Goal: Information Seeking & Learning: Learn about a topic

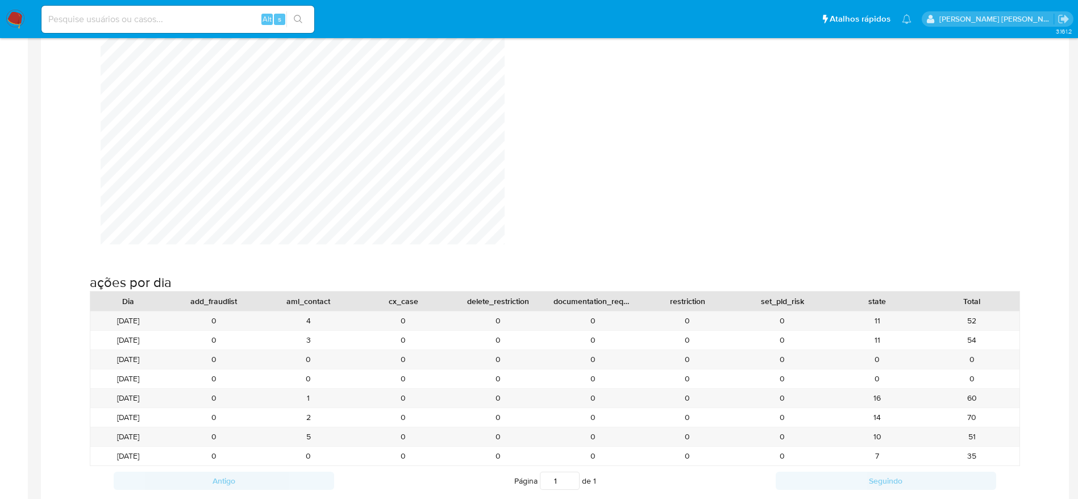
click at [641, 148] on div "Produtividade do dia" at bounding box center [554, 23] width 1009 height 441
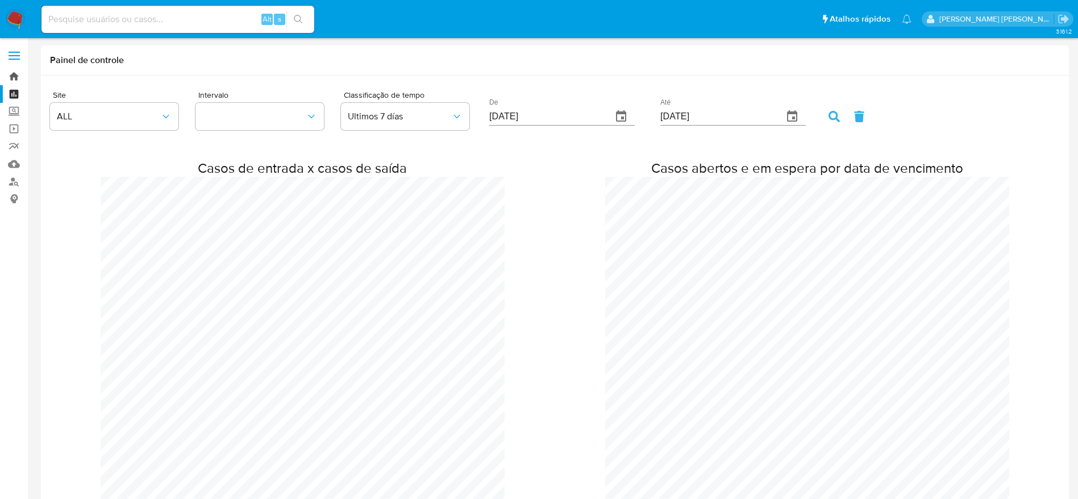
click at [14, 77] on link "Bandeja" at bounding box center [67, 77] width 135 height 18
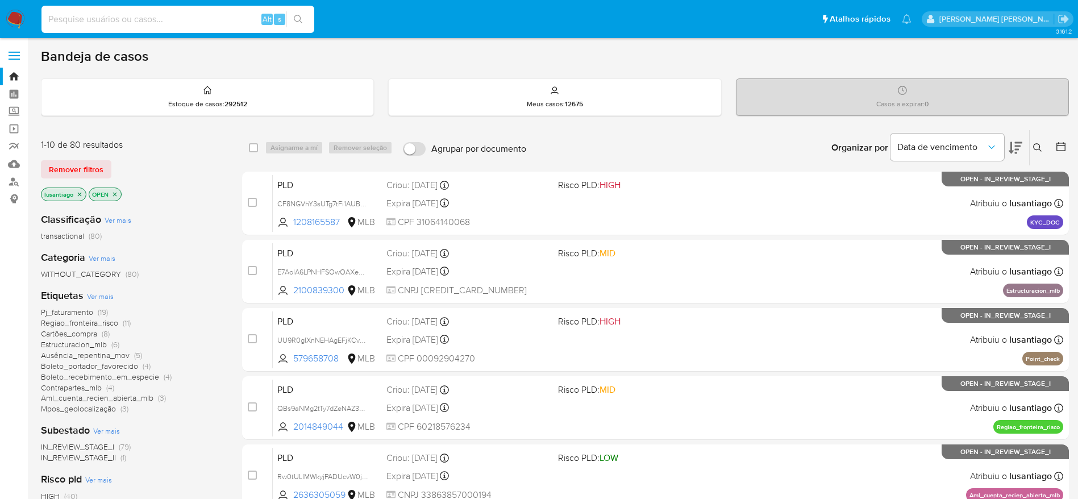
click at [180, 17] on input at bounding box center [177, 19] width 273 height 15
paste input "325412565"
type input "325412565"
click at [302, 20] on icon "search-icon" at bounding box center [298, 19] width 9 height 9
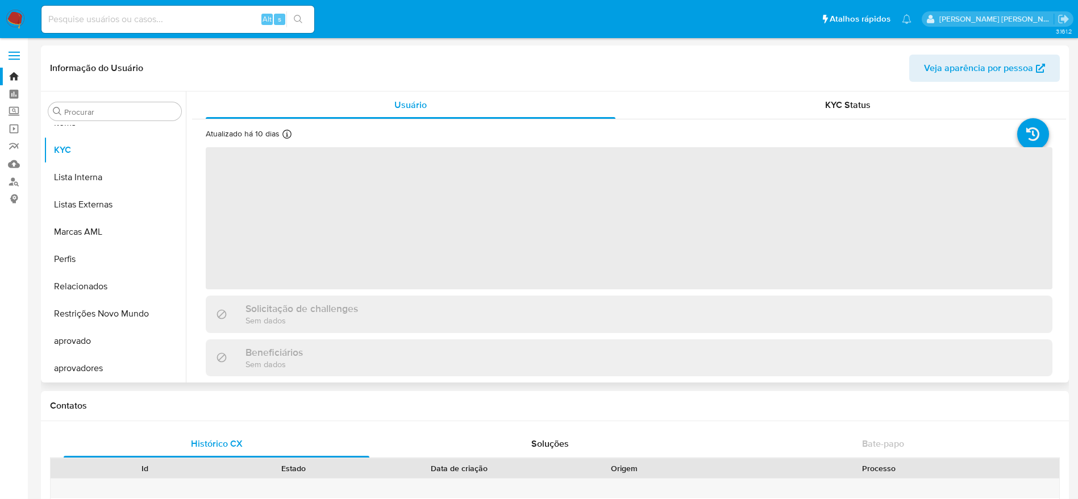
scroll to position [589, 0]
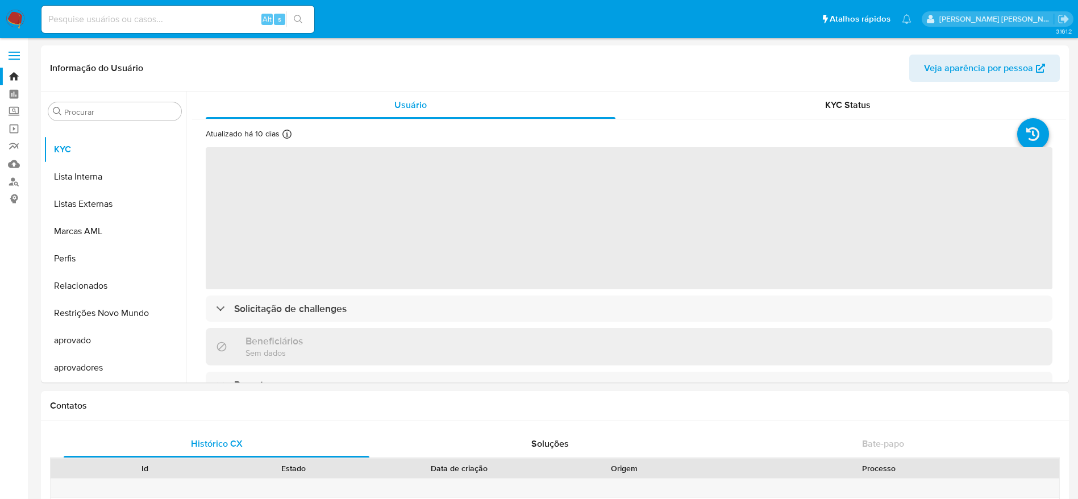
select select "10"
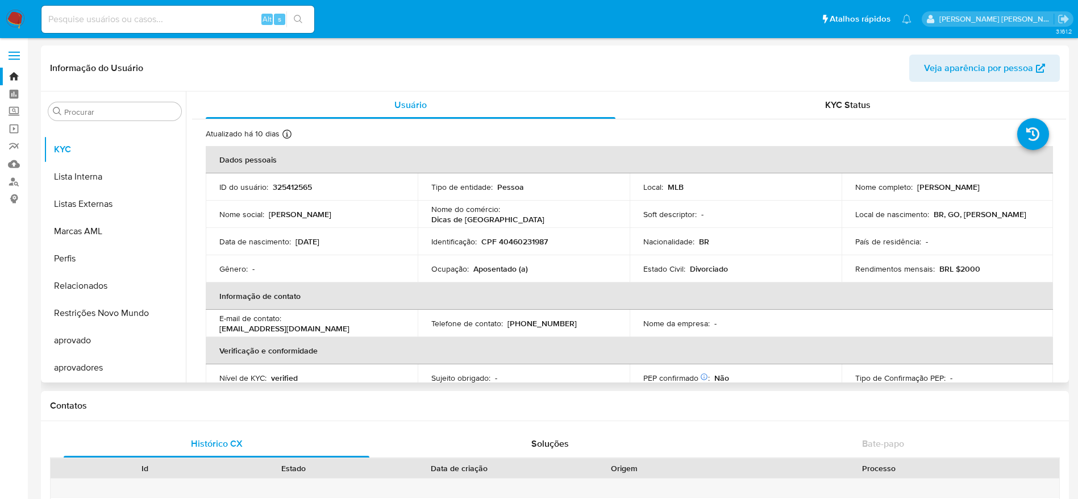
click at [523, 244] on p "CPF 40460231987" at bounding box center [514, 241] width 66 height 10
copy p "40460231987"
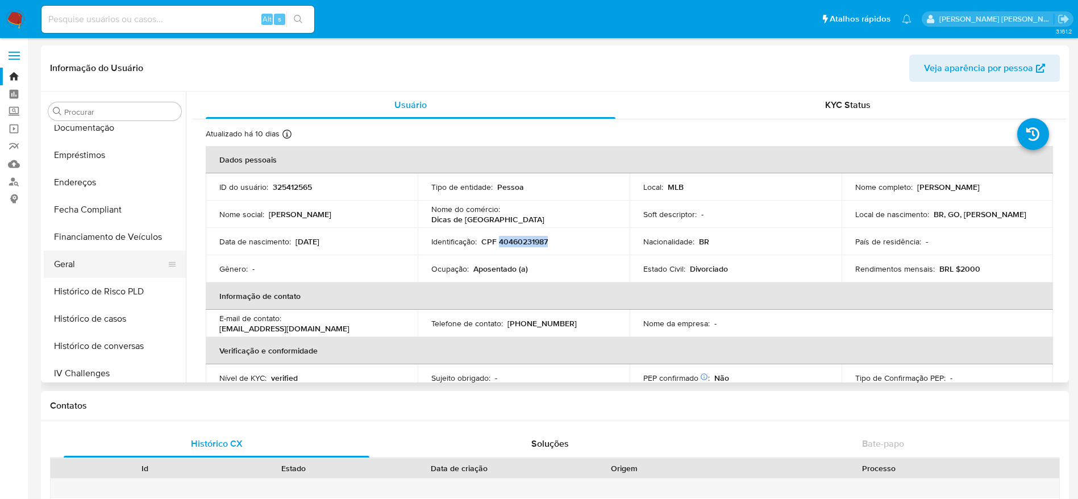
scroll to position [248, 0]
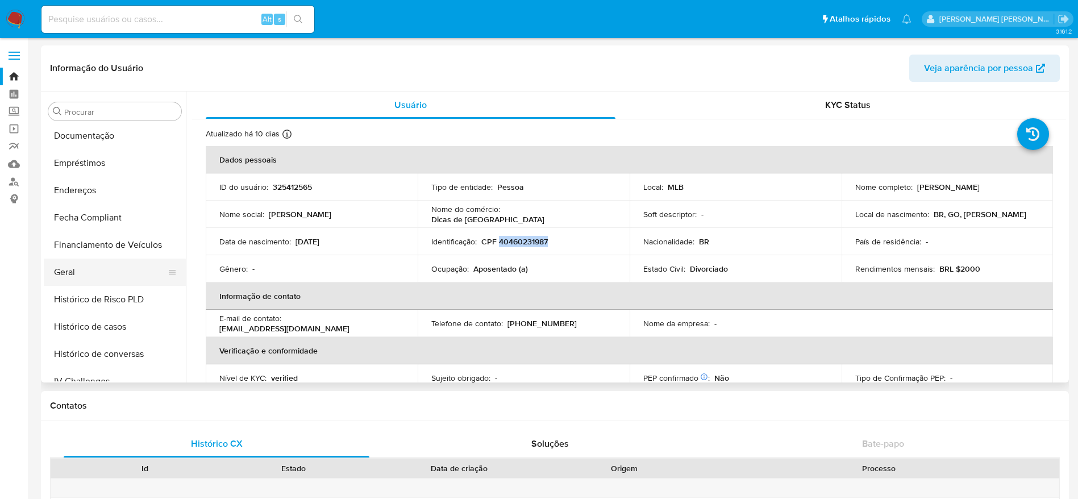
click at [95, 271] on button "Geral" at bounding box center [110, 271] width 133 height 27
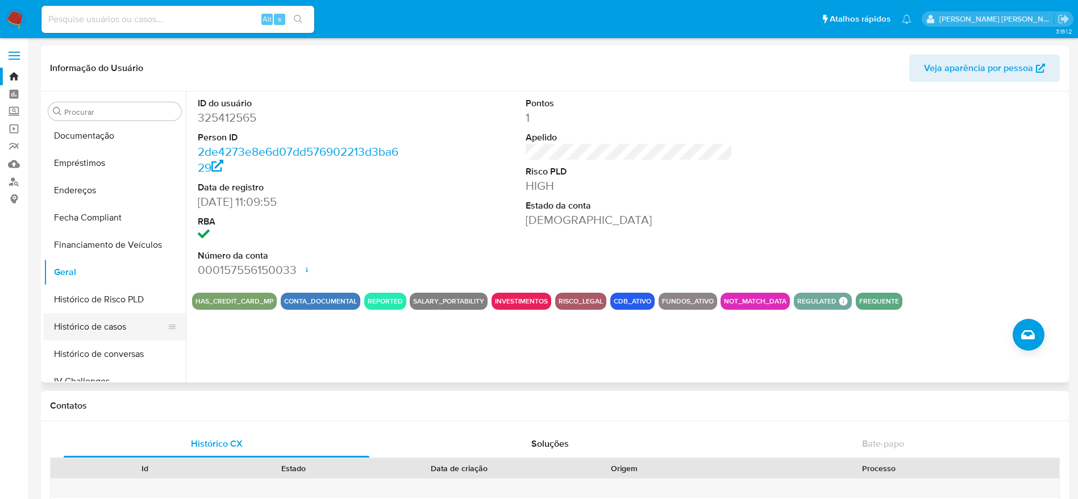
click at [107, 320] on button "Histórico de casos" at bounding box center [110, 326] width 133 height 27
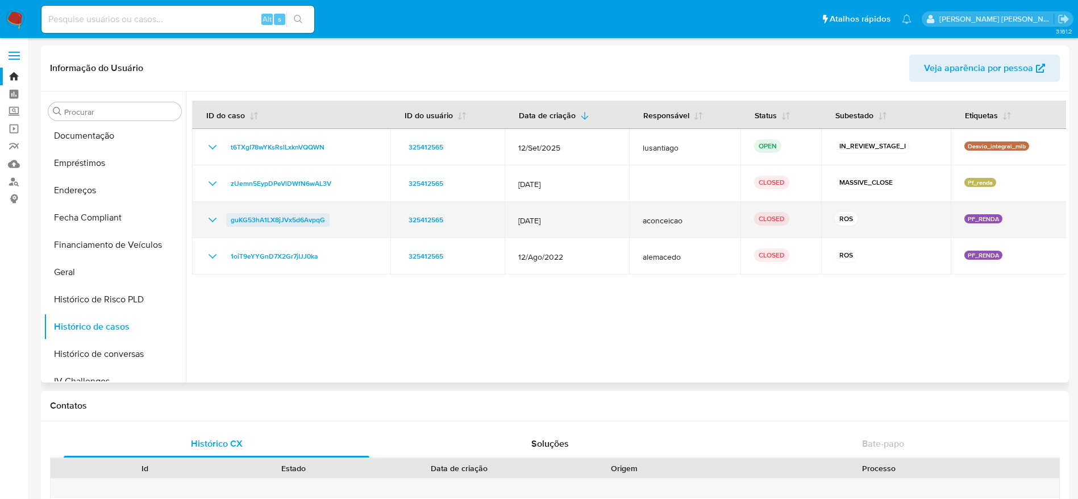
click at [305, 220] on span "guKG53hA1LX8jJVx5d6AvpqG" at bounding box center [278, 220] width 94 height 14
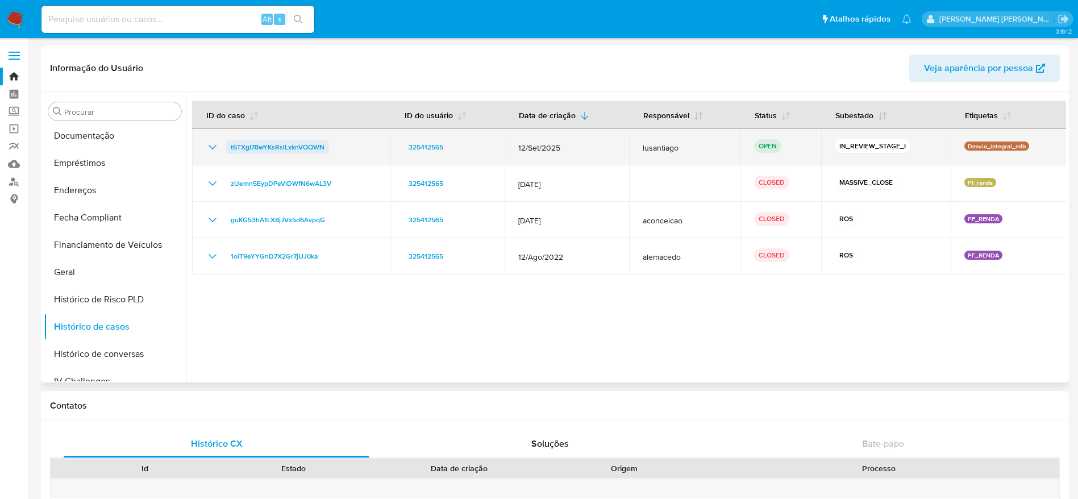
click at [268, 151] on span "t6TXgI78wYKsRslLxknVQQWN" at bounding box center [278, 147] width 94 height 14
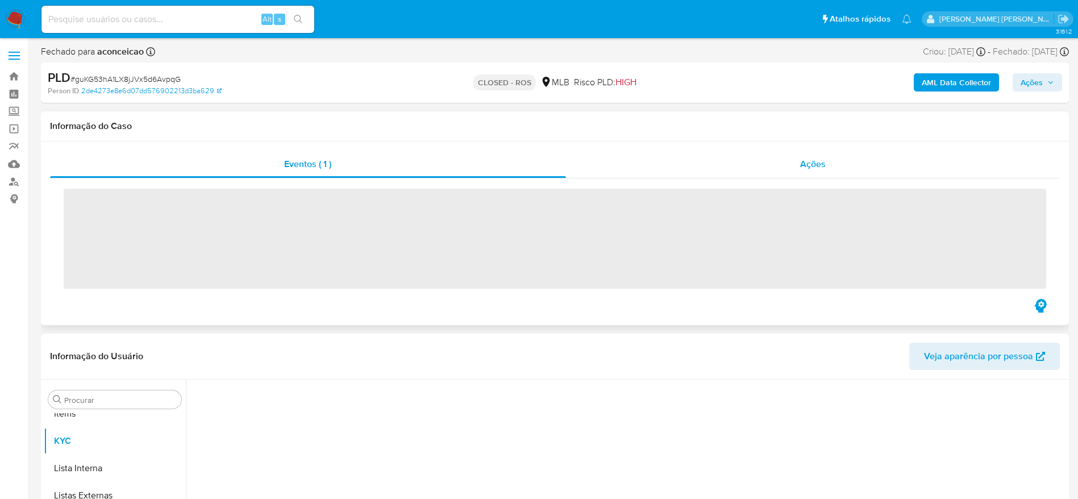
scroll to position [589, 0]
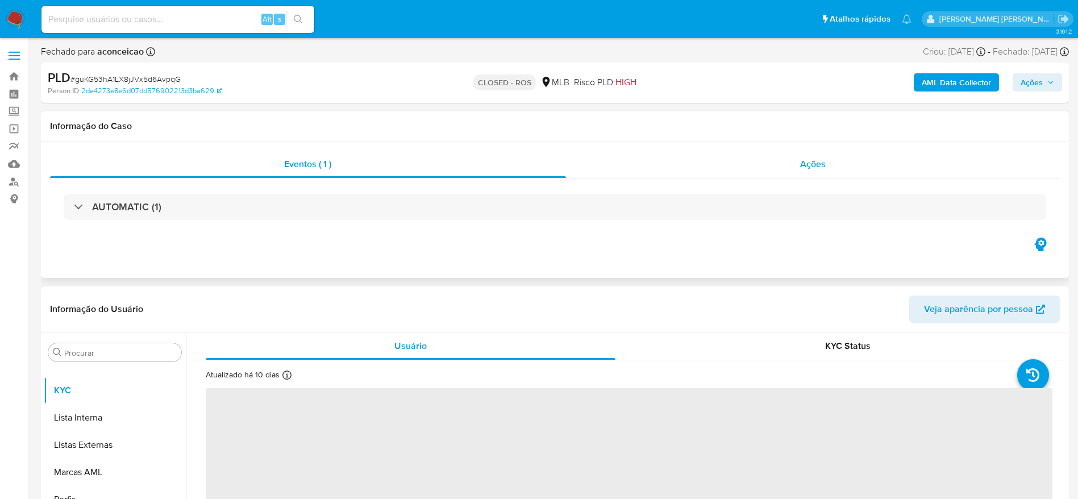
select select "10"
click at [724, 164] on div "Ações" at bounding box center [813, 164] width 494 height 27
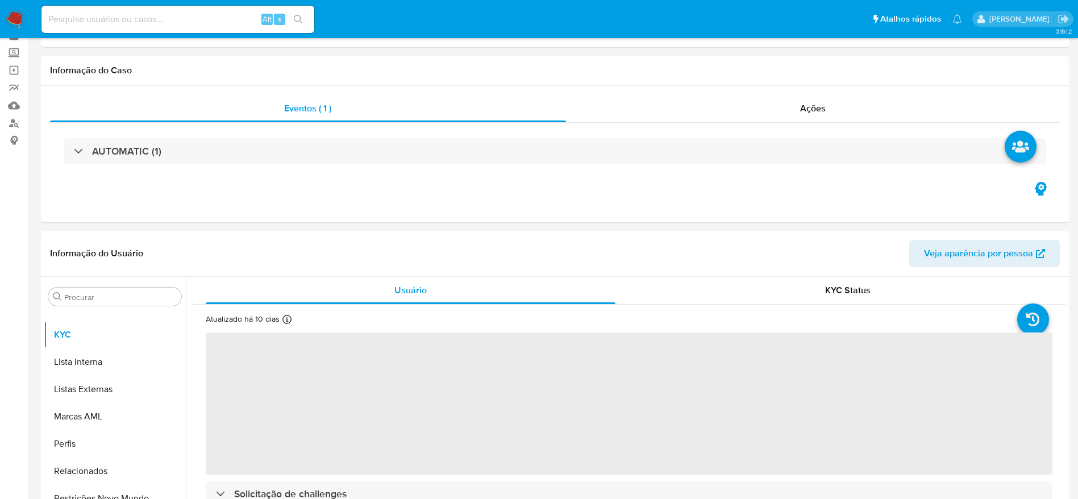
scroll to position [85, 0]
select select "10"
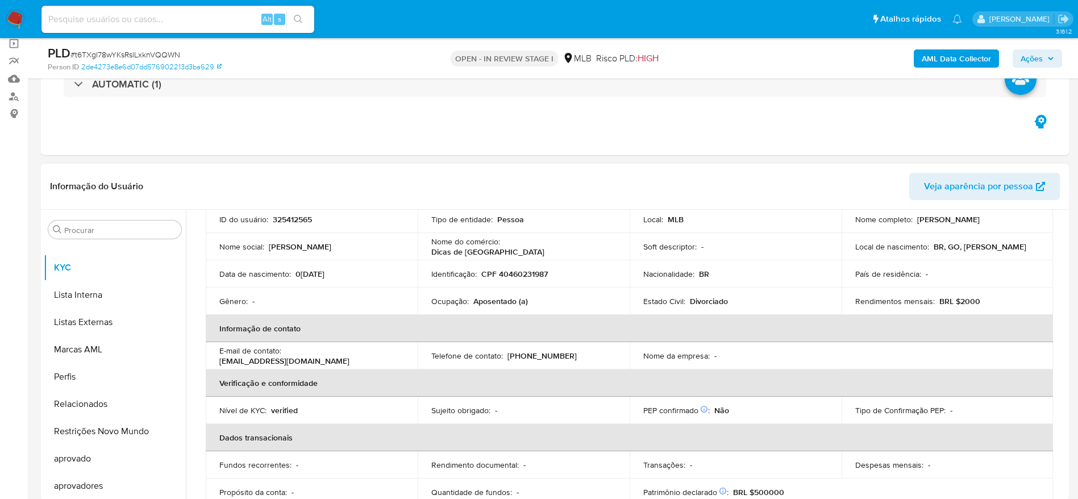
click at [529, 272] on p "CPF 40460231987" at bounding box center [514, 274] width 66 height 10
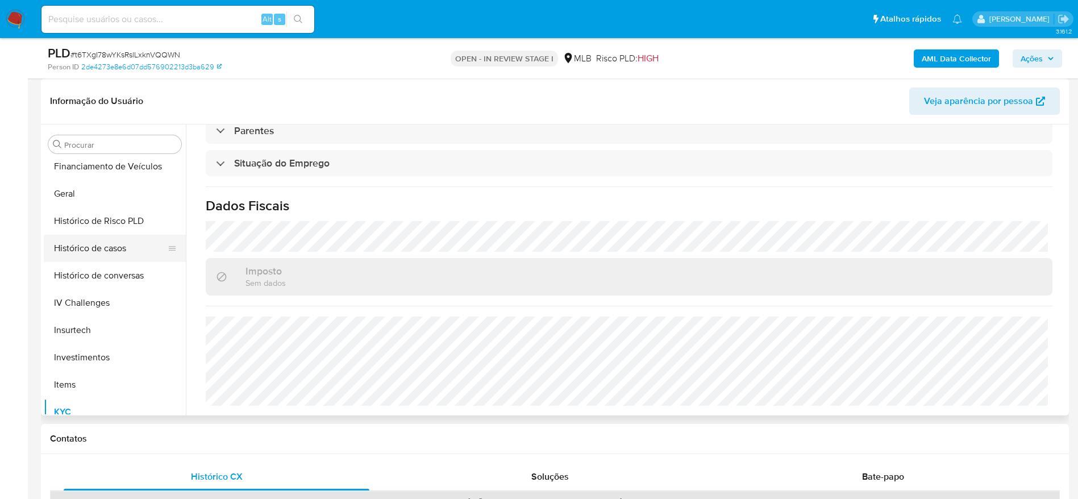
scroll to position [333, 0]
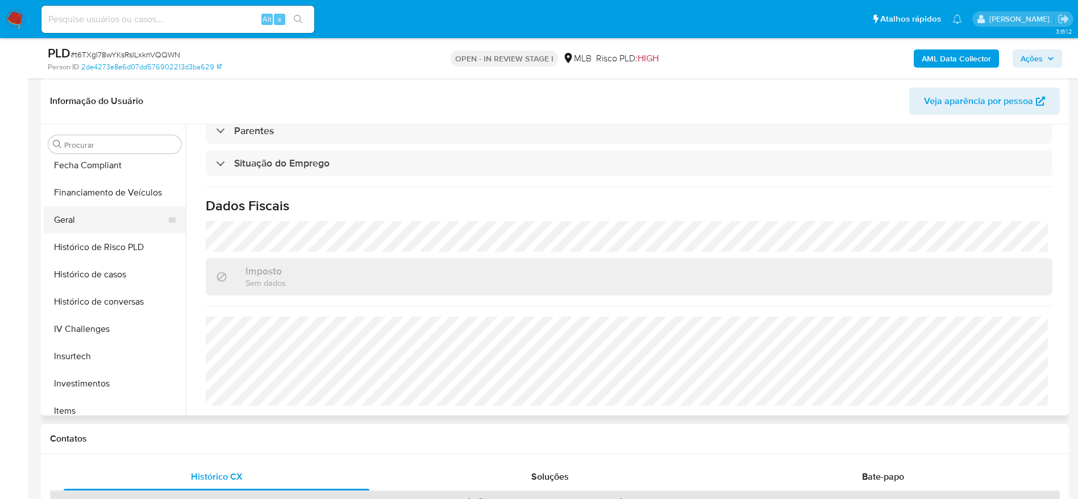
click at [73, 215] on button "Geral" at bounding box center [110, 219] width 133 height 27
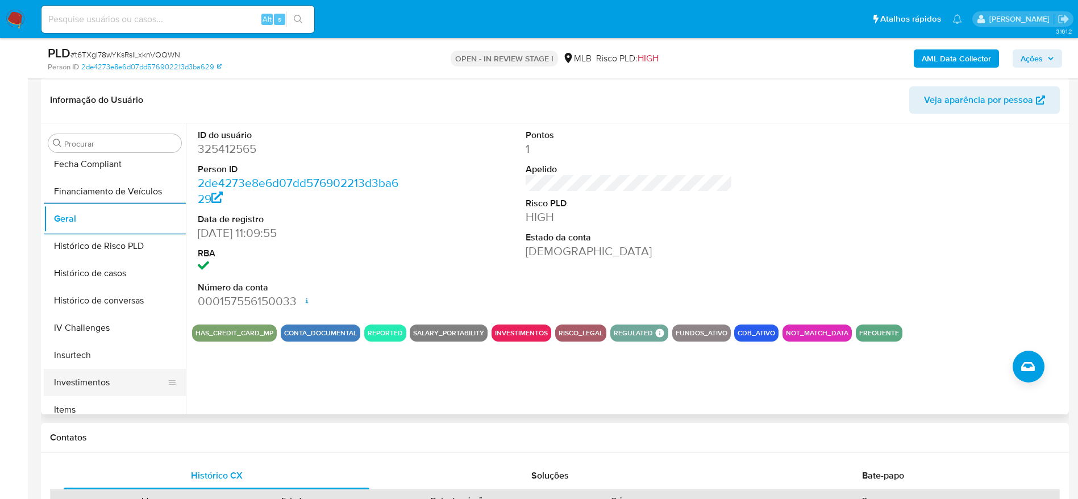
scroll to position [419, 0]
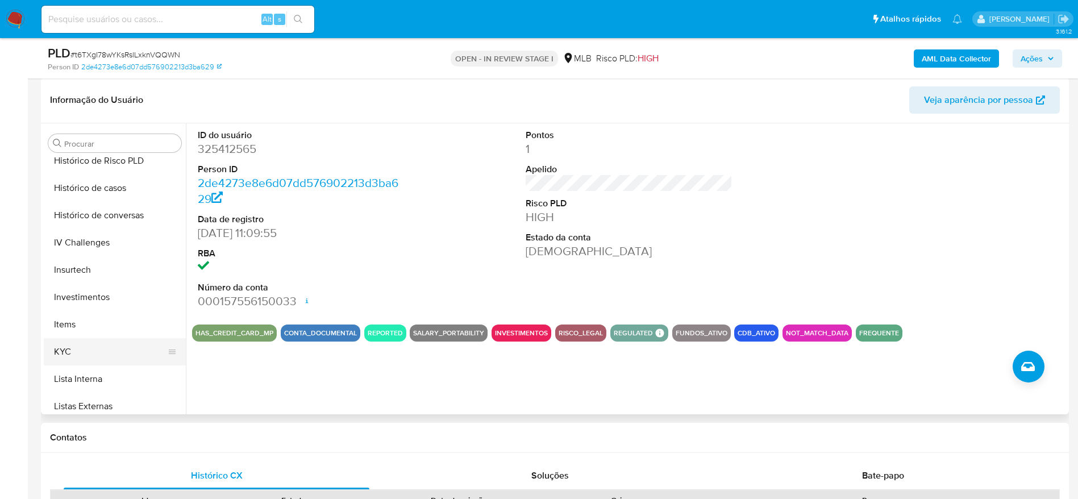
click at [79, 352] on button "KYC" at bounding box center [110, 351] width 133 height 27
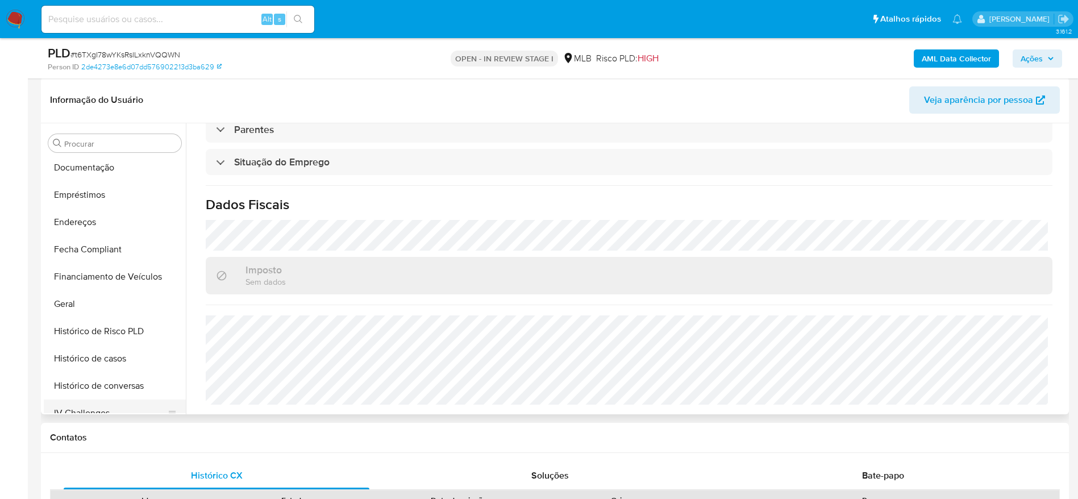
scroll to position [163, 0]
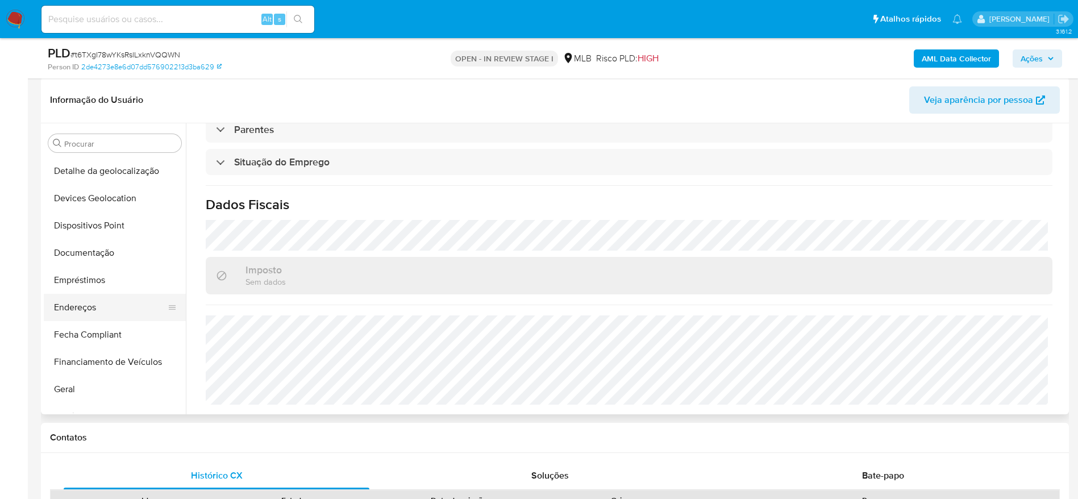
click at [94, 308] on button "Endereços" at bounding box center [110, 307] width 133 height 27
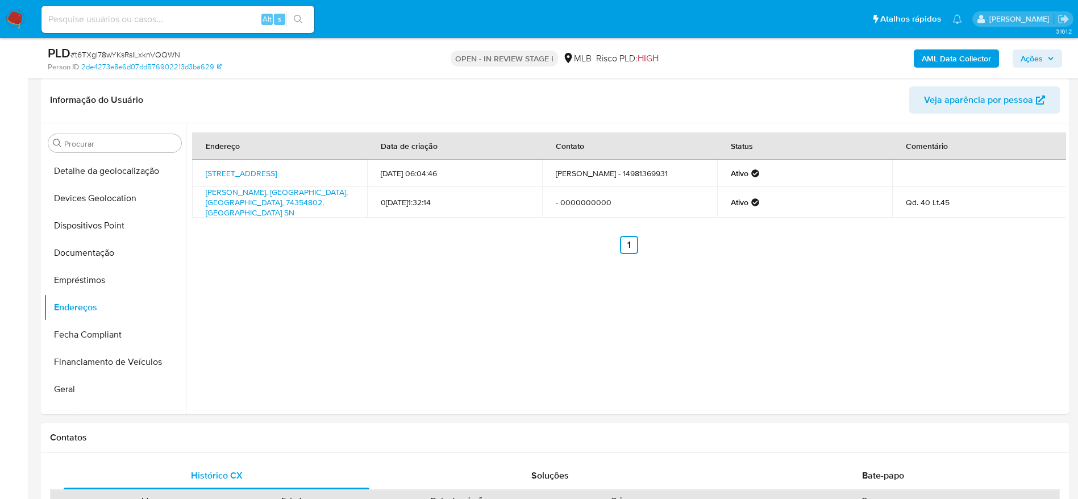
scroll to position [139, 0]
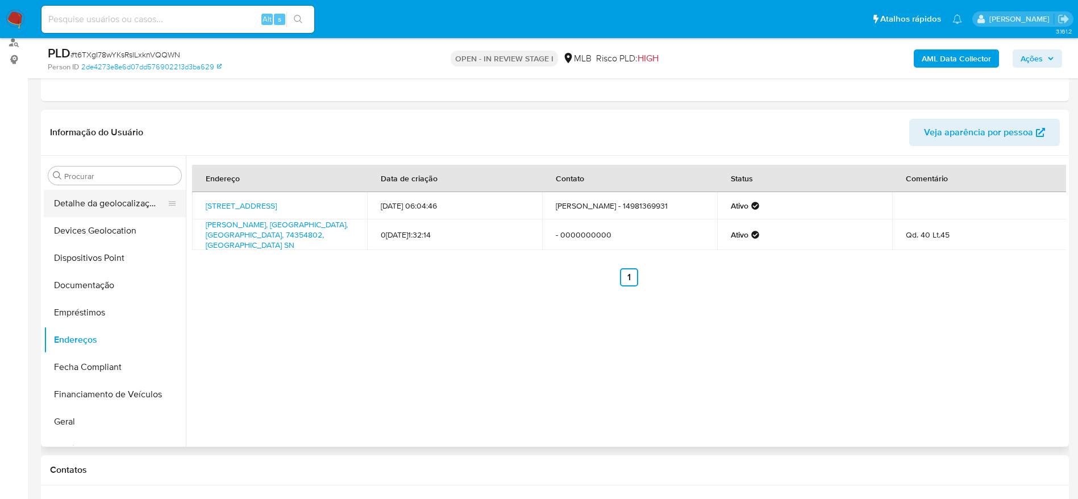
click at [120, 207] on button "Detalhe da geolocalização" at bounding box center [110, 203] width 133 height 27
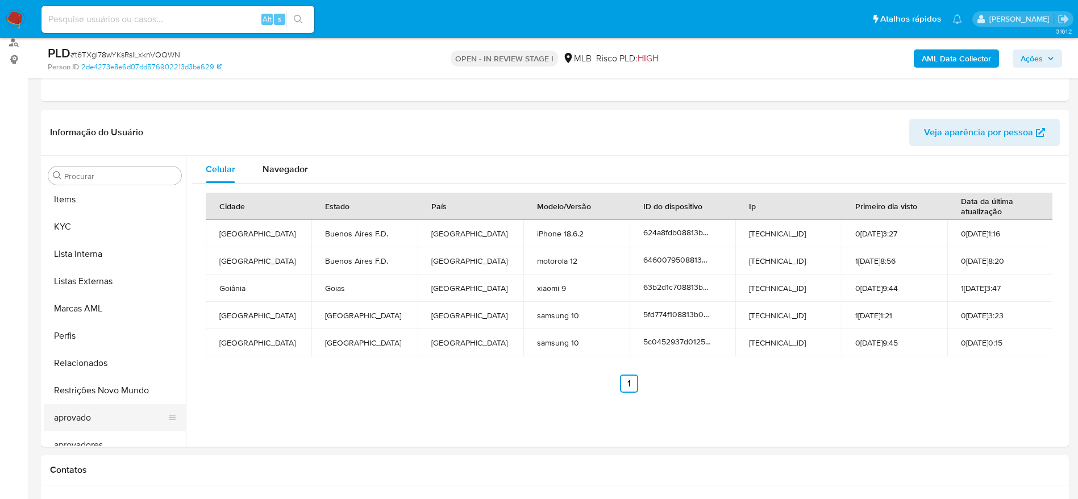
scroll to position [589, 0]
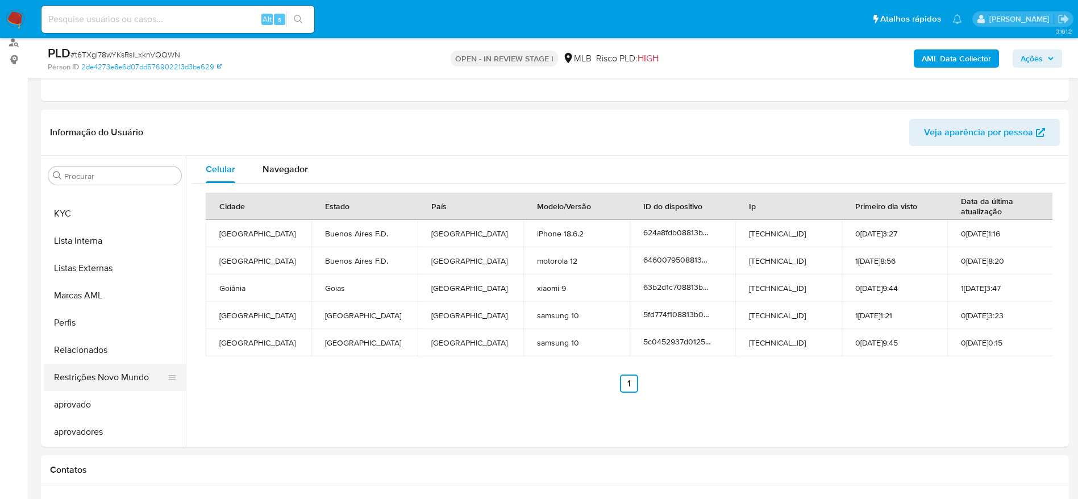
click at [113, 378] on button "Restrições Novo Mundo" at bounding box center [110, 377] width 133 height 27
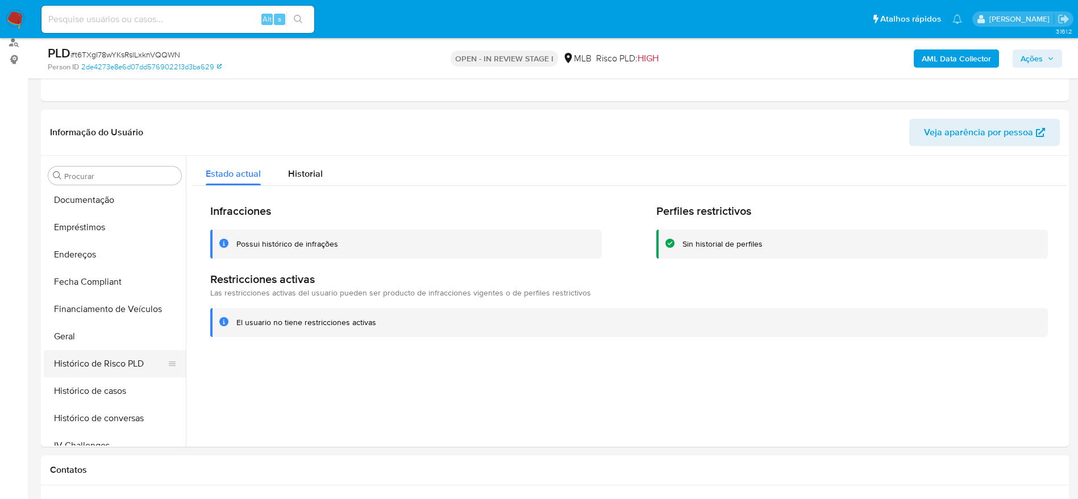
scroll to position [163, 0]
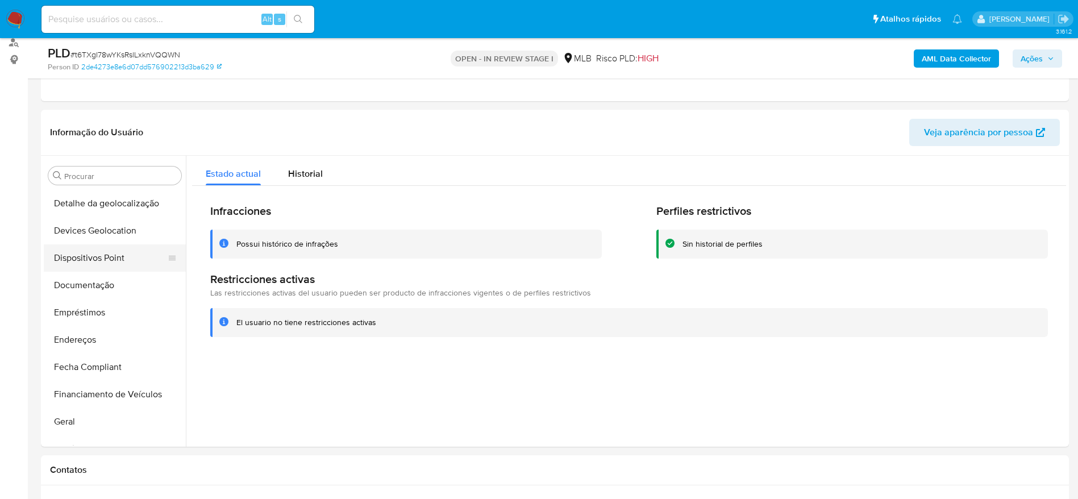
click at [72, 257] on button "Dispositivos Point" at bounding box center [110, 257] width 133 height 27
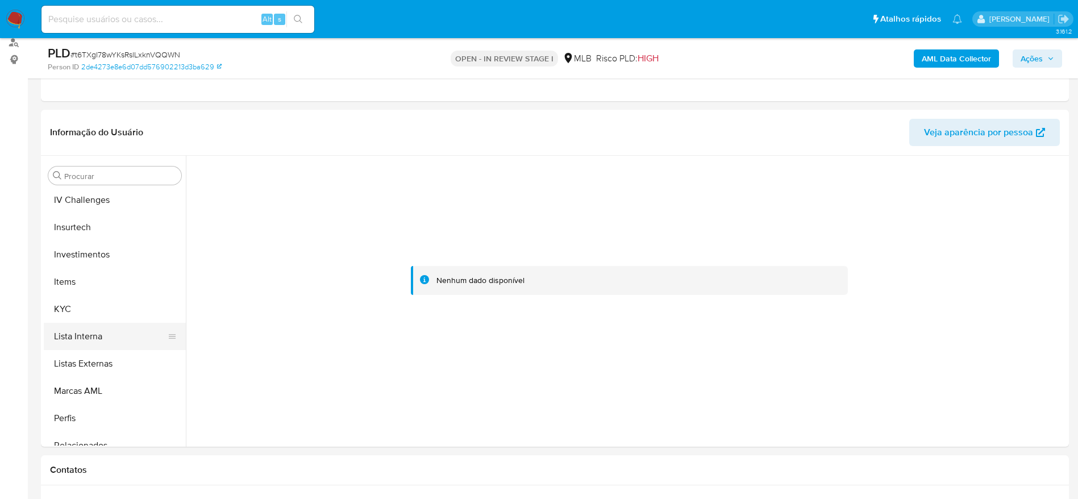
scroll to position [504, 0]
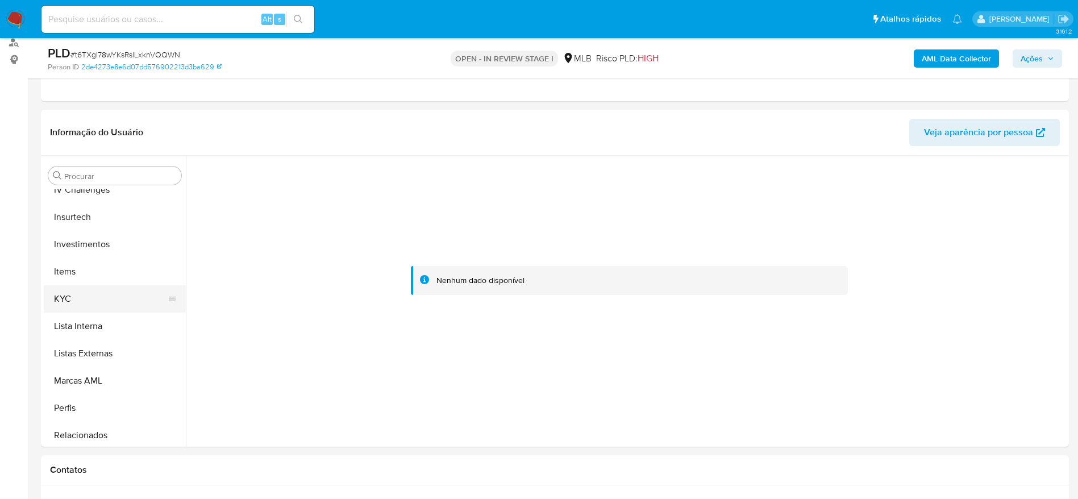
click at [103, 302] on button "KYC" at bounding box center [110, 298] width 133 height 27
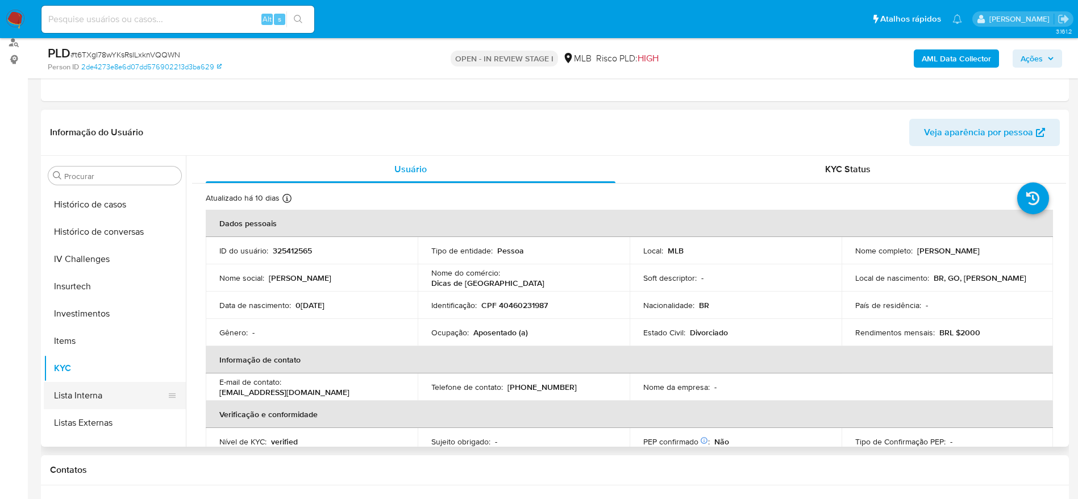
scroll to position [333, 0]
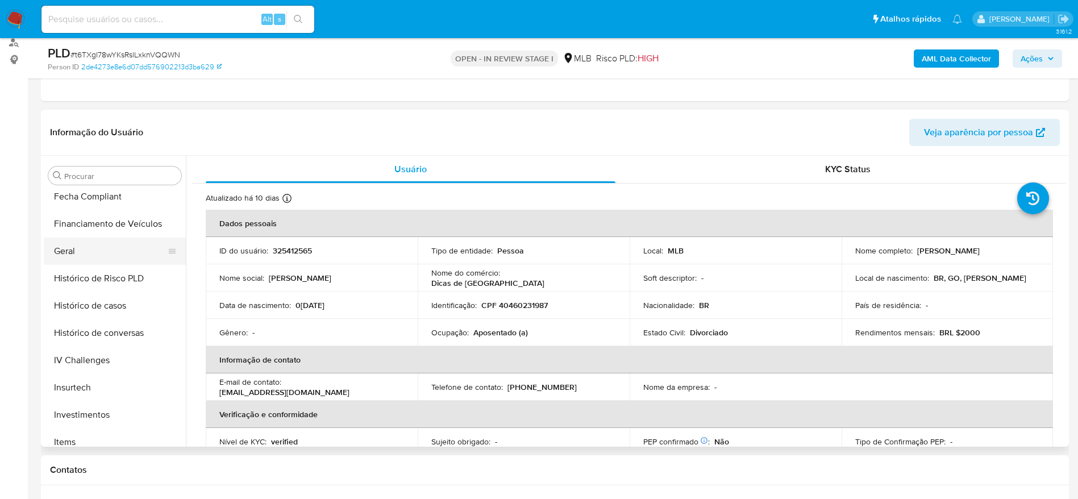
click at [93, 246] on button "Geral" at bounding box center [110, 250] width 133 height 27
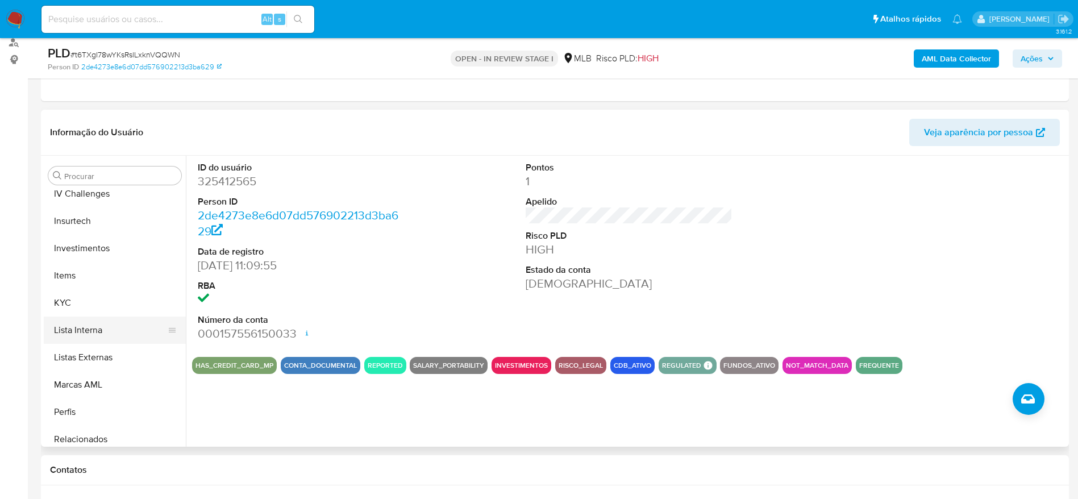
scroll to position [504, 0]
click at [89, 308] on button "KYC" at bounding box center [110, 298] width 133 height 27
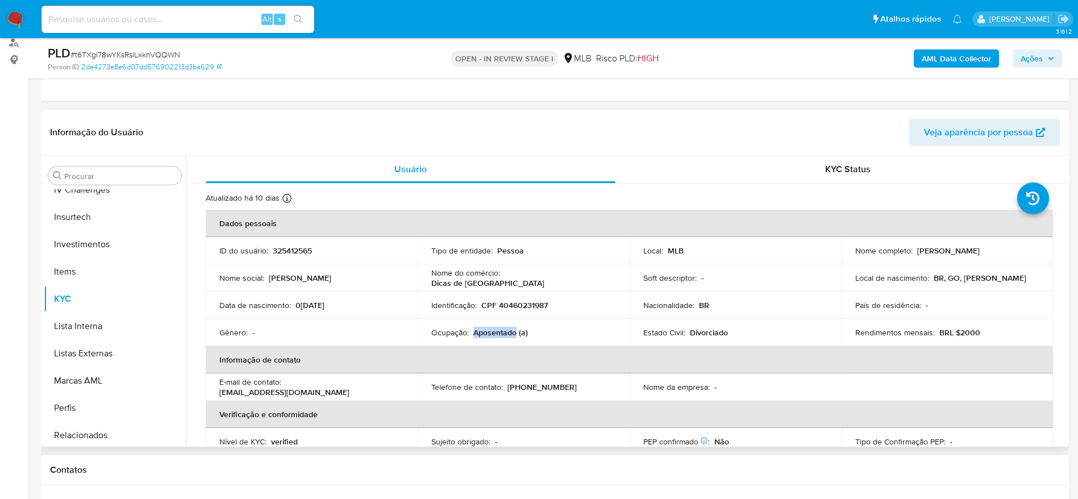
drag, startPoint x: 514, startPoint y: 334, endPoint x: 471, endPoint y: 334, distance: 42.6
click at [473, 334] on p "Aposentado (a)" at bounding box center [500, 332] width 55 height 10
copy p "Aposentado"
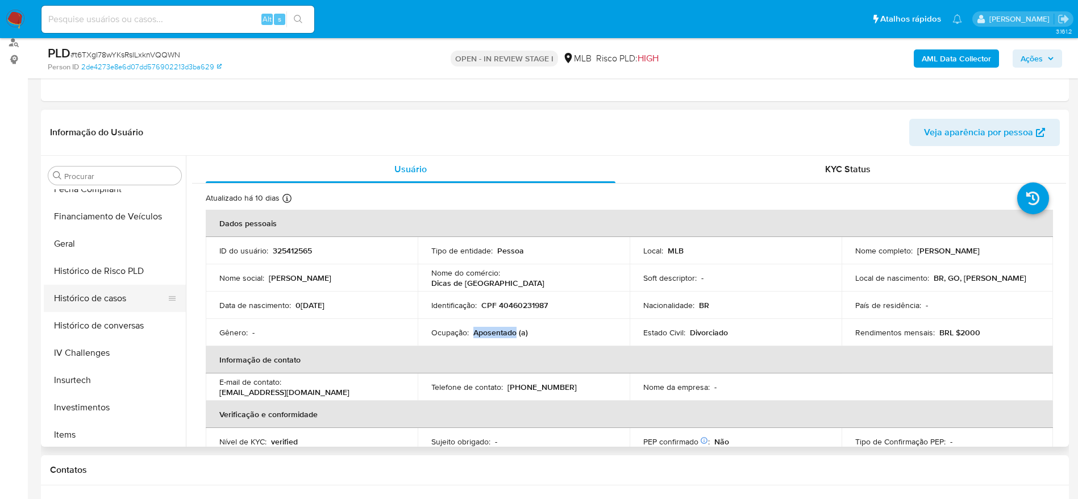
scroll to position [333, 0]
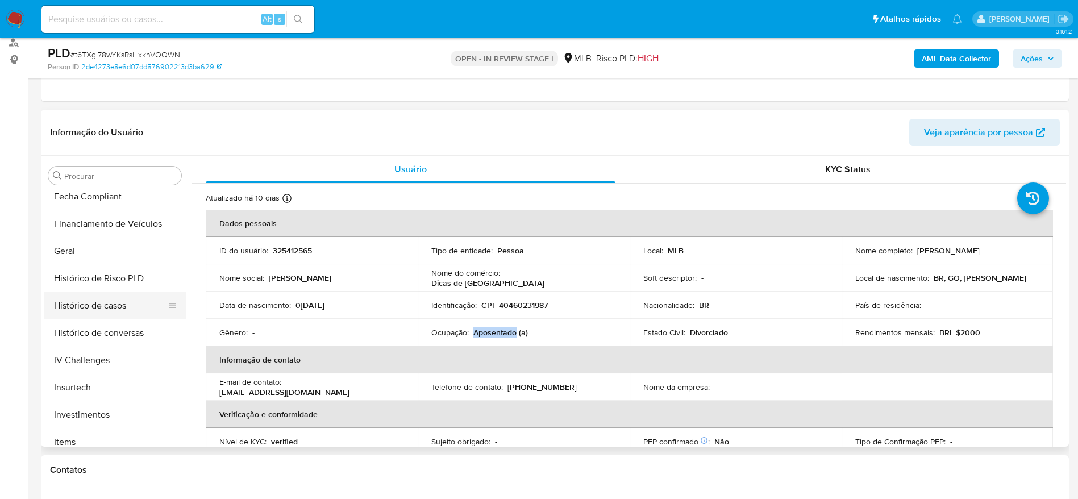
click at [110, 296] on button "Histórico de casos" at bounding box center [110, 305] width 133 height 27
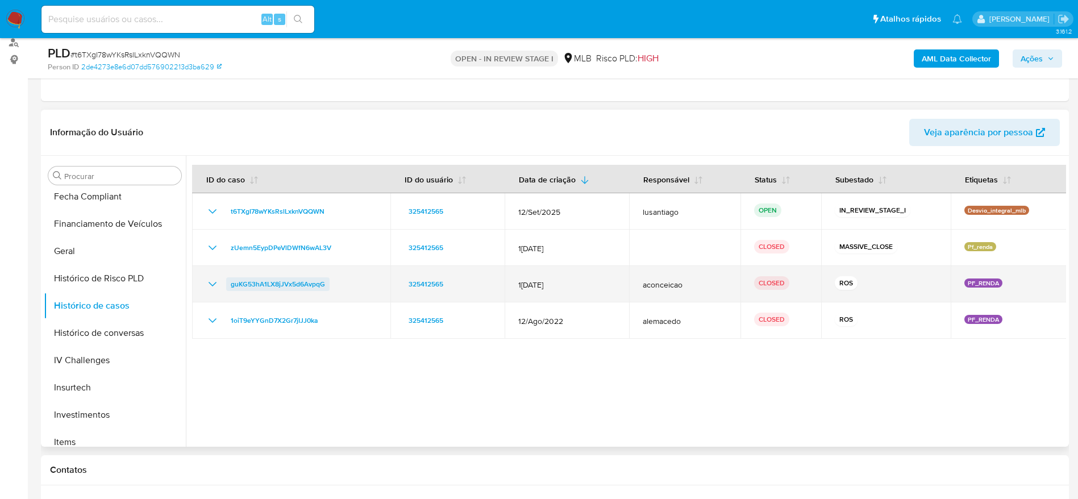
click at [276, 286] on span "guKG53hA1LX8jJVx5d6AvpqG" at bounding box center [278, 284] width 94 height 14
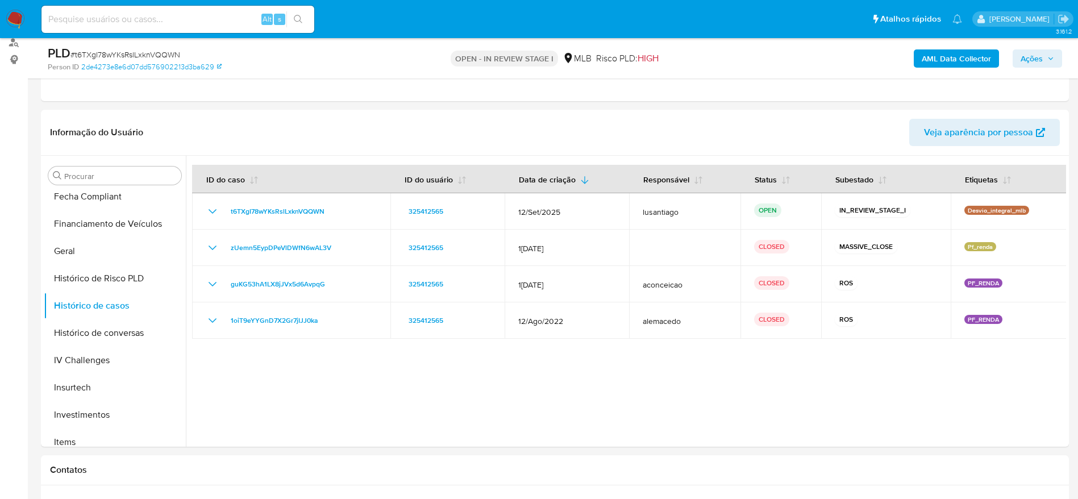
click at [1036, 53] on span "Ações" at bounding box center [1031, 58] width 22 height 18
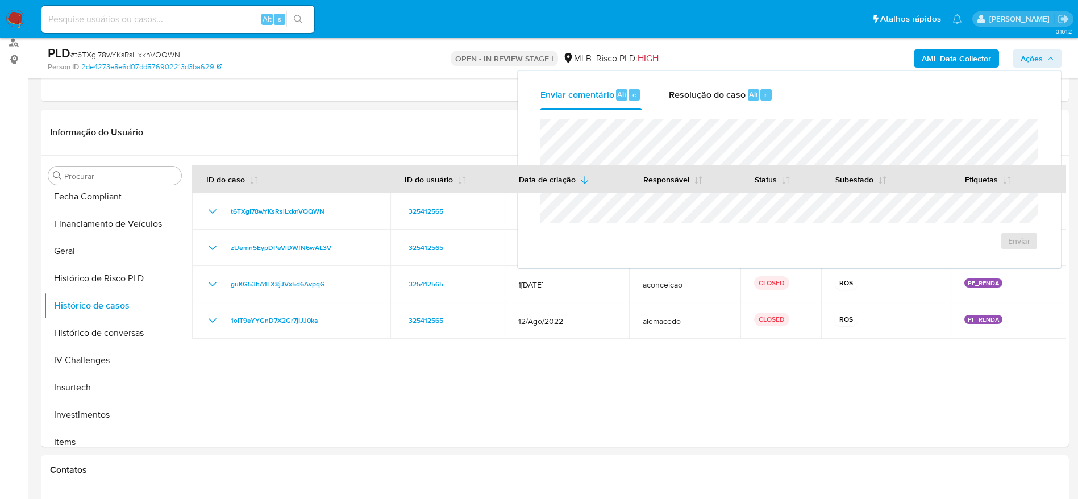
drag, startPoint x: 675, startPoint y: 98, endPoint x: 676, endPoint y: 110, distance: 12.0
click at [676, 98] on span "Resolução do caso" at bounding box center [707, 93] width 77 height 13
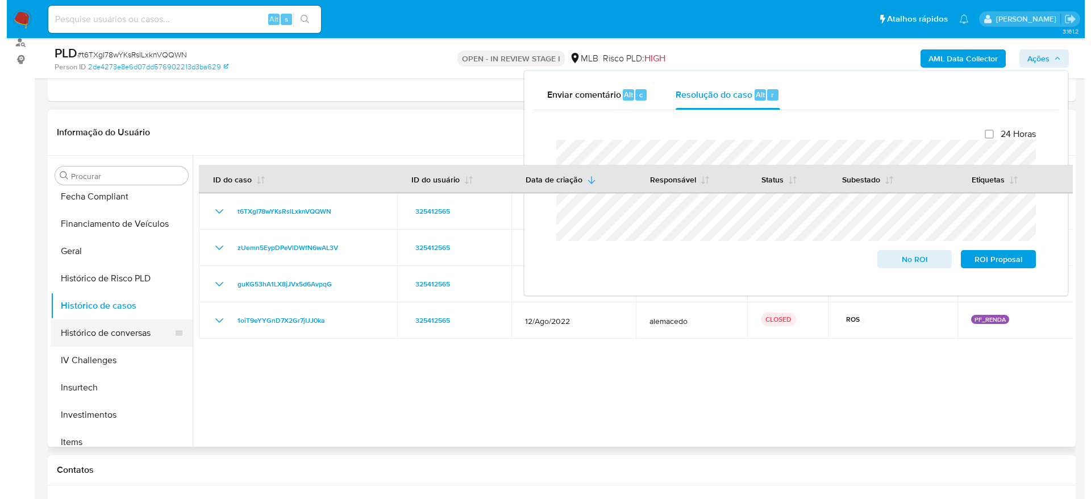
scroll to position [0, 0]
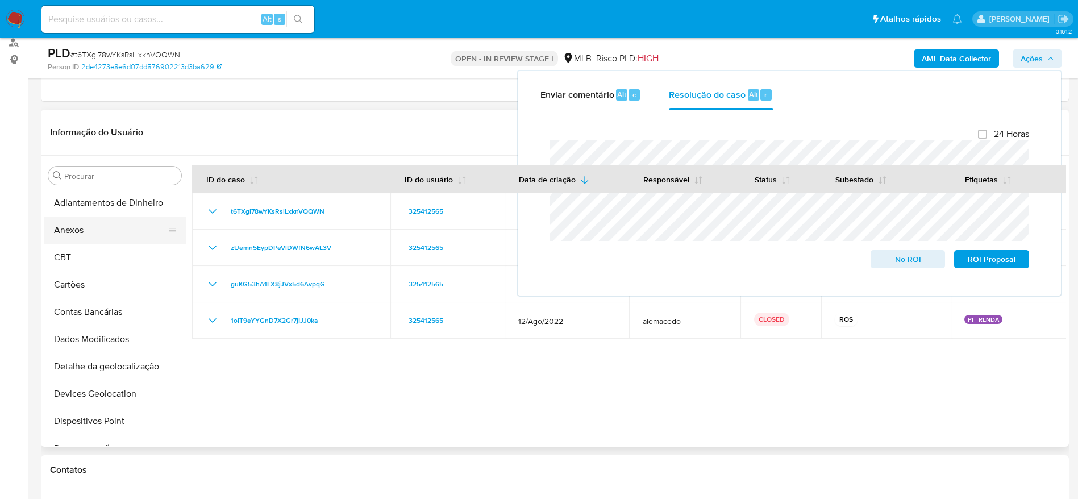
click at [118, 232] on button "Anexos" at bounding box center [110, 229] width 133 height 27
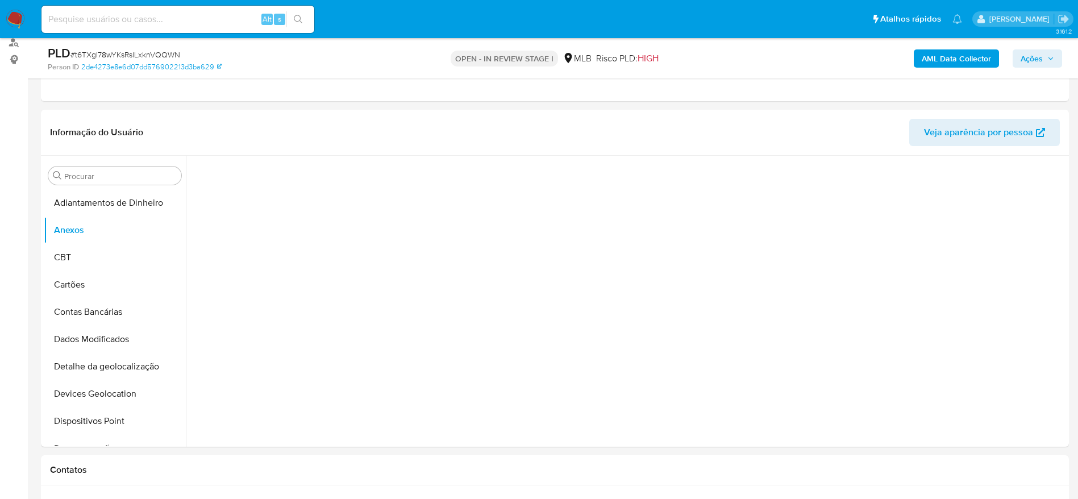
click at [978, 60] on b "AML Data Collector" at bounding box center [955, 58] width 69 height 18
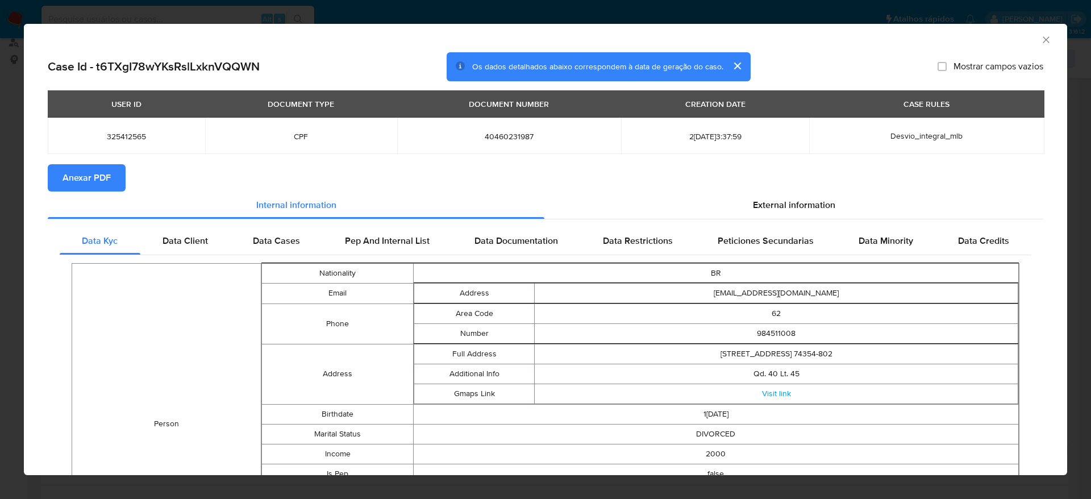
click at [87, 176] on span "Anexar PDF" at bounding box center [86, 177] width 48 height 25
click at [1040, 36] on icon "Fechar a janela" at bounding box center [1045, 39] width 11 height 11
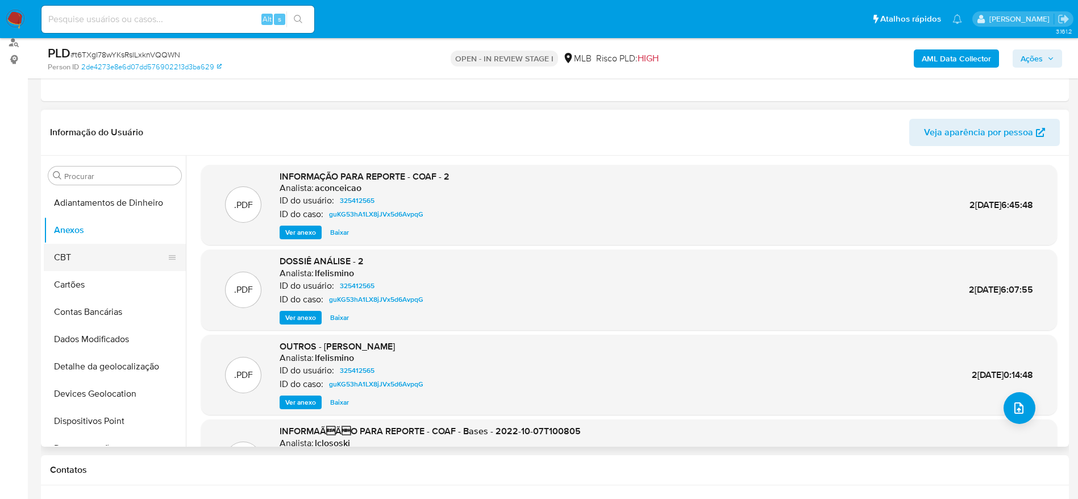
drag, startPoint x: 99, startPoint y: 260, endPoint x: 99, endPoint y: 253, distance: 6.3
click at [99, 260] on button "CBT" at bounding box center [110, 257] width 133 height 27
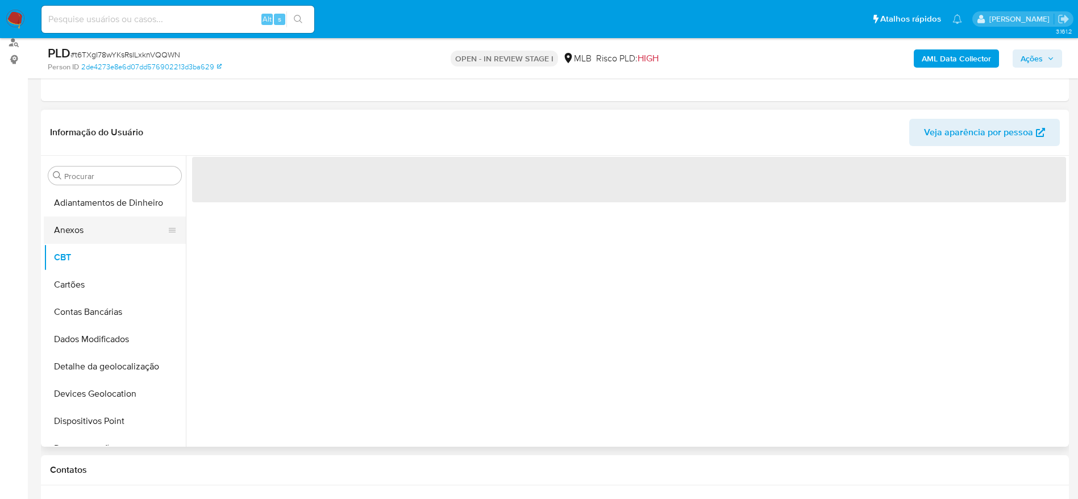
click at [99, 235] on button "Anexos" at bounding box center [110, 229] width 133 height 27
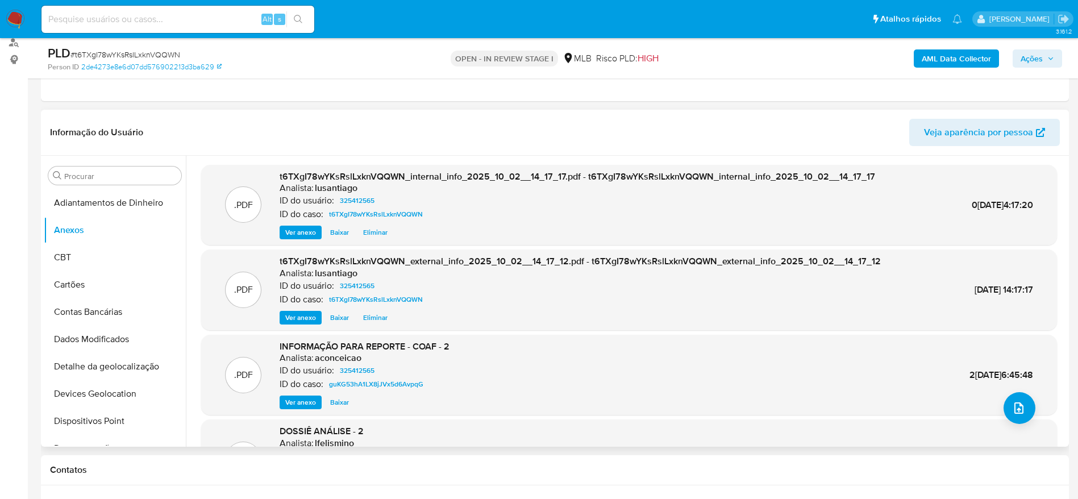
click at [495, 148] on div "Informação do Usuário Veja aparência por pessoa" at bounding box center [555, 133] width 1028 height 46
click at [1012, 404] on icon "upload-file" at bounding box center [1019, 408] width 14 height 14
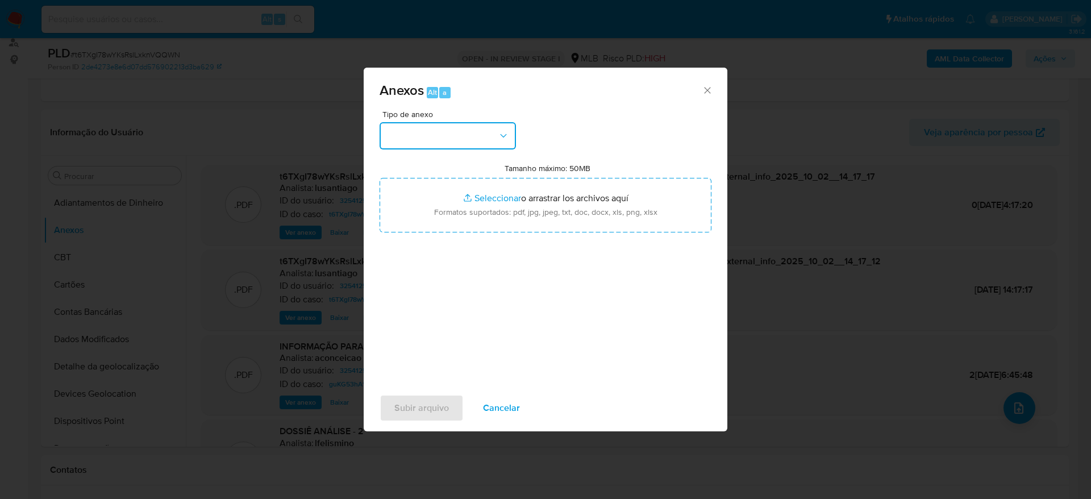
click at [489, 140] on button "button" at bounding box center [447, 135] width 136 height 27
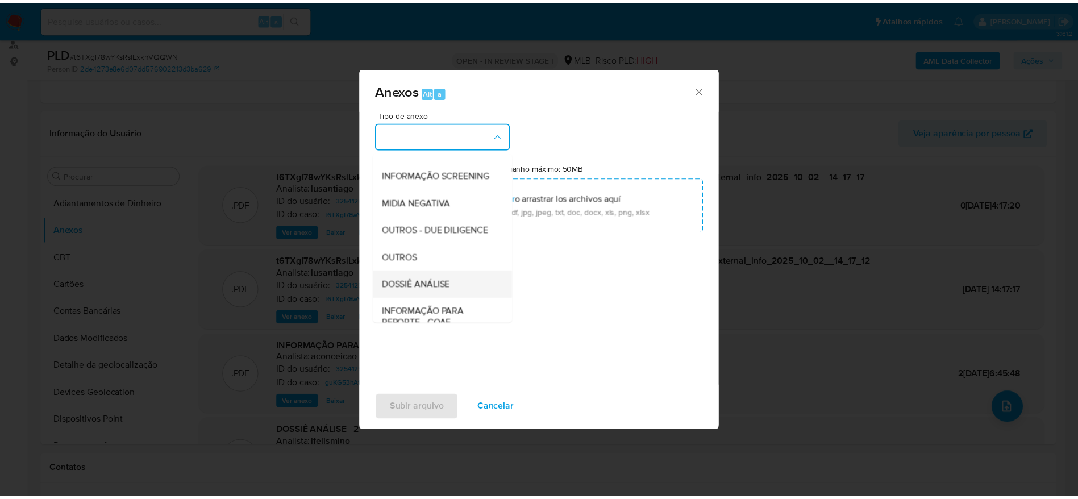
scroll to position [175, 0]
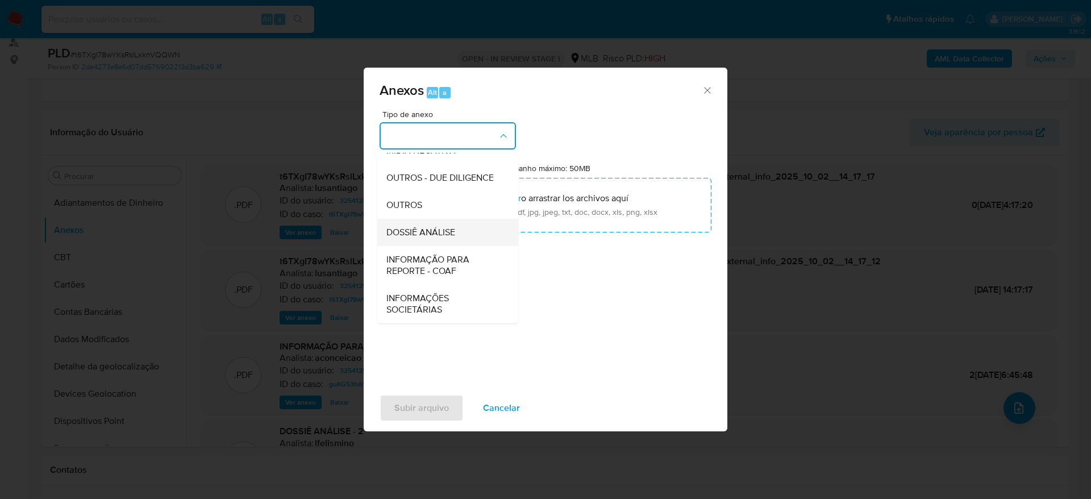
click at [453, 232] on span "DOSSIÊ ANÁLISE" at bounding box center [420, 232] width 69 height 11
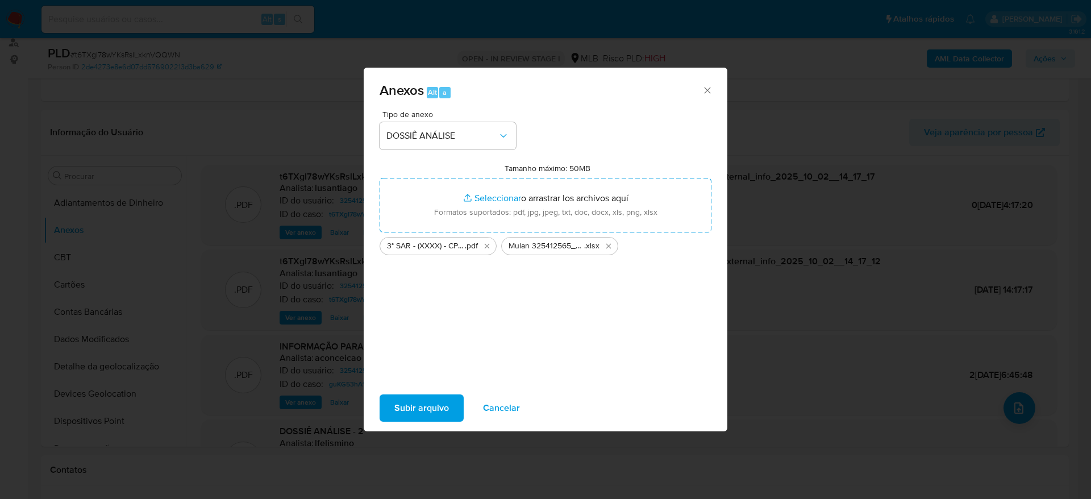
click at [432, 407] on span "Subir arquivo" at bounding box center [421, 407] width 55 height 25
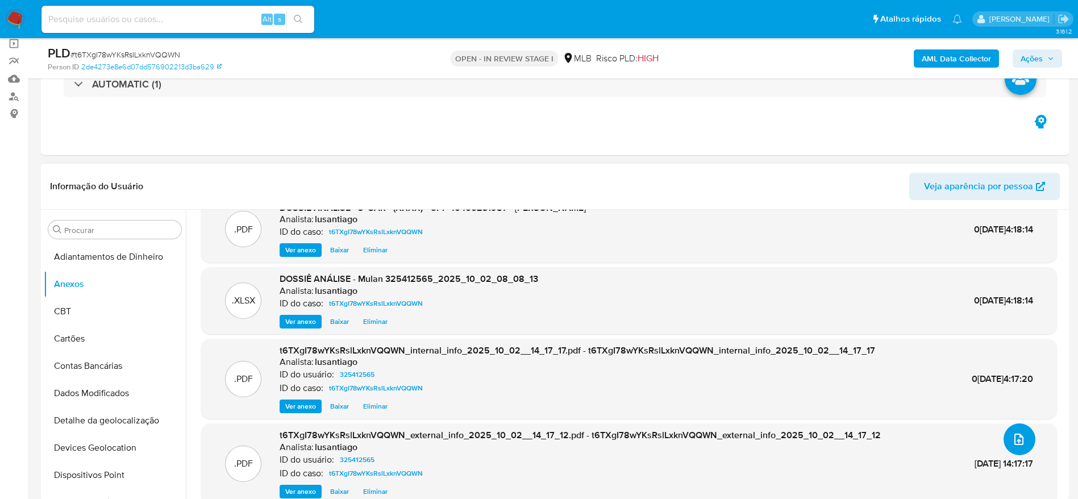
scroll to position [0, 0]
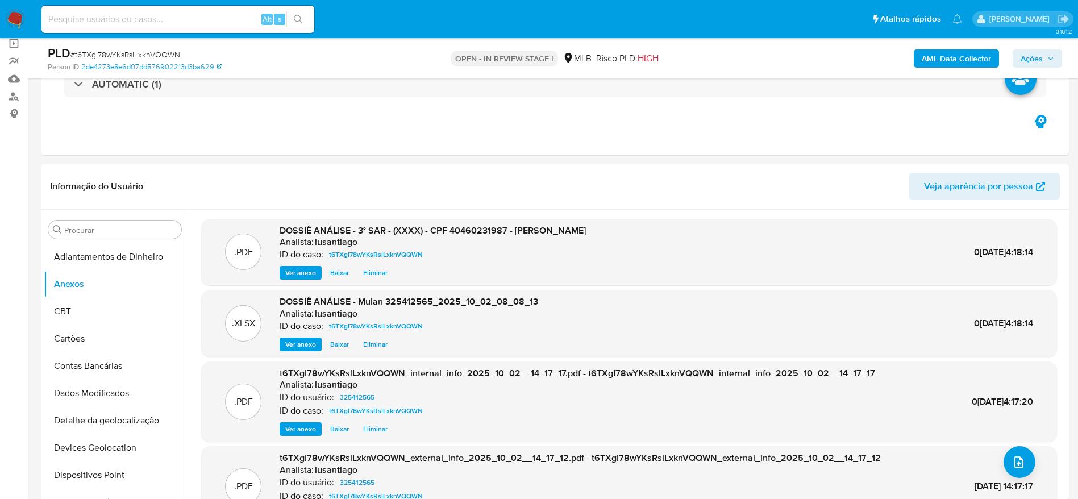
click at [1029, 59] on span "Ações" at bounding box center [1031, 58] width 22 height 18
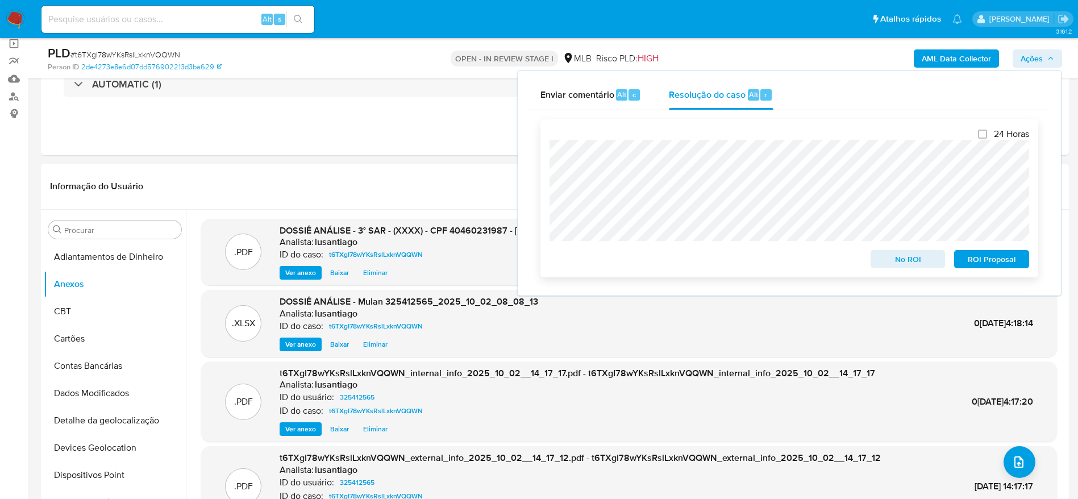
click at [987, 264] on span "ROI Proposal" at bounding box center [991, 259] width 59 height 16
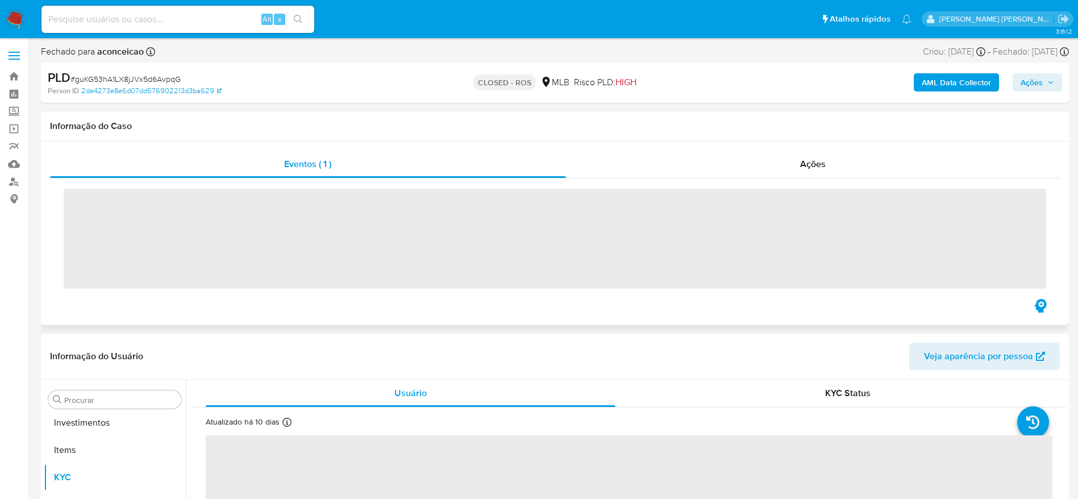
scroll to position [589, 0]
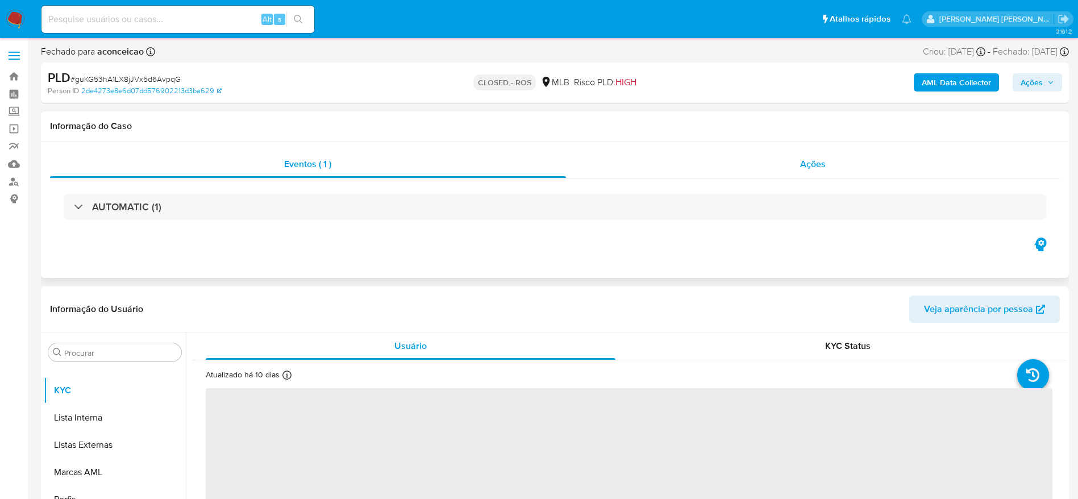
click at [641, 168] on div "Ações" at bounding box center [813, 164] width 494 height 27
select select "10"
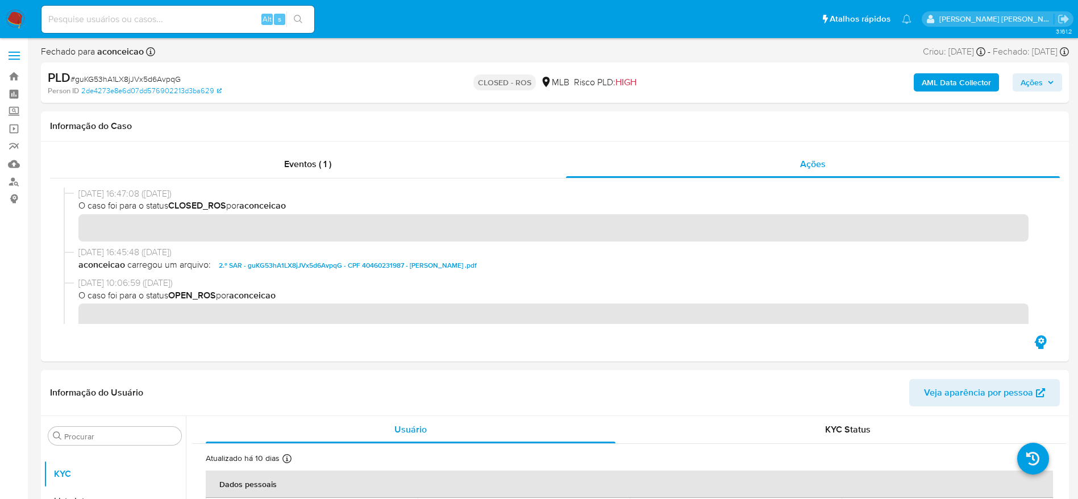
drag, startPoint x: 78, startPoint y: 194, endPoint x: 124, endPoint y: 195, distance: 45.5
click at [124, 195] on span "28/03/2024 16:47:08 (2 years ago)" at bounding box center [559, 193] width 963 height 12
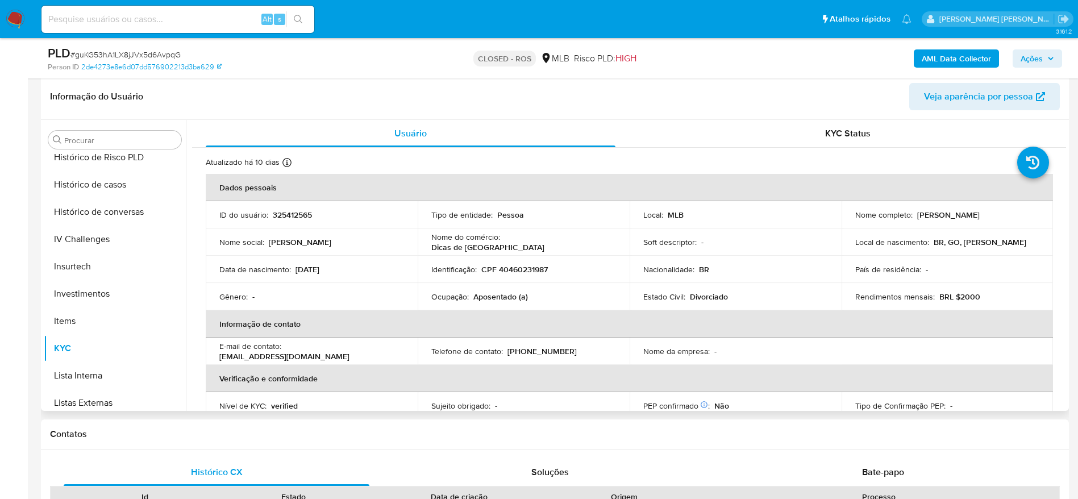
scroll to position [333, 0]
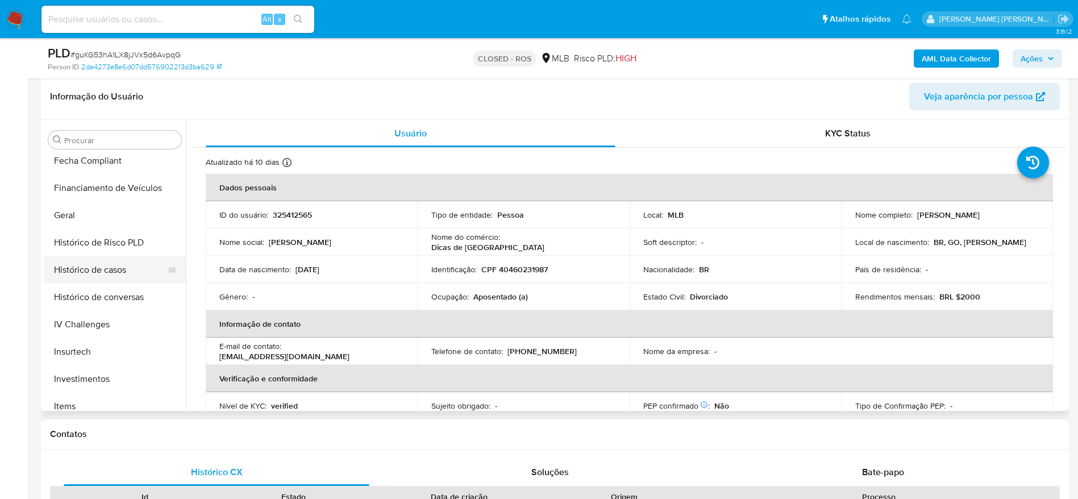
click at [110, 274] on button "Histórico de casos" at bounding box center [110, 269] width 133 height 27
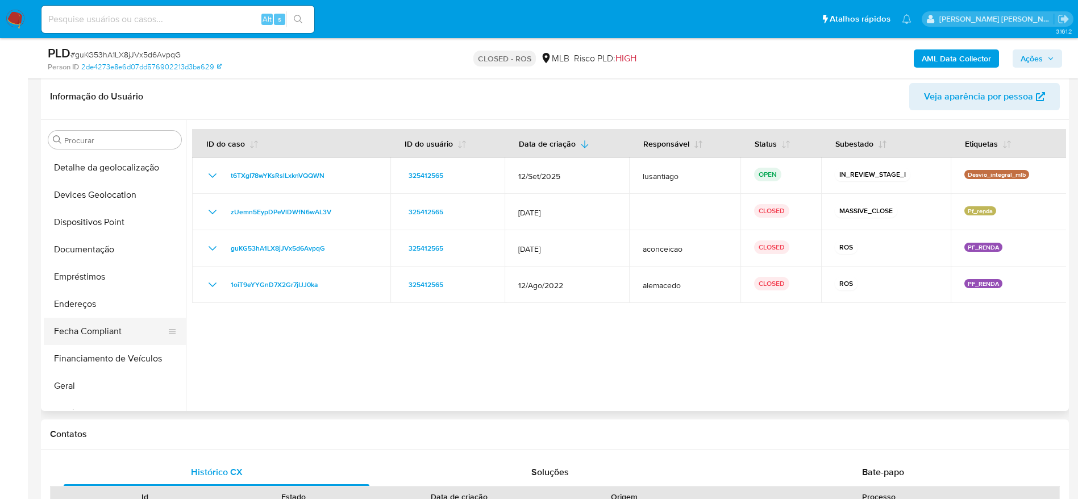
scroll to position [78, 0]
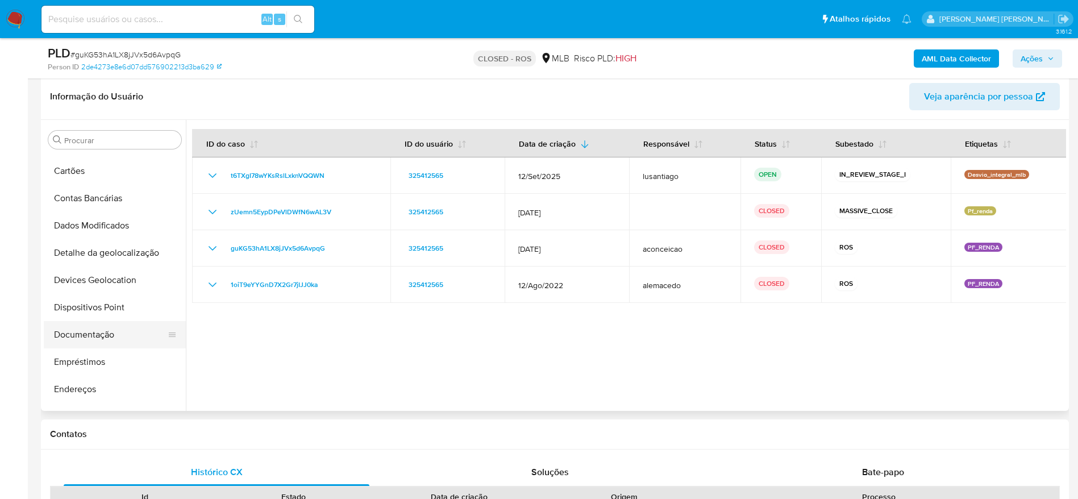
click at [86, 336] on button "Documentação" at bounding box center [110, 334] width 133 height 27
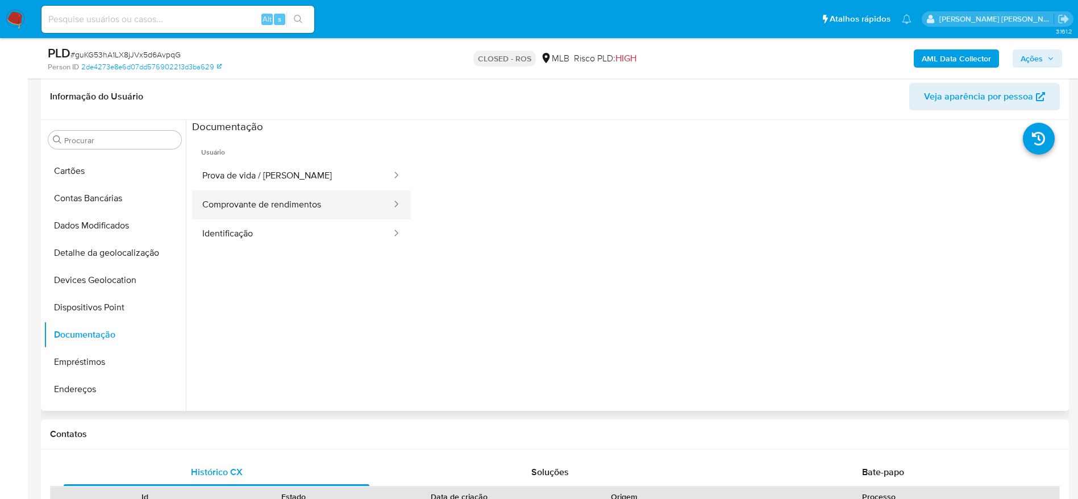
click at [307, 198] on button "Comprovante de rendimentos" at bounding box center [292, 204] width 201 height 29
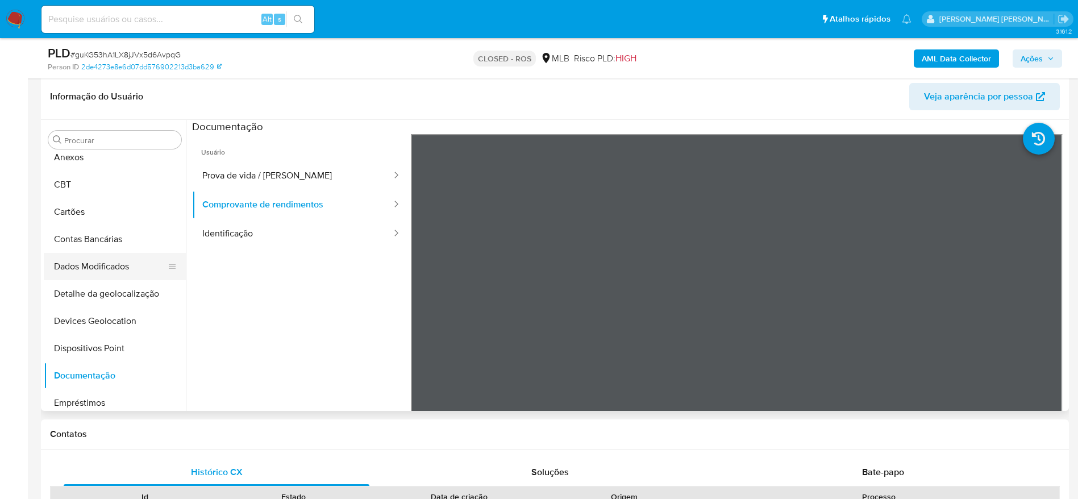
scroll to position [0, 0]
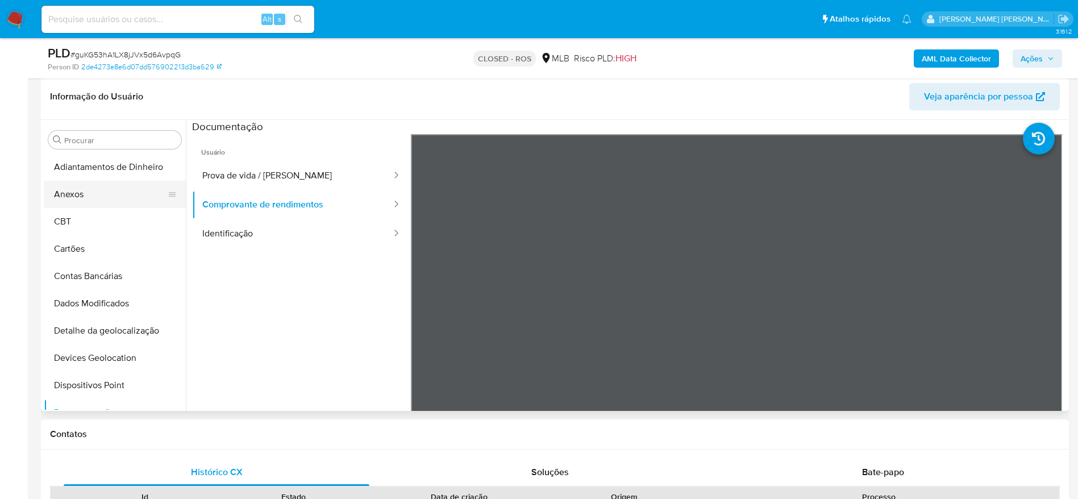
click at [92, 201] on button "Anexos" at bounding box center [110, 194] width 133 height 27
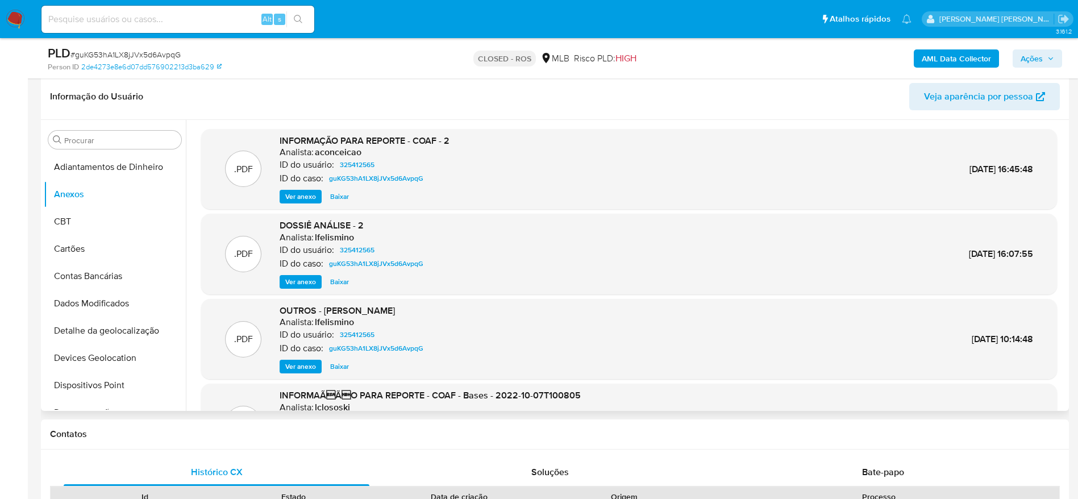
click at [293, 193] on span "Ver anexo" at bounding box center [300, 196] width 31 height 11
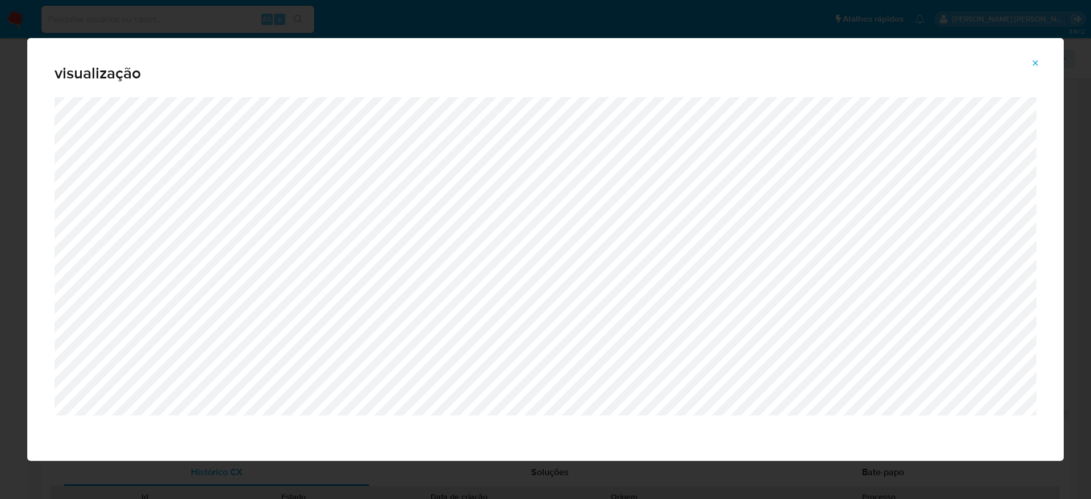
click at [1037, 60] on icon "Attachment preview" at bounding box center [1034, 63] width 9 height 9
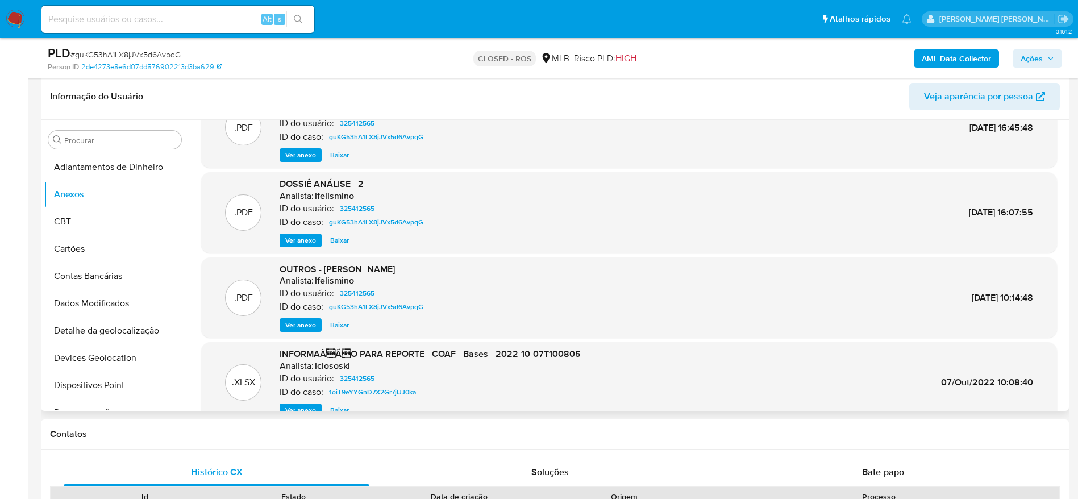
scroll to position [64, 0]
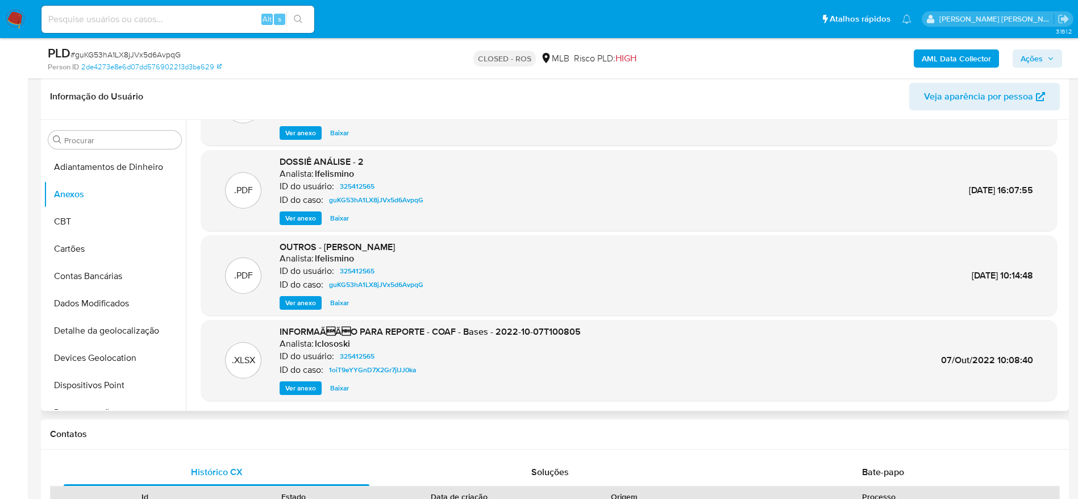
click at [290, 386] on span "Ver anexo" at bounding box center [300, 387] width 31 height 11
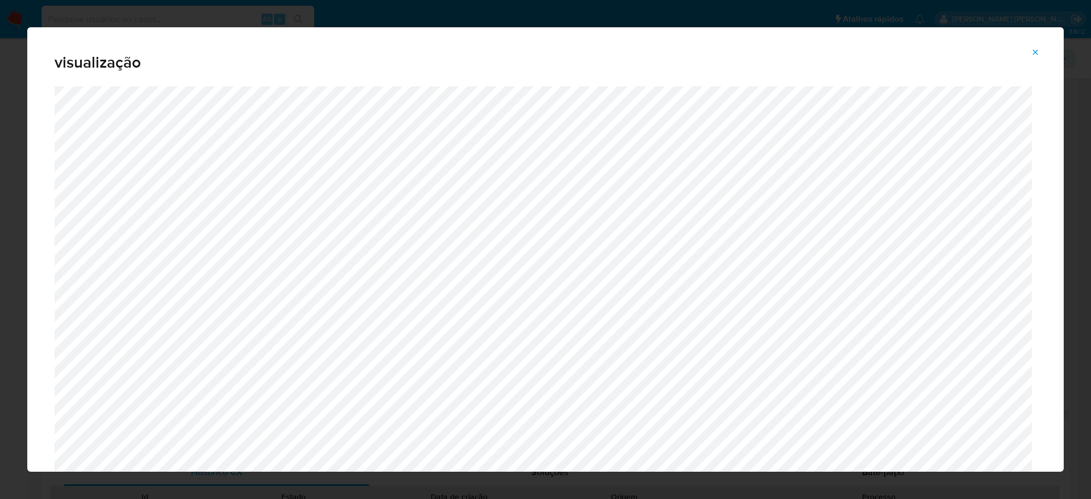
drag, startPoint x: 1036, startPoint y: 53, endPoint x: 824, endPoint y: 217, distance: 268.0
click at [1035, 52] on icon "Attachment preview" at bounding box center [1035, 51] width 5 height 5
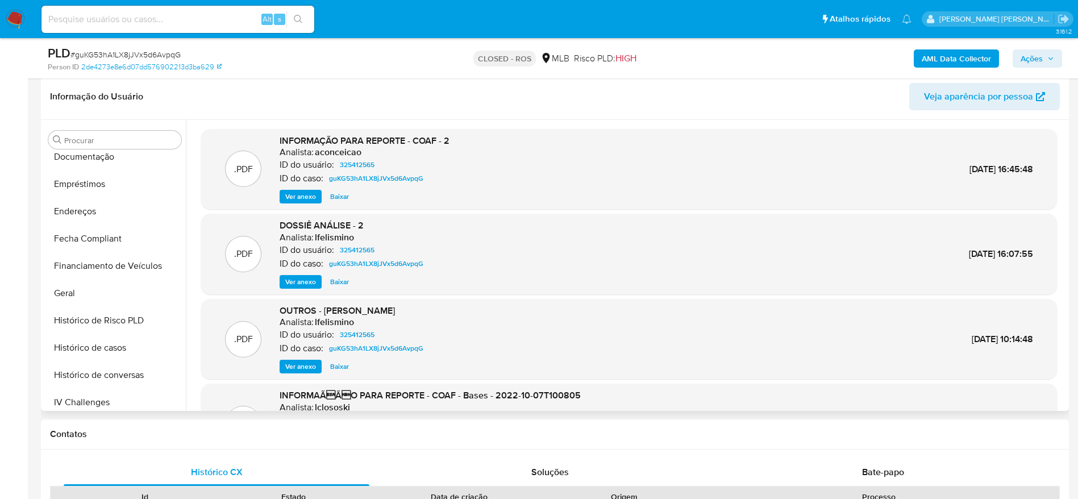
scroll to position [341, 0]
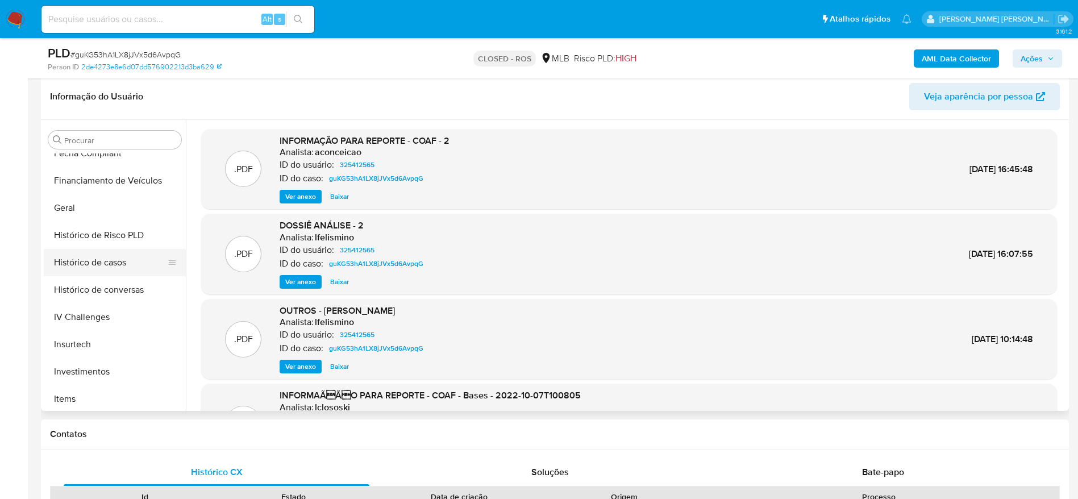
click at [112, 261] on button "Histórico de casos" at bounding box center [110, 262] width 133 height 27
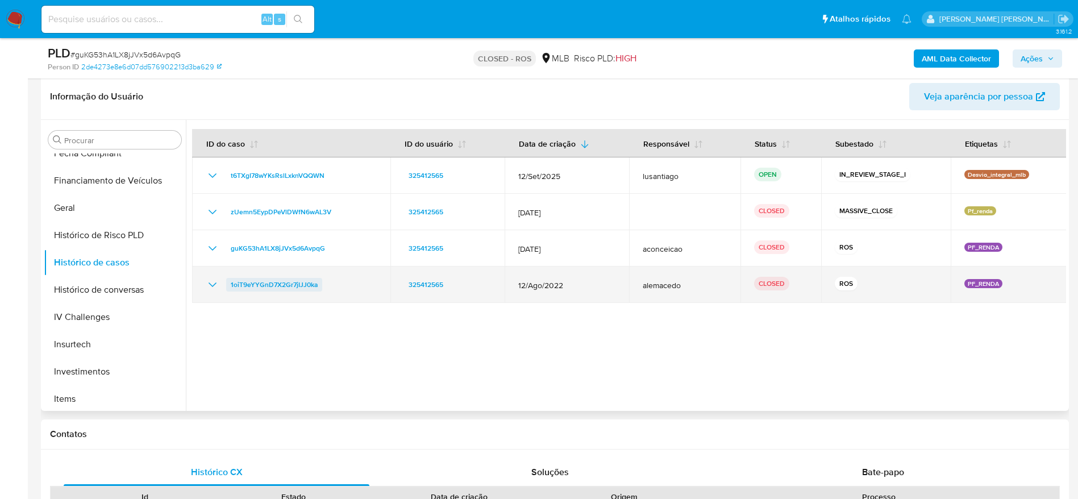
click at [280, 288] on span "1oiT9eYYGnD7X2Gr7jIJJ0ka" at bounding box center [274, 285] width 87 height 14
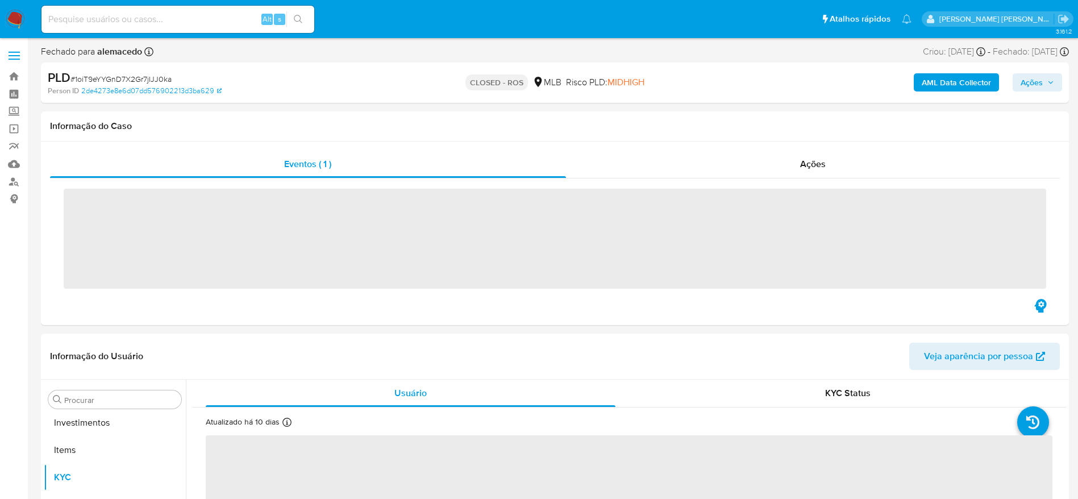
scroll to position [589, 0]
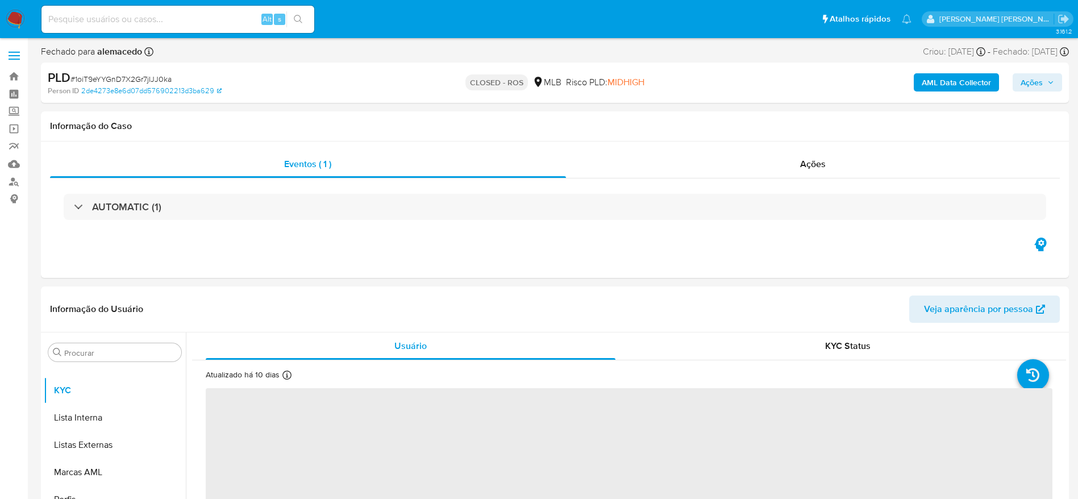
select select "10"
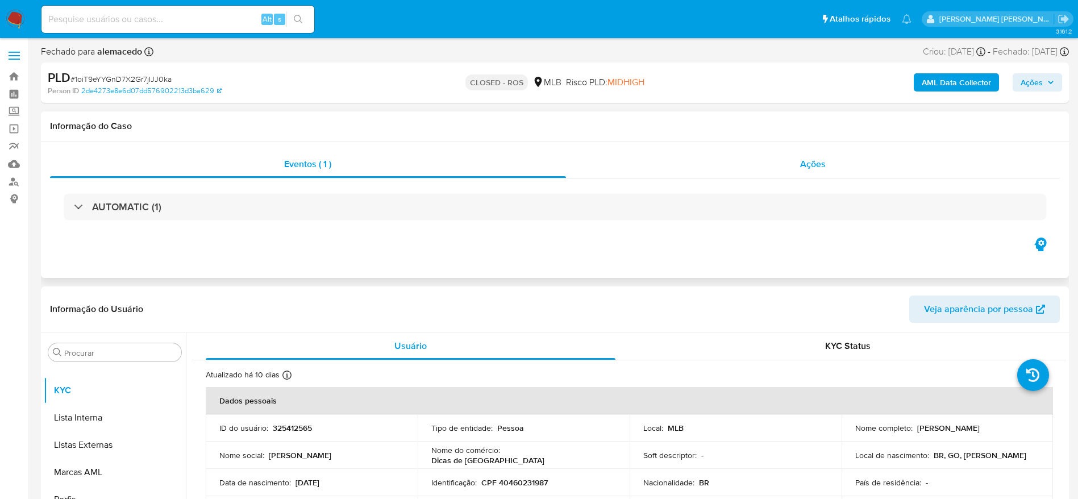
click at [673, 165] on div "Ações" at bounding box center [813, 164] width 494 height 27
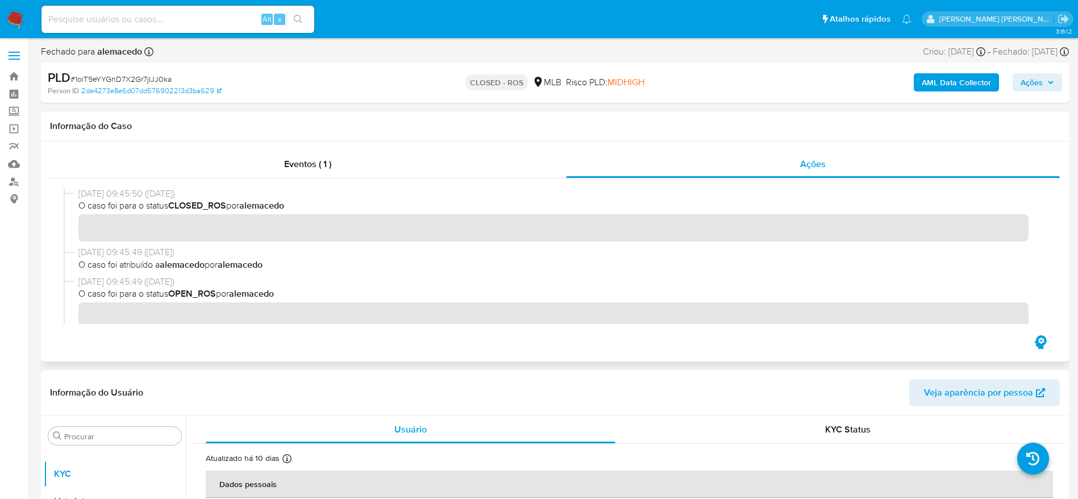
drag, startPoint x: 120, startPoint y: 193, endPoint x: 77, endPoint y: 195, distance: 43.2
click at [77, 195] on div "[DATE] 09:45:50 ([DATE]) O caso foi para o status CLOSED_ROS por [PERSON_NAME]" at bounding box center [555, 216] width 982 height 59
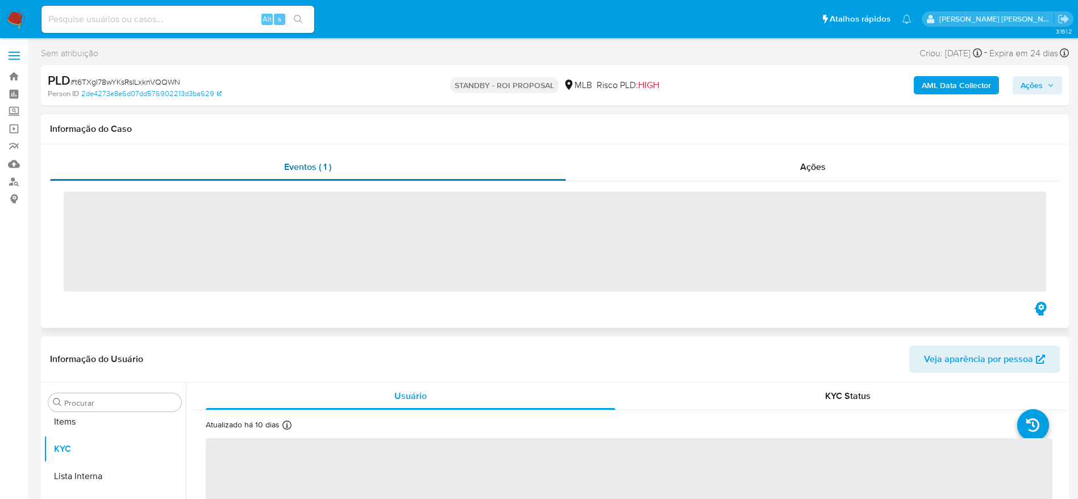
scroll to position [589, 0]
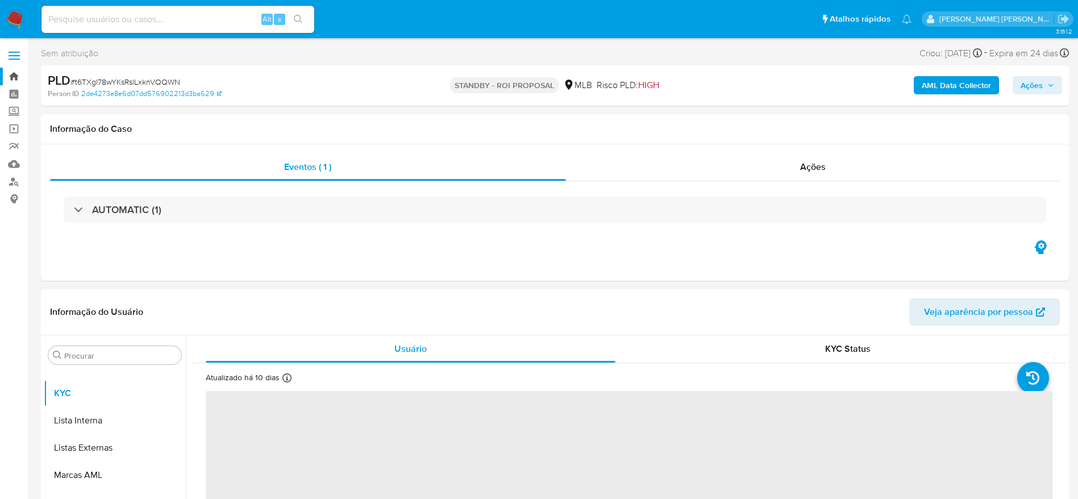
select select "10"
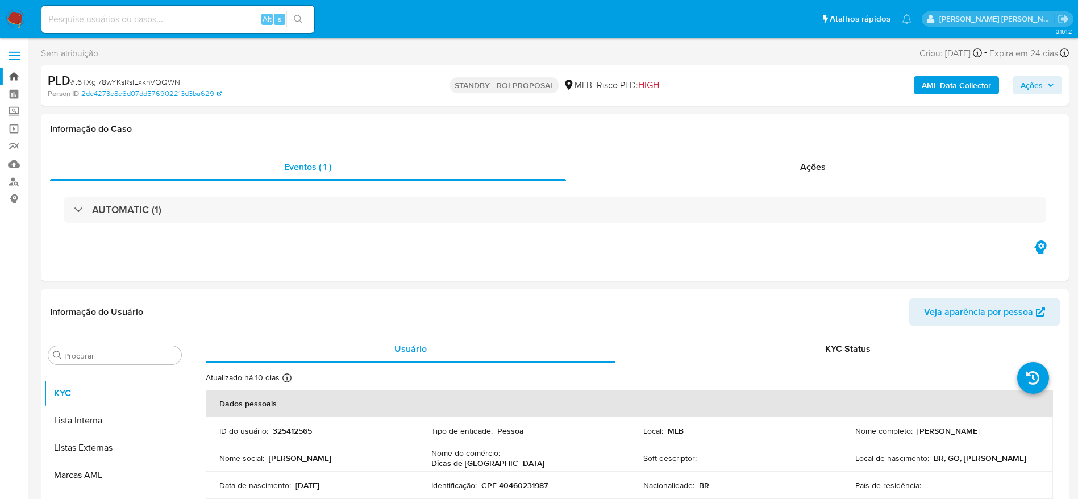
click at [14, 77] on link "Bandeja" at bounding box center [67, 77] width 135 height 18
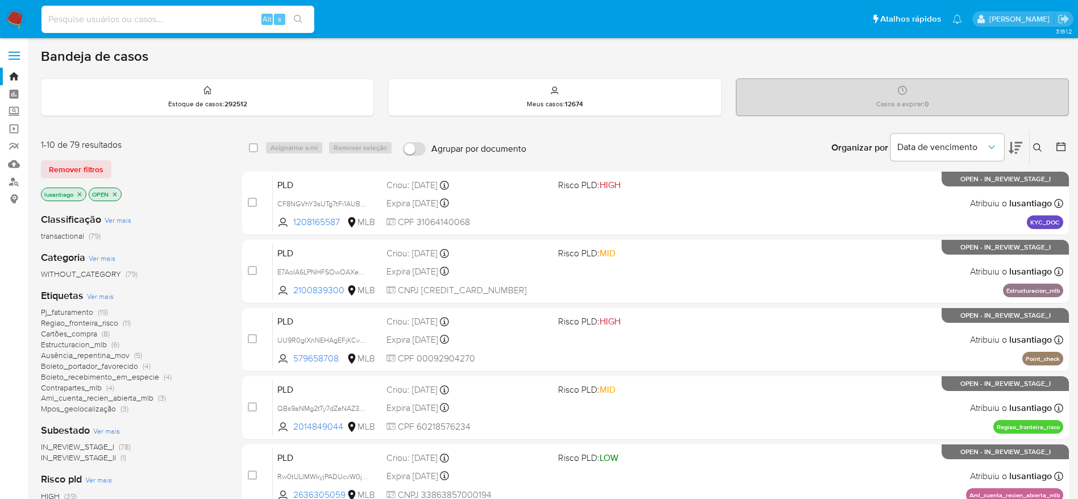
click at [181, 19] on input at bounding box center [177, 19] width 273 height 15
paste input "2064757522"
type input "2064757522"
click at [297, 20] on icon "search-icon" at bounding box center [298, 19] width 9 height 9
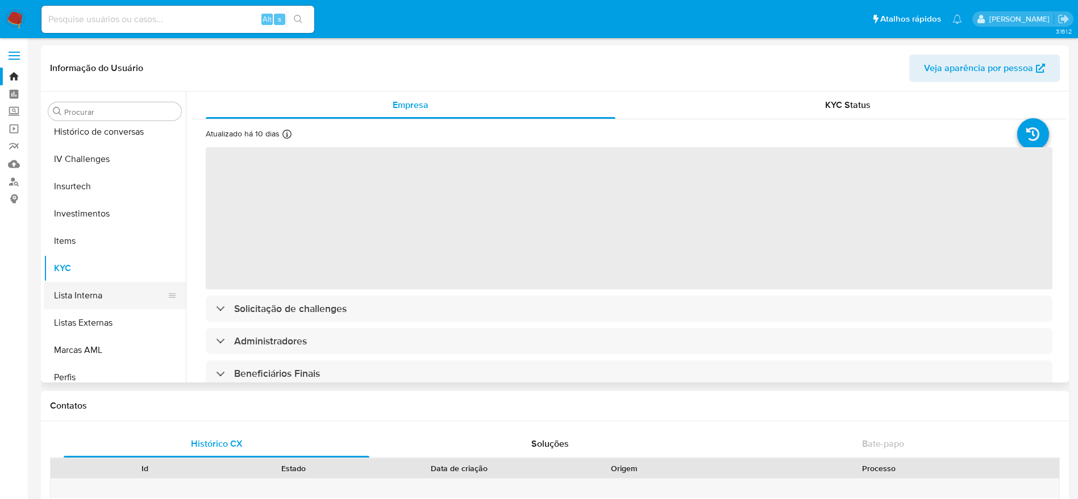
select select "10"
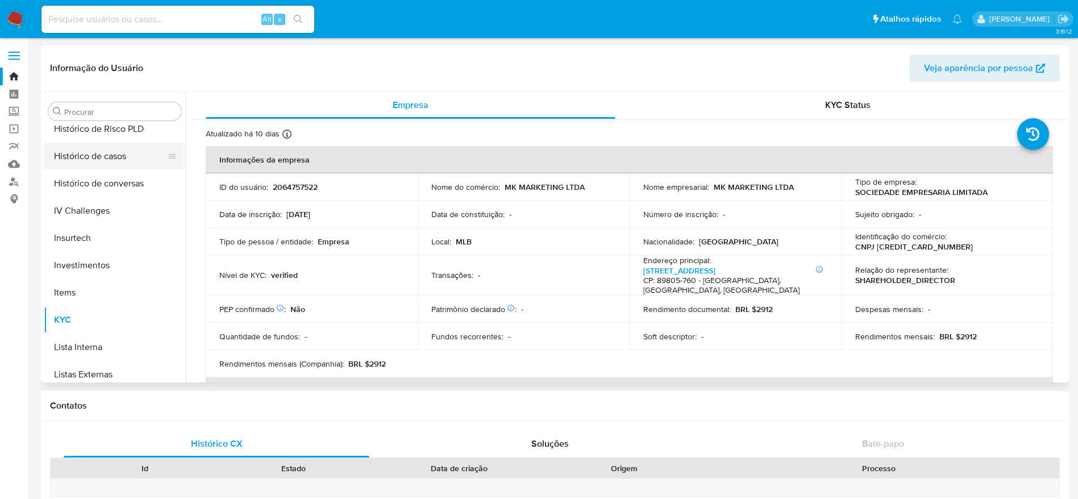
click at [96, 165] on button "Histórico de casos" at bounding box center [110, 156] width 133 height 27
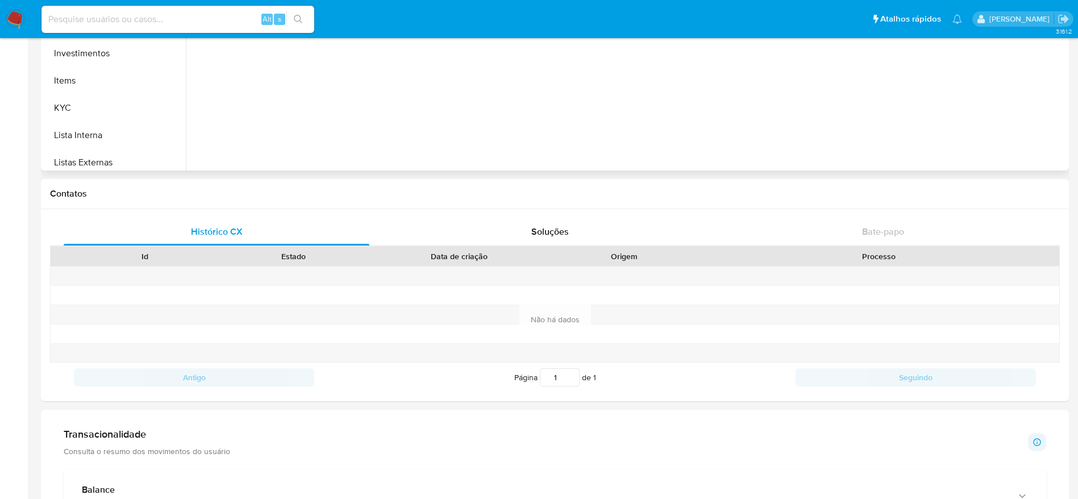
scroll to position [0, 0]
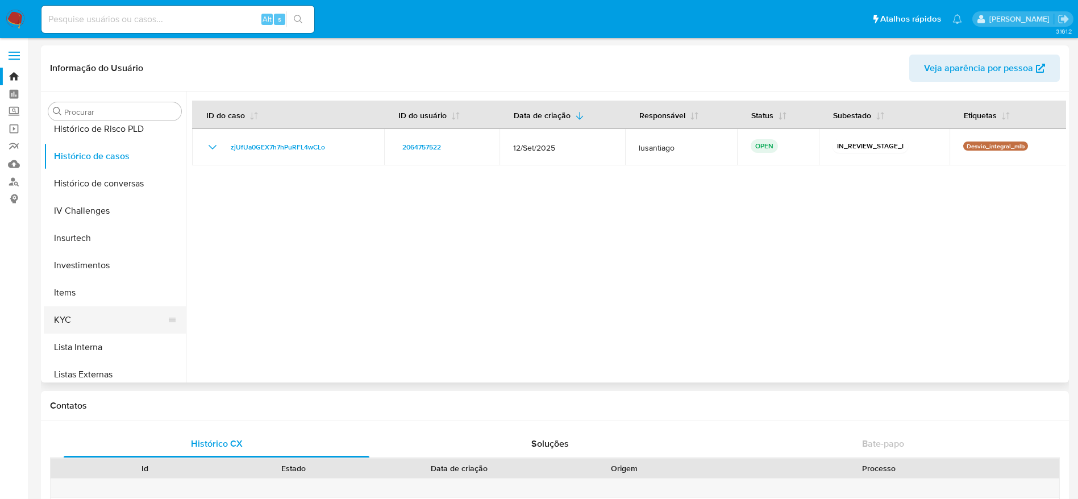
click at [99, 312] on button "KYC" at bounding box center [110, 319] width 133 height 27
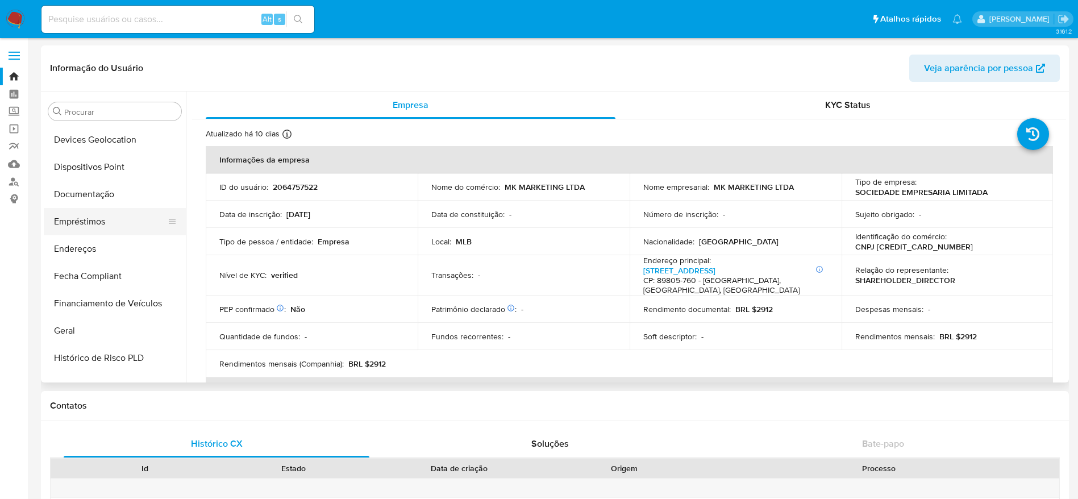
scroll to position [163, 0]
click at [97, 217] on button "Documentação" at bounding box center [110, 220] width 133 height 27
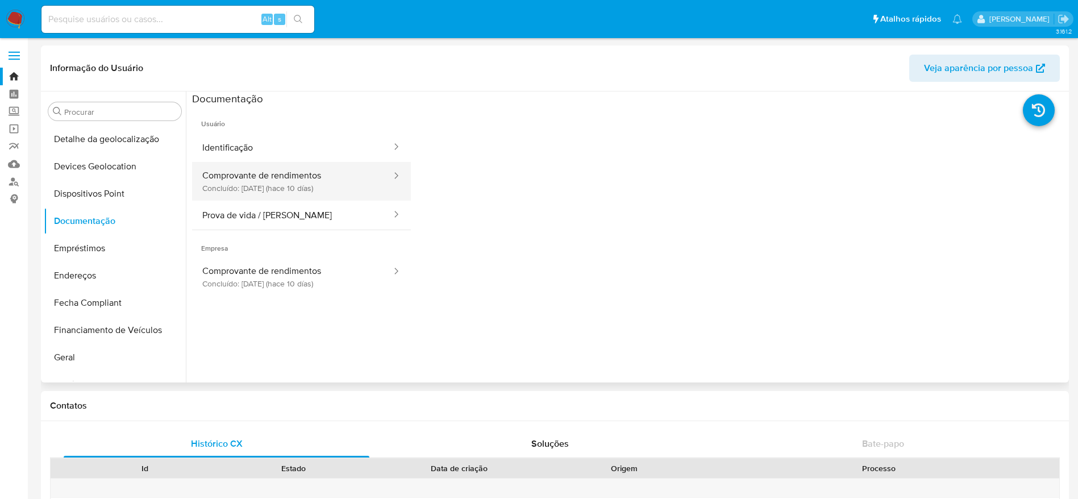
click at [318, 182] on button "Comprovante de rendimentos Concluído: [DATE] (hace 10 días)" at bounding box center [292, 181] width 201 height 39
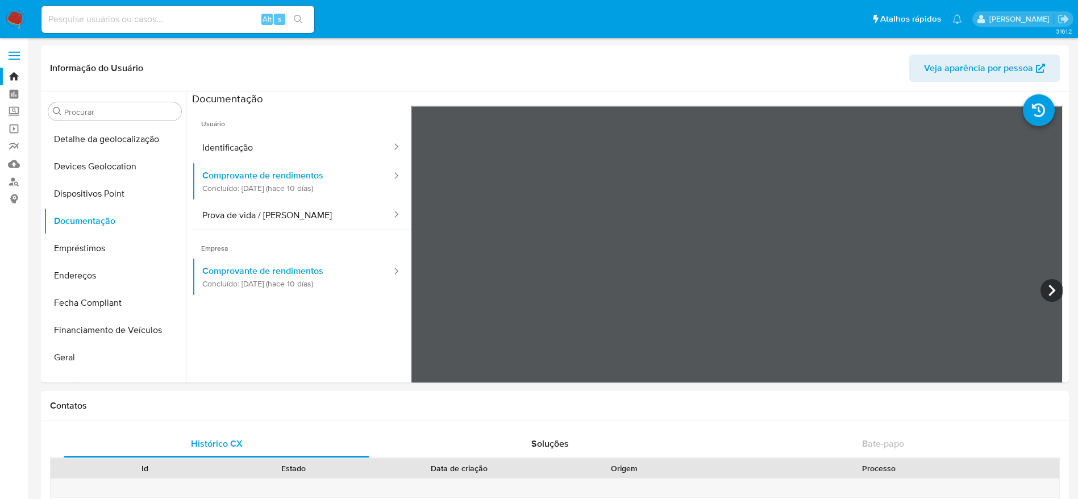
drag, startPoint x: 843, startPoint y: 385, endPoint x: 770, endPoint y: 386, distance: 72.7
click at [1041, 291] on icon at bounding box center [1051, 290] width 23 height 23
click at [1048, 292] on icon at bounding box center [1051, 290] width 7 height 11
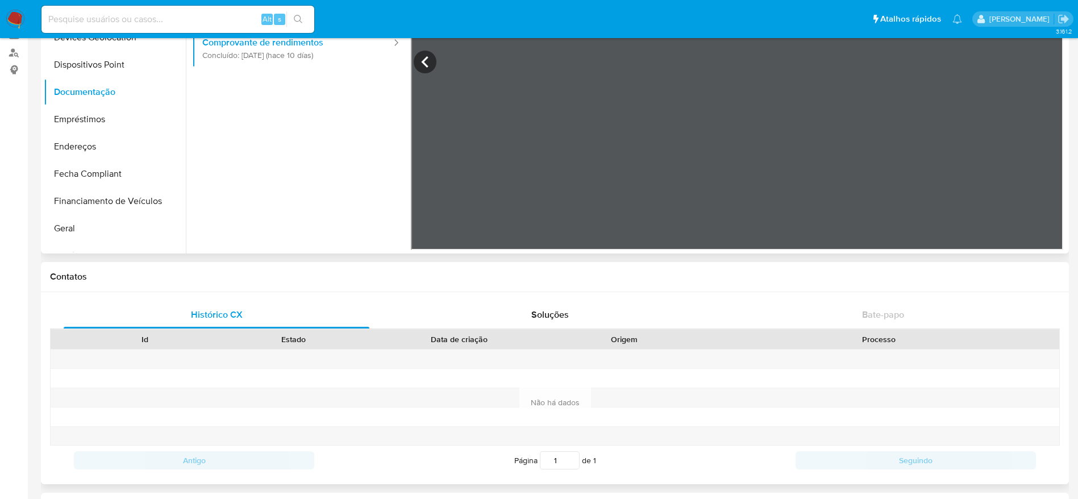
scroll to position [170, 0]
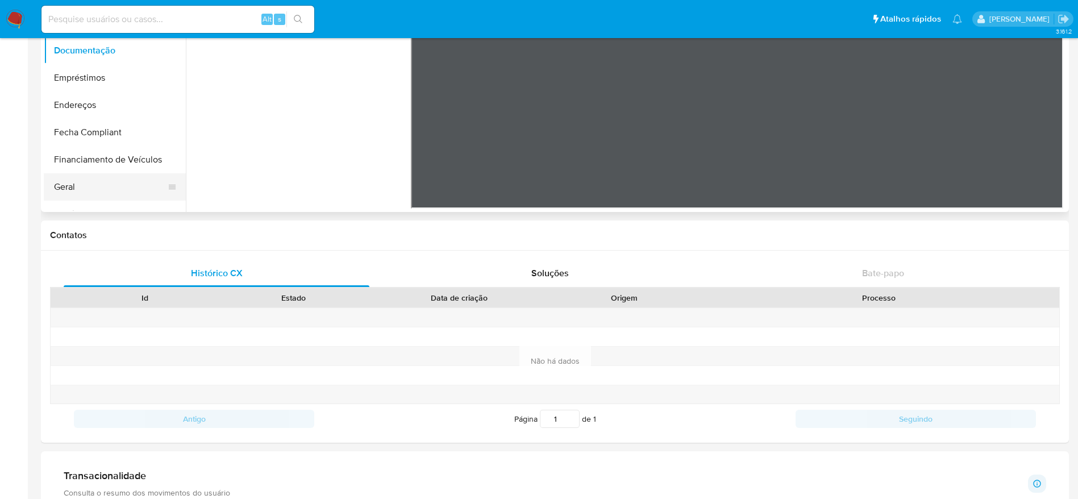
click at [80, 189] on button "Geral" at bounding box center [110, 186] width 133 height 27
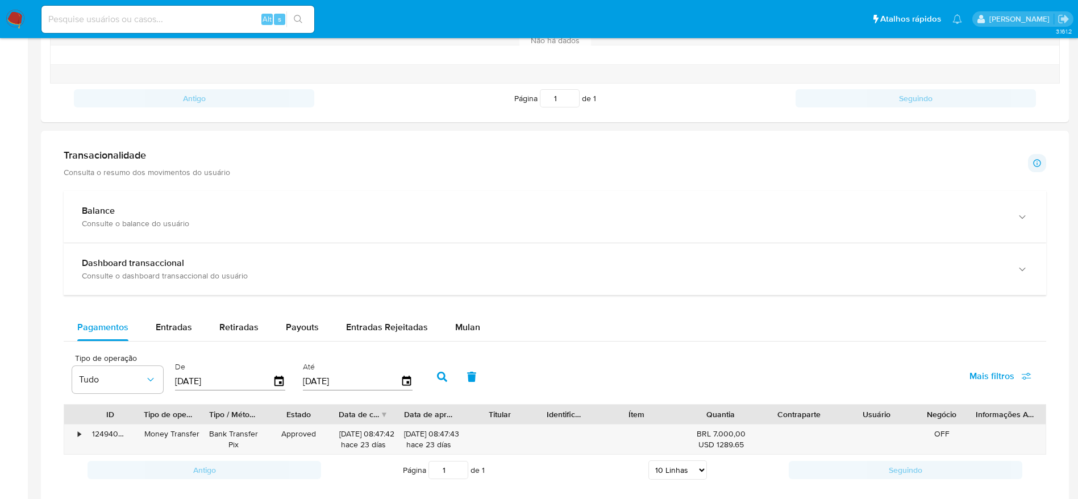
scroll to position [596, 0]
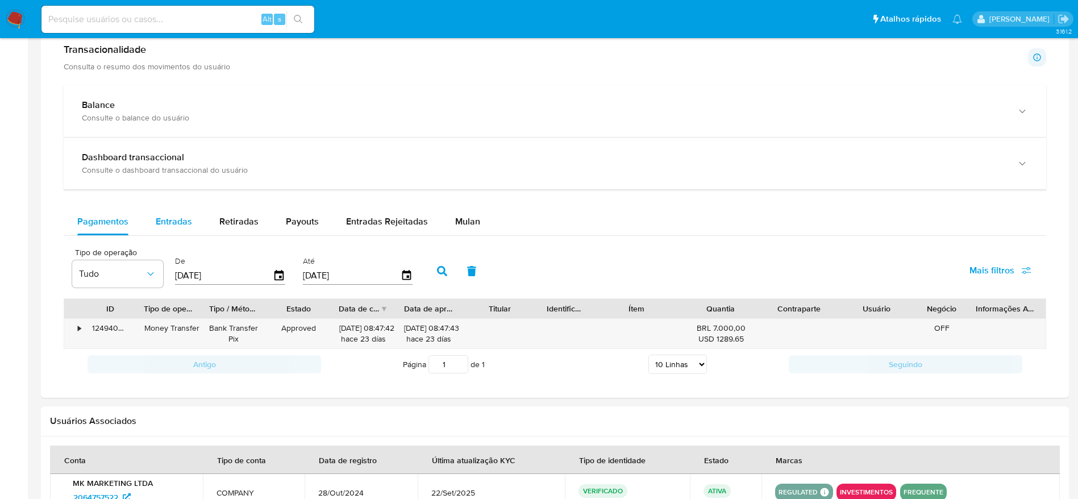
click at [167, 222] on span "Entradas" at bounding box center [174, 221] width 36 height 13
select select "10"
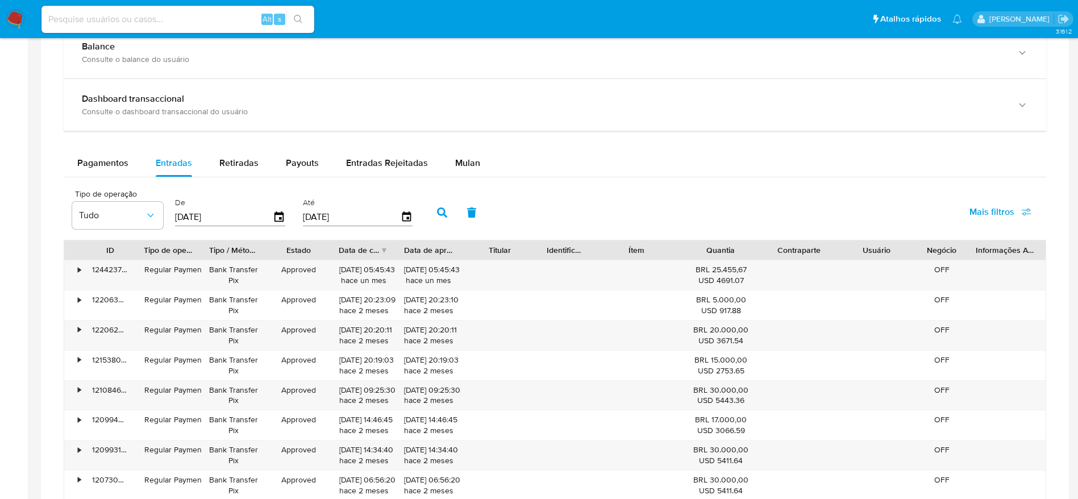
scroll to position [767, 0]
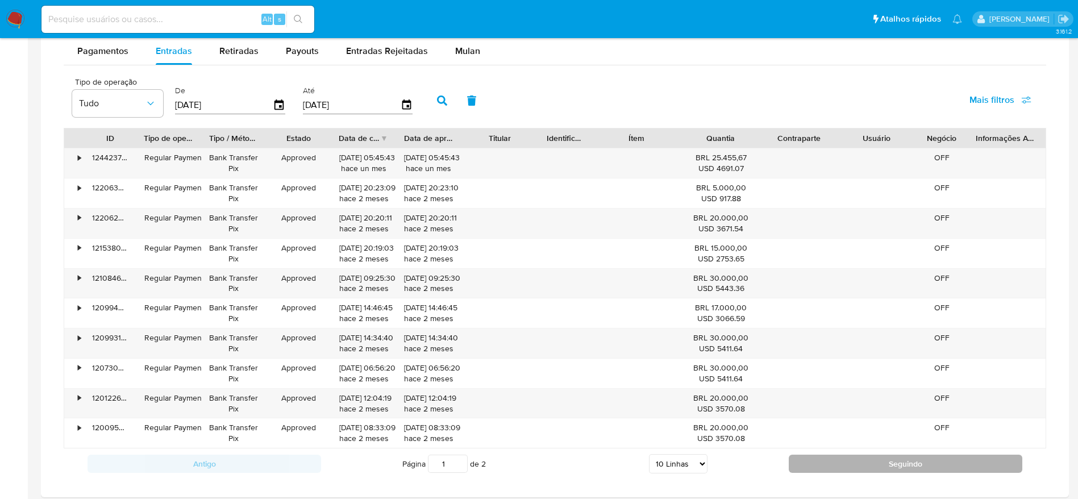
click at [820, 464] on button "Seguindo" at bounding box center [904, 463] width 233 height 18
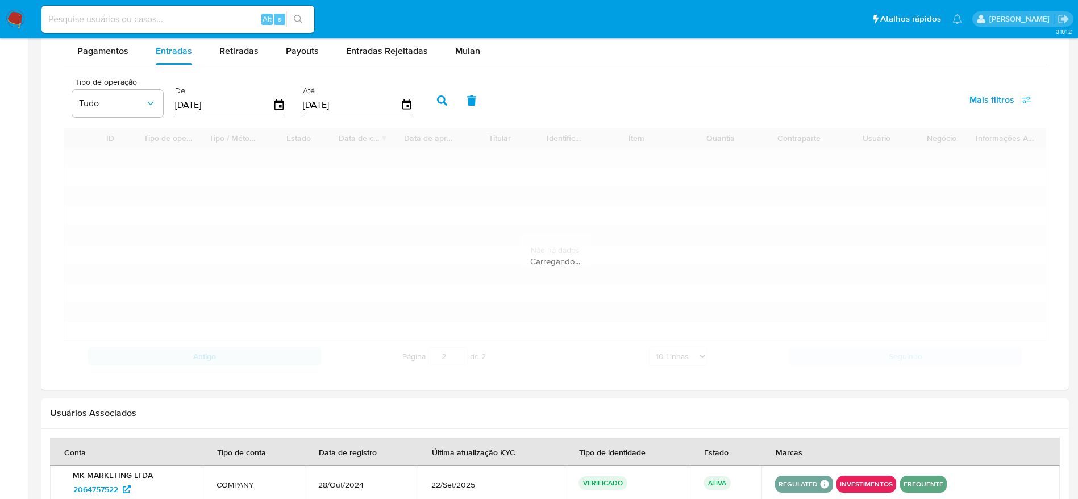
scroll to position [746, 0]
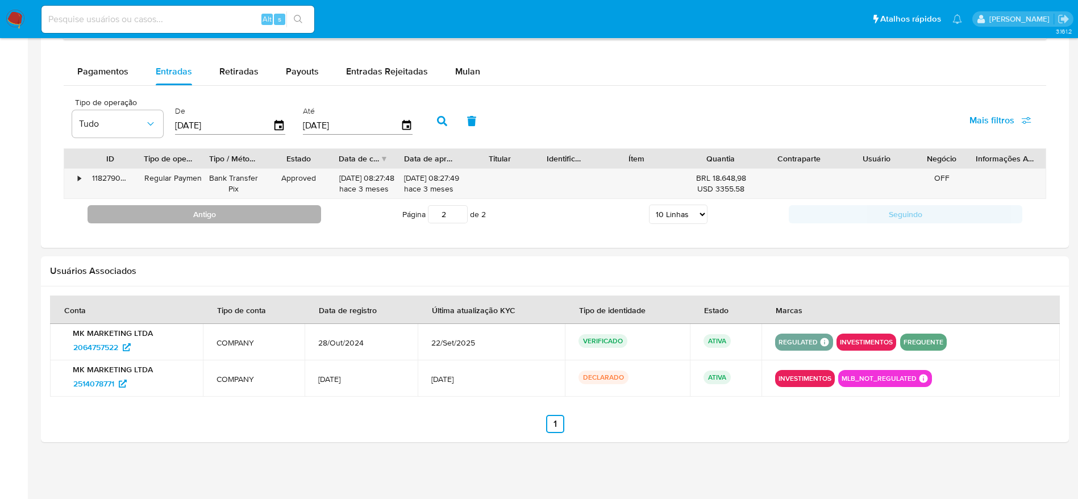
click at [225, 214] on button "Antigo" at bounding box center [203, 214] width 233 height 18
type input "1"
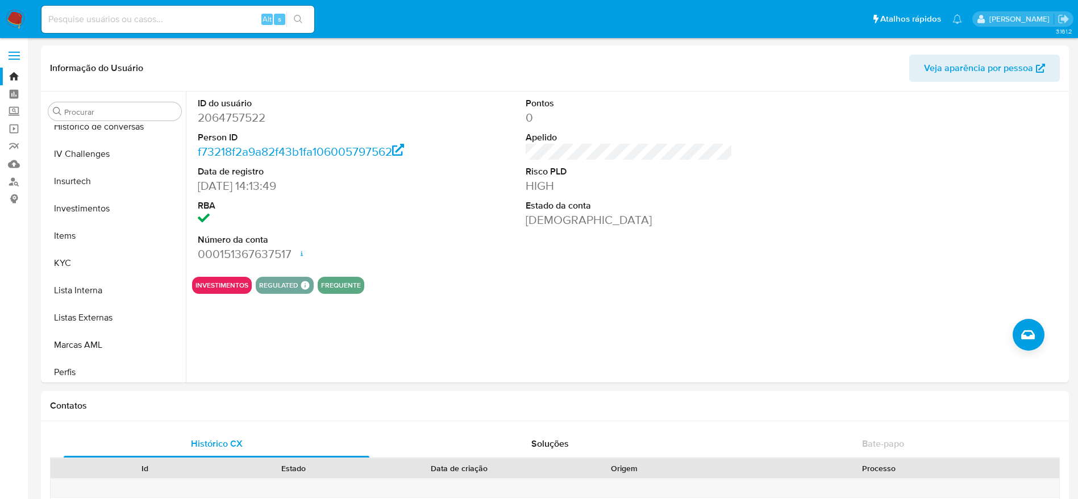
scroll to position [589, 0]
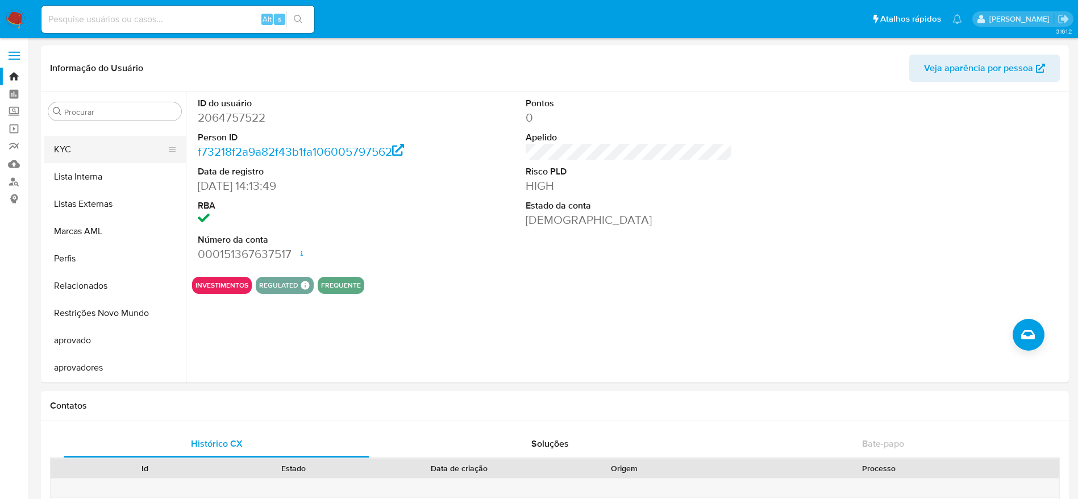
click at [108, 150] on button "KYC" at bounding box center [110, 149] width 133 height 27
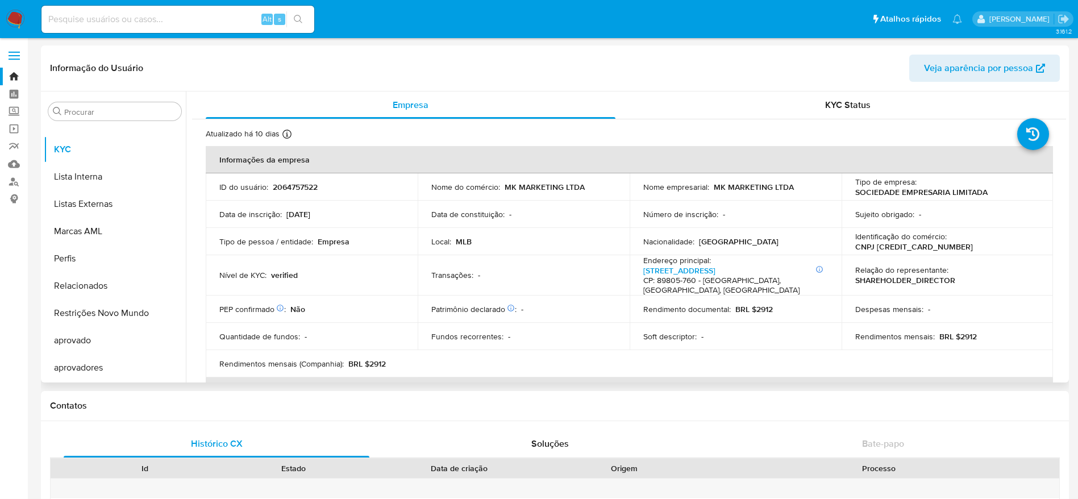
click at [893, 250] on p "CNPJ 57542264000194" at bounding box center [914, 246] width 118 height 10
copy p "[CREDIT_CARD_NUMBER]"
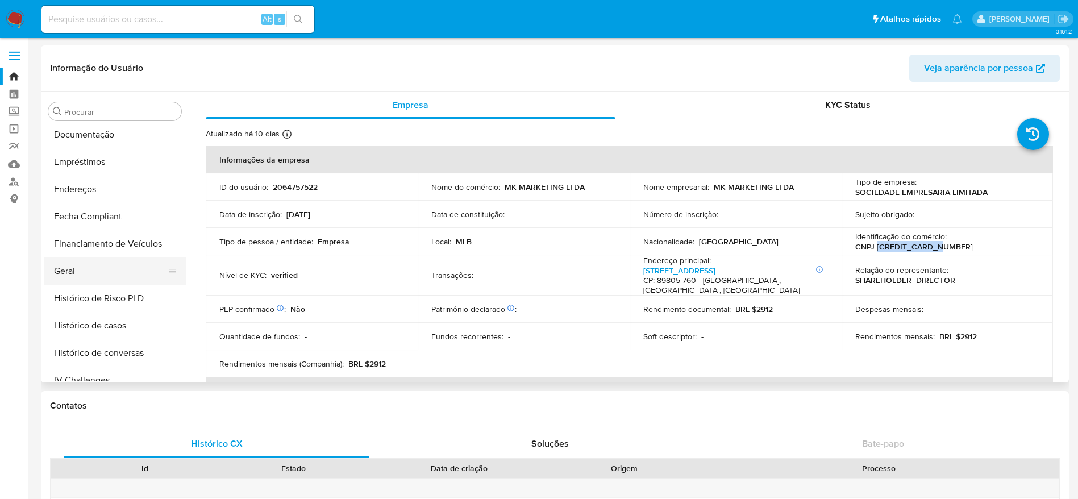
scroll to position [248, 0]
click at [84, 269] on button "Geral" at bounding box center [110, 271] width 133 height 27
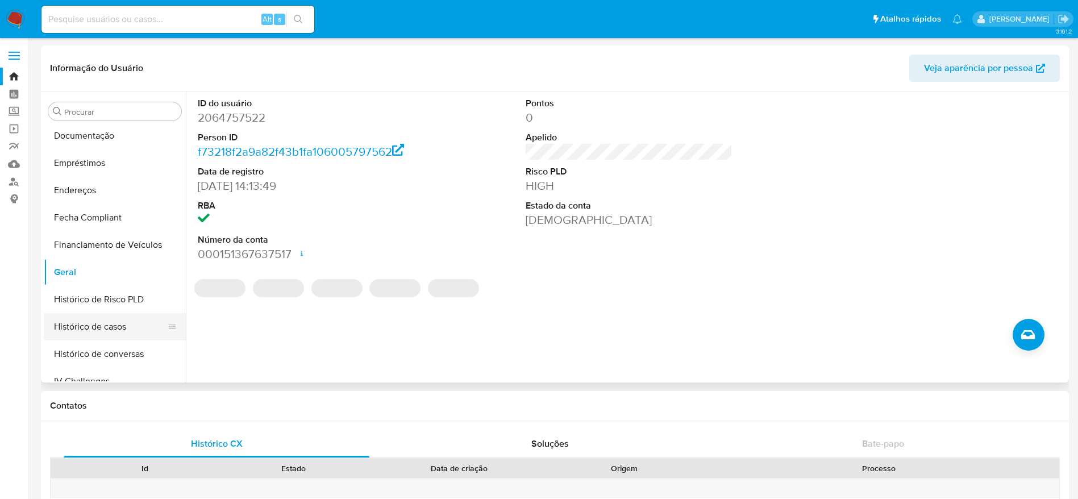
click at [96, 324] on button "Histórico de casos" at bounding box center [110, 326] width 133 height 27
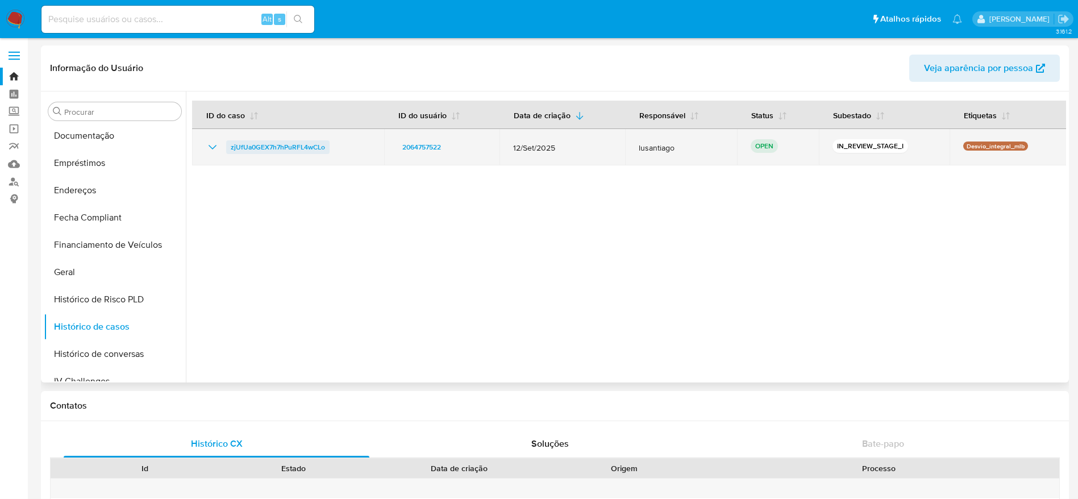
click at [266, 144] on span "zjUfUa0GEX7h7hPuRFL4wCLo" at bounding box center [278, 147] width 94 height 14
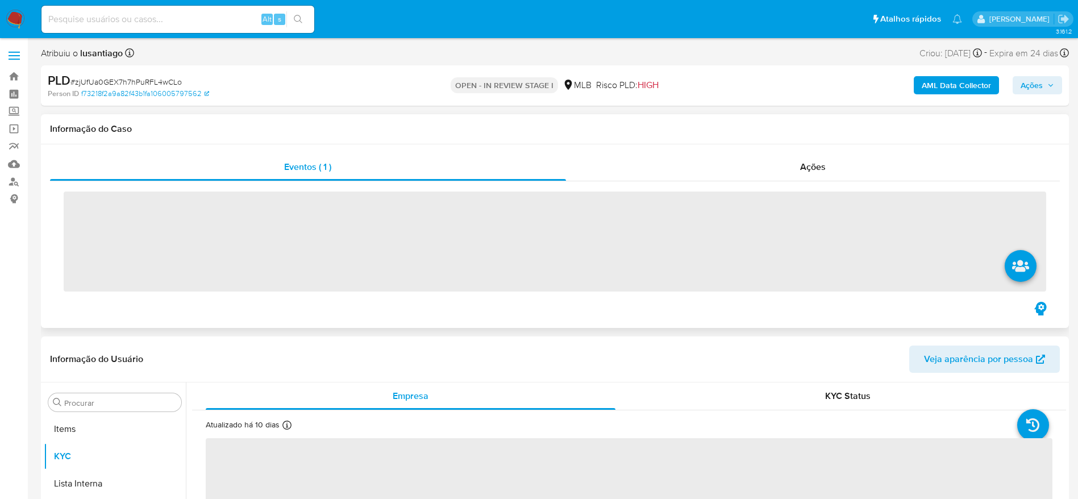
scroll to position [589, 0]
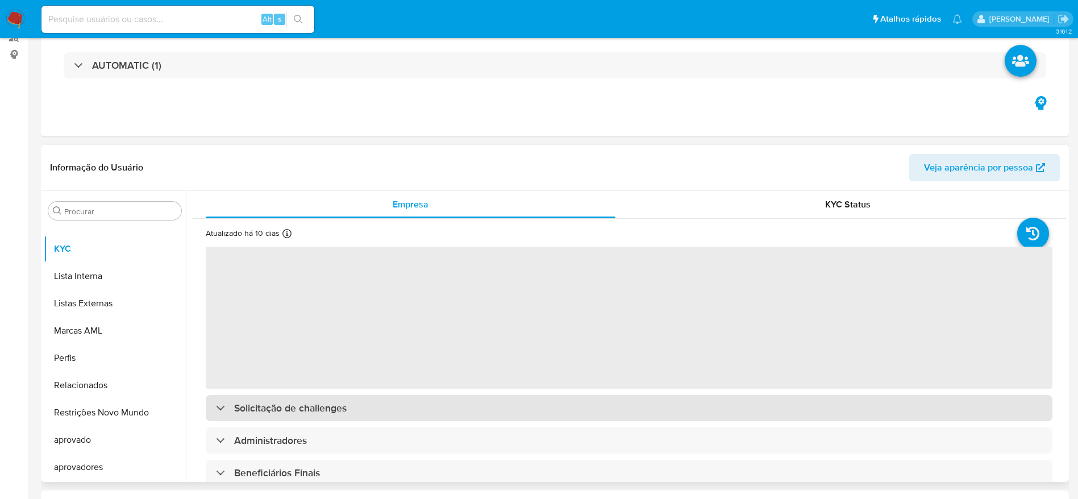
select select "10"
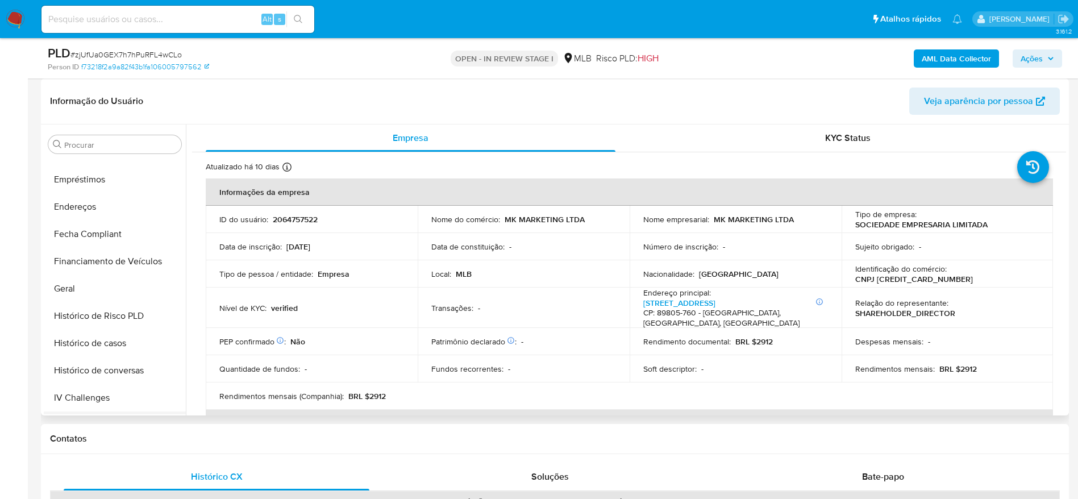
scroll to position [248, 0]
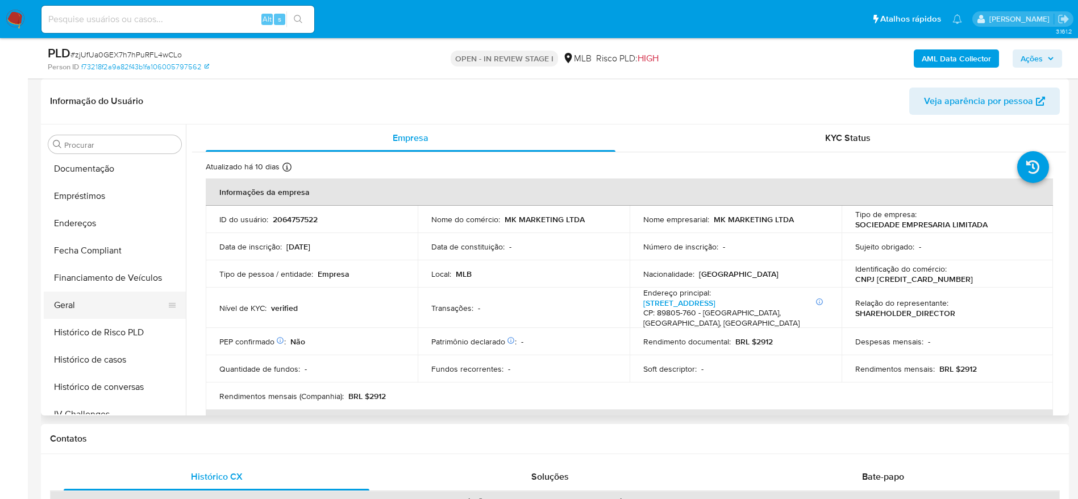
click at [84, 307] on button "Geral" at bounding box center [110, 304] width 133 height 27
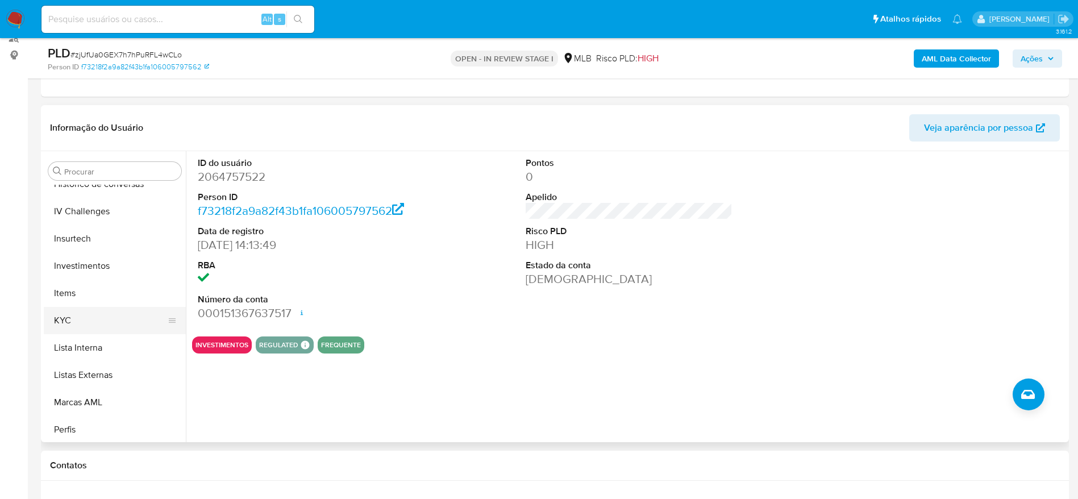
scroll to position [504, 0]
click at [110, 290] on button "KYC" at bounding box center [110, 294] width 133 height 27
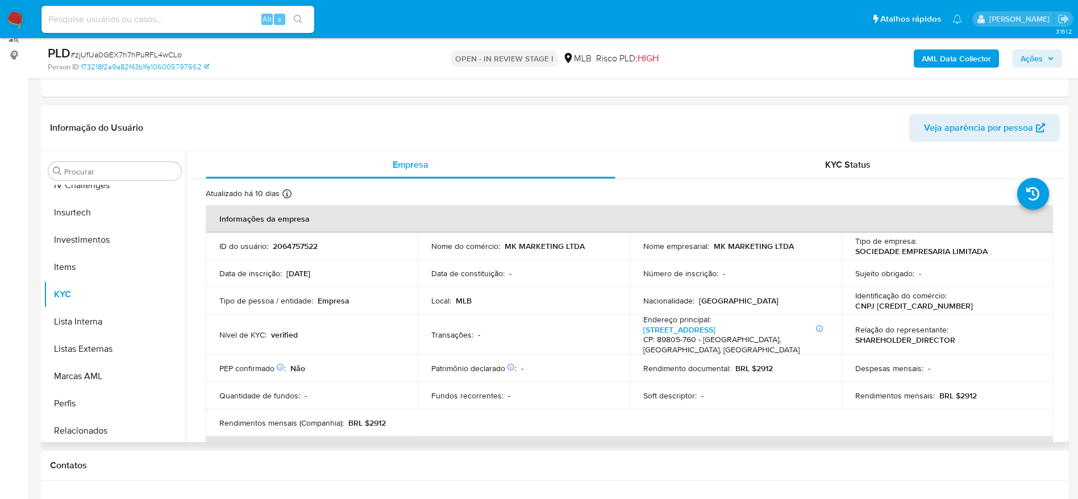
drag, startPoint x: 1060, startPoint y: 186, endPoint x: 1063, endPoint y: 193, distance: 7.9
click at [1063, 193] on div "Empresa KYC Status Atualizado há 10 dias Criado: 28/10/2024 15:14:30 Atualizado…" at bounding box center [626, 296] width 880 height 291
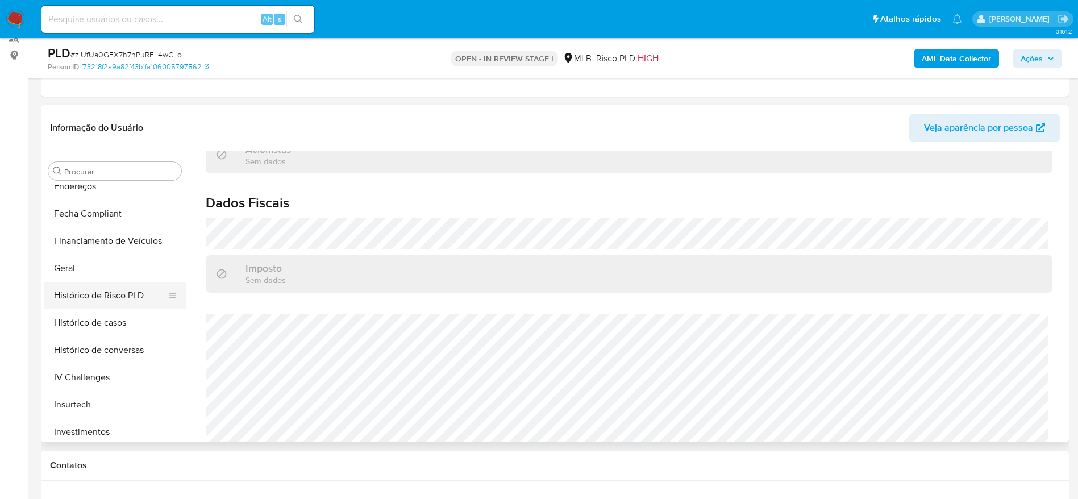
scroll to position [248, 0]
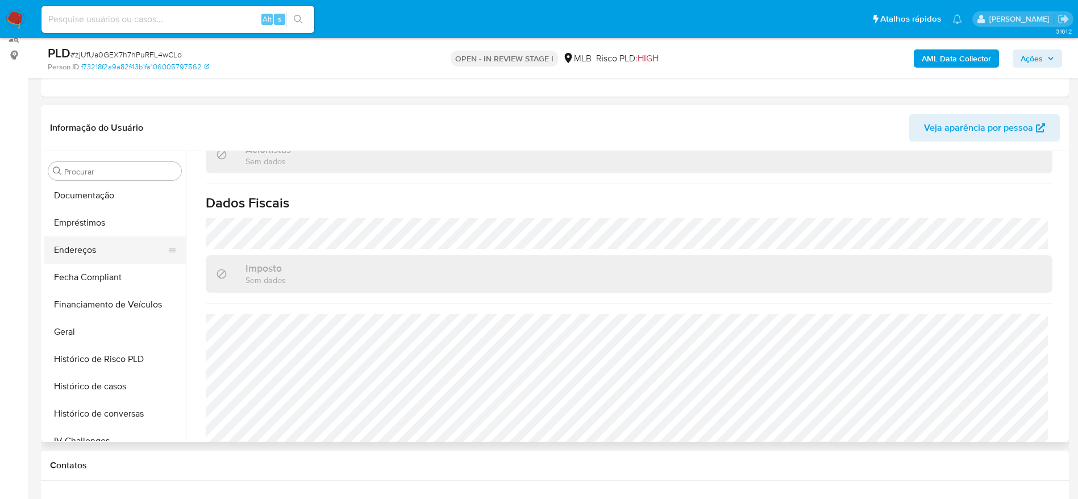
click at [80, 252] on button "Endereços" at bounding box center [110, 249] width 133 height 27
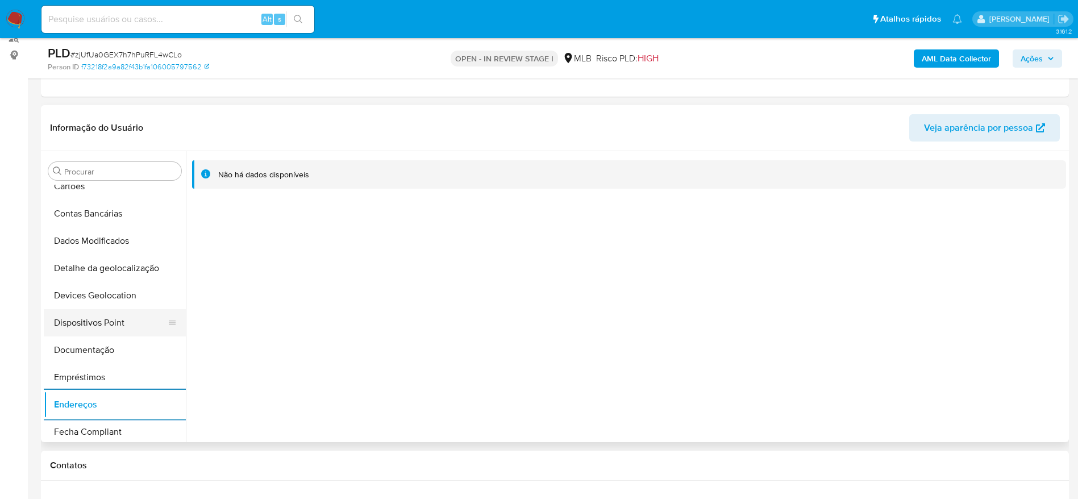
scroll to position [78, 0]
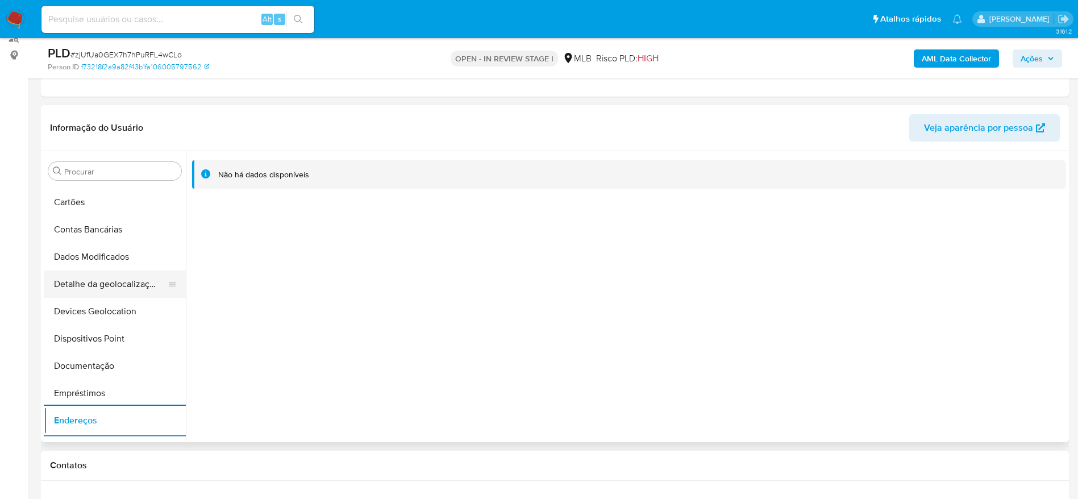
click at [106, 288] on button "Detalhe da geolocalização" at bounding box center [110, 283] width 133 height 27
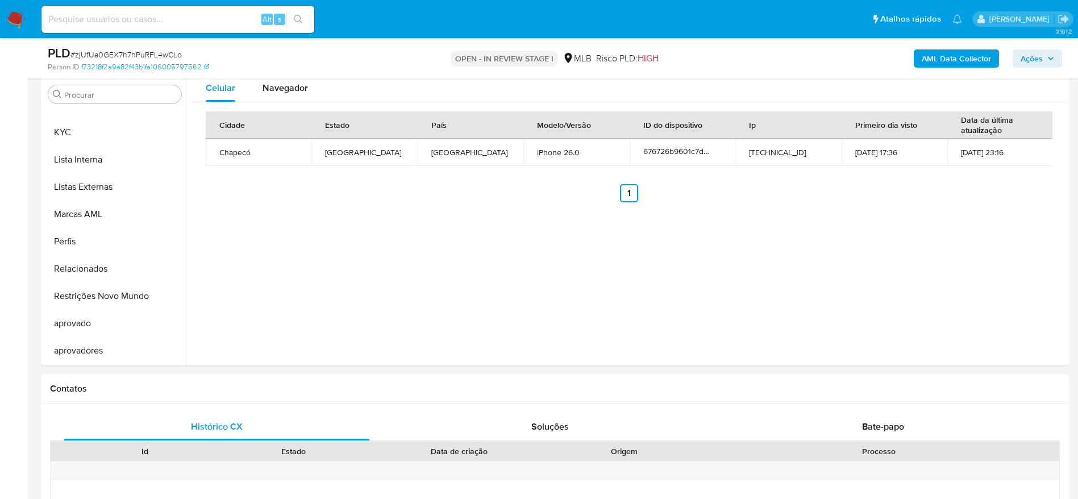
scroll to position [314, 0]
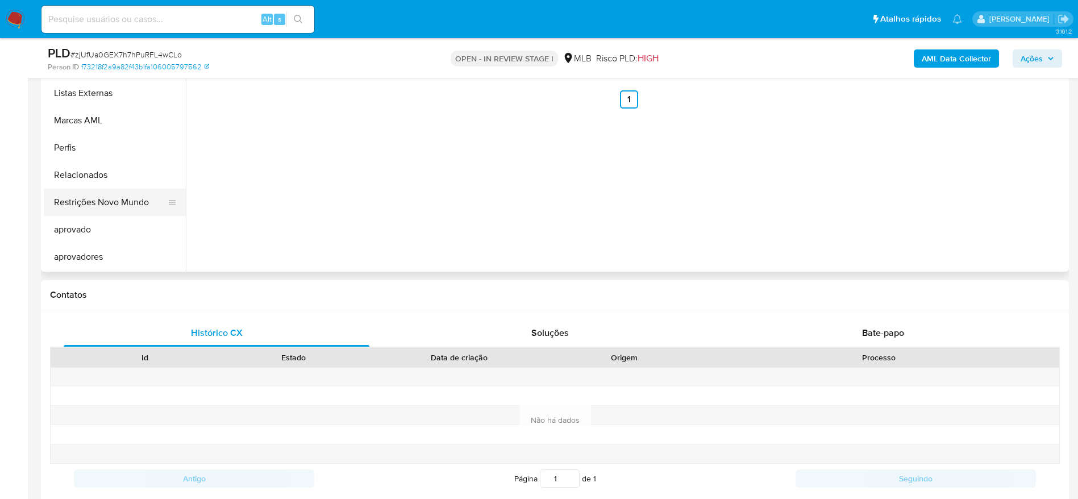
click at [90, 207] on button "Restrições Novo Mundo" at bounding box center [110, 202] width 133 height 27
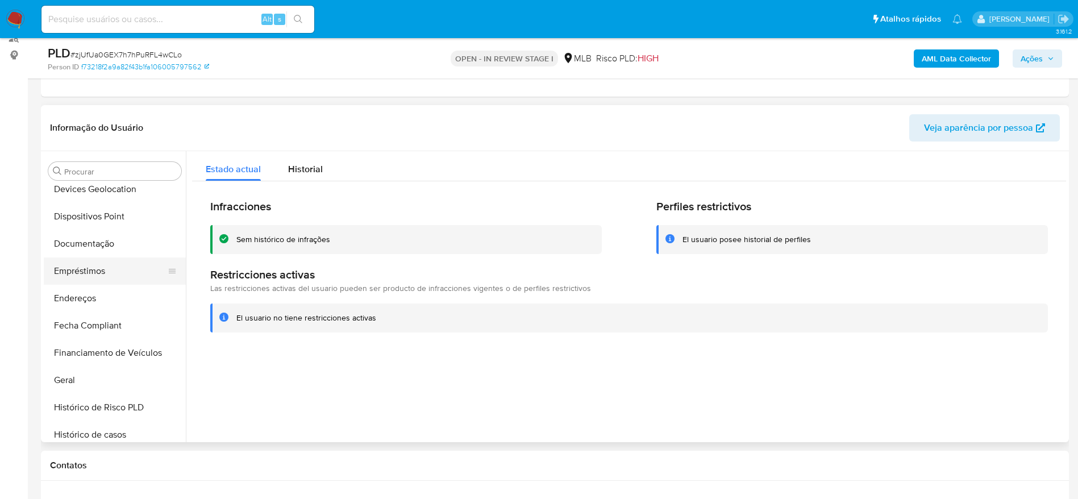
scroll to position [163, 0]
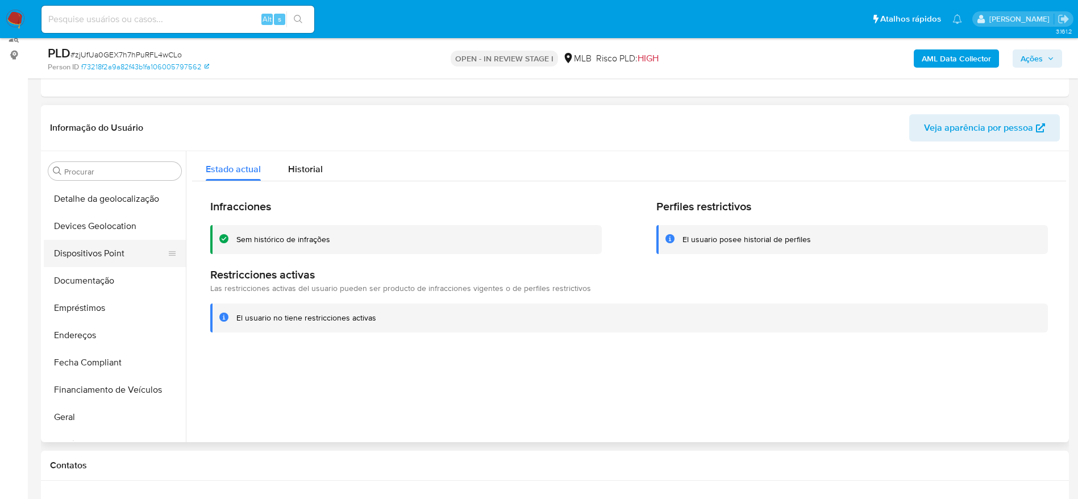
click at [104, 254] on button "Dispositivos Point" at bounding box center [110, 253] width 133 height 27
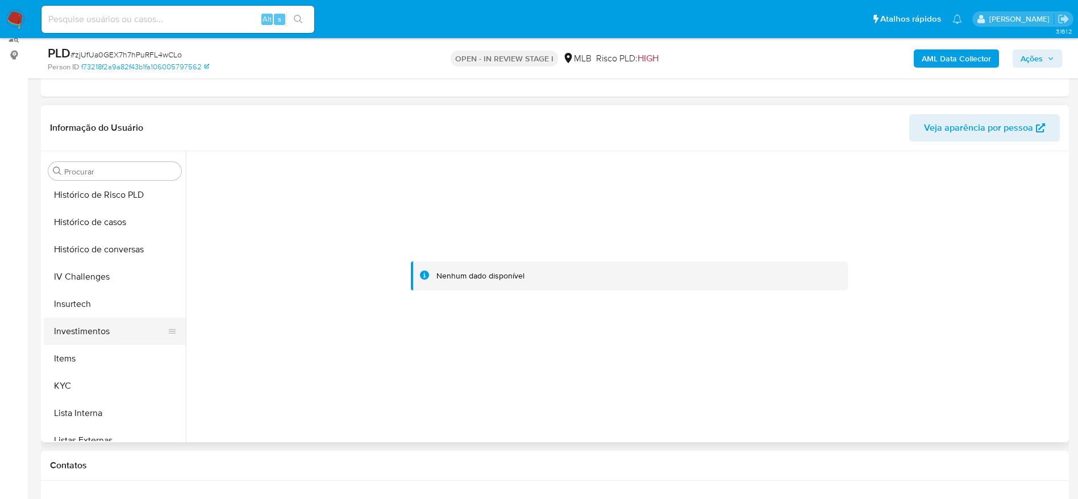
scroll to position [419, 0]
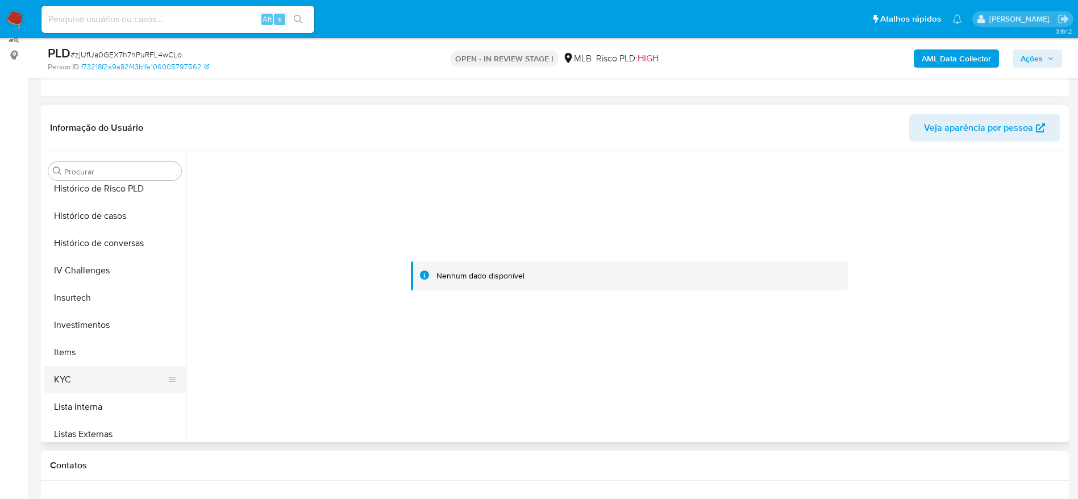
click at [87, 384] on button "KYC" at bounding box center [110, 379] width 133 height 27
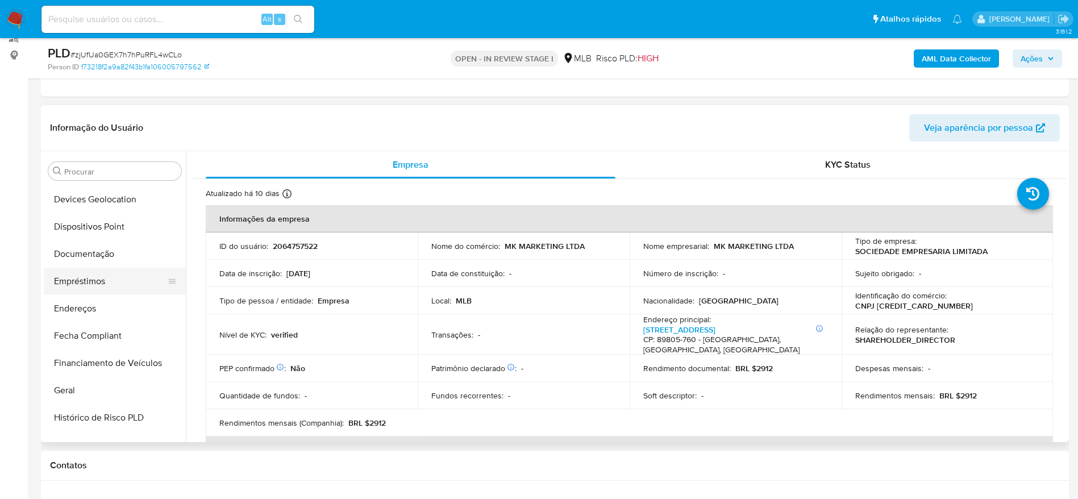
scroll to position [163, 0]
click at [102, 293] on button "Documentação" at bounding box center [110, 280] width 133 height 27
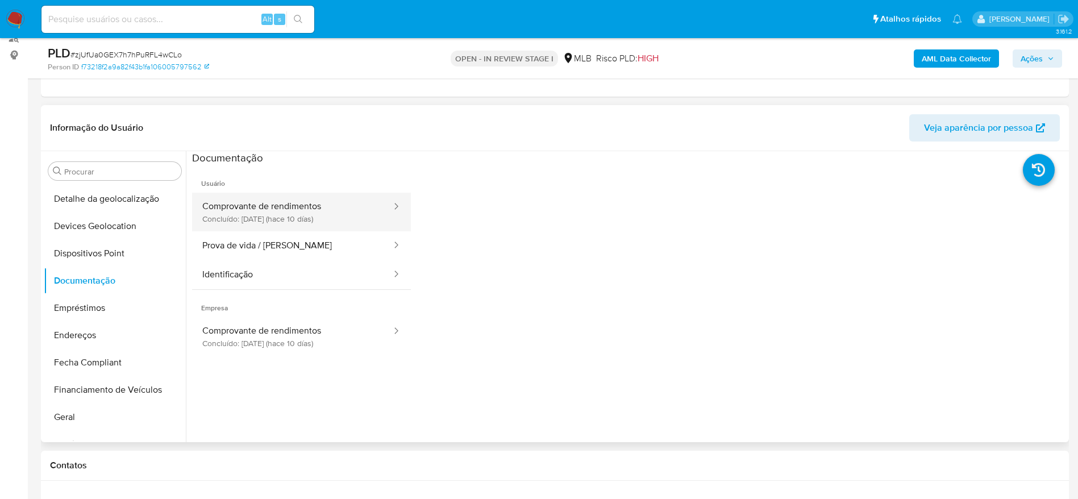
click at [238, 208] on button "Comprovante de rendimentos Concluído: 22/09/2025 (hace 10 días)" at bounding box center [292, 212] width 201 height 39
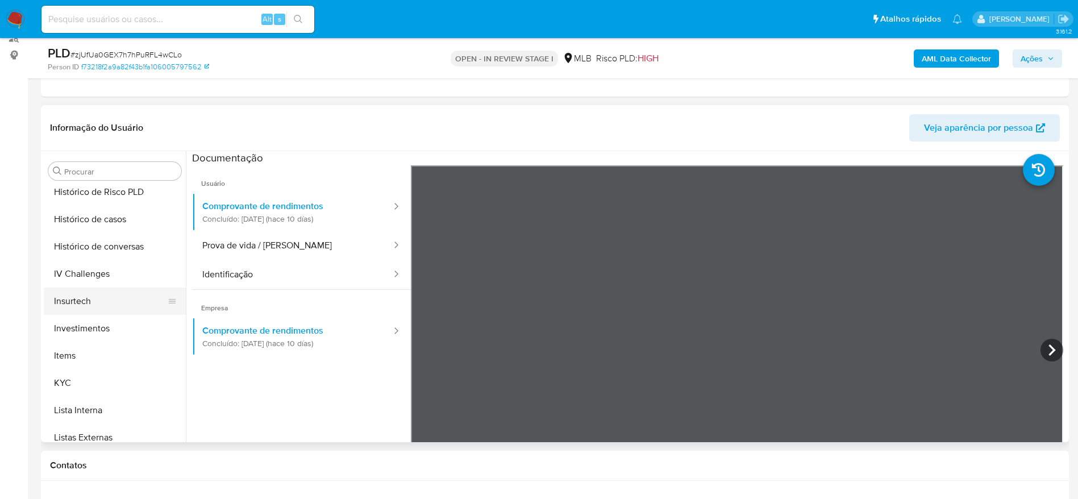
scroll to position [419, 0]
click at [99, 374] on button "KYC" at bounding box center [110, 379] width 133 height 27
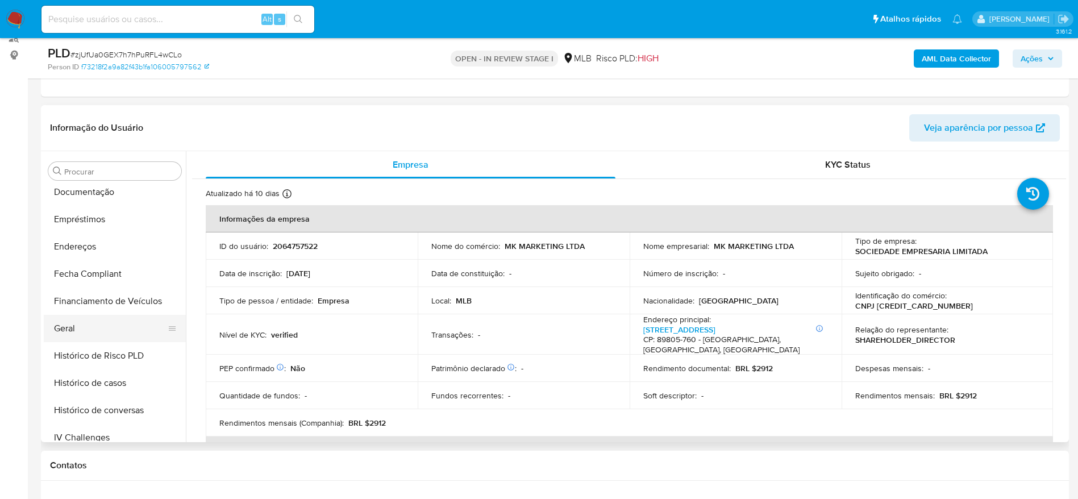
scroll to position [248, 0]
click at [93, 325] on button "Geral" at bounding box center [110, 331] width 133 height 27
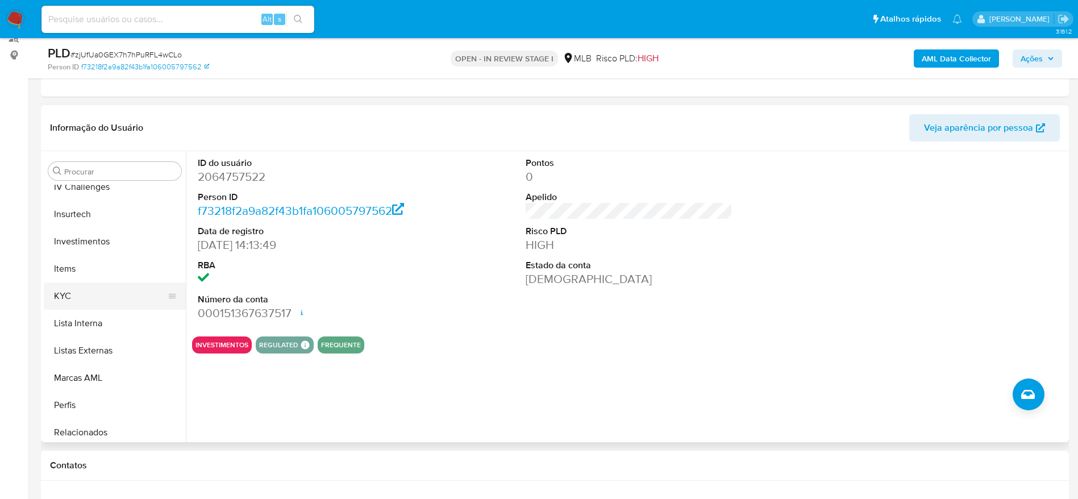
scroll to position [504, 0]
click at [94, 287] on button "KYC" at bounding box center [110, 294] width 133 height 27
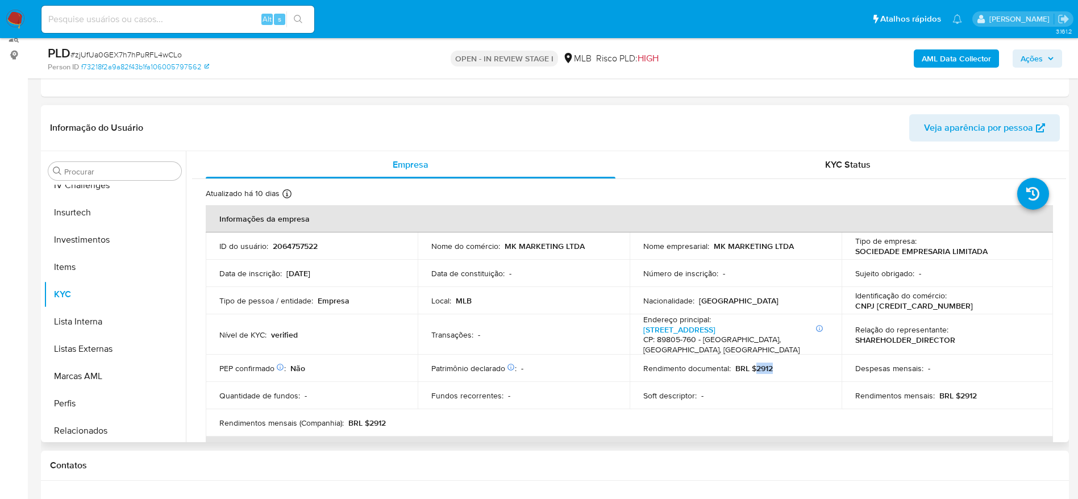
click at [753, 363] on div "Rendimento documental : BRL $2912" at bounding box center [735, 368] width 185 height 10
copy p "2912"
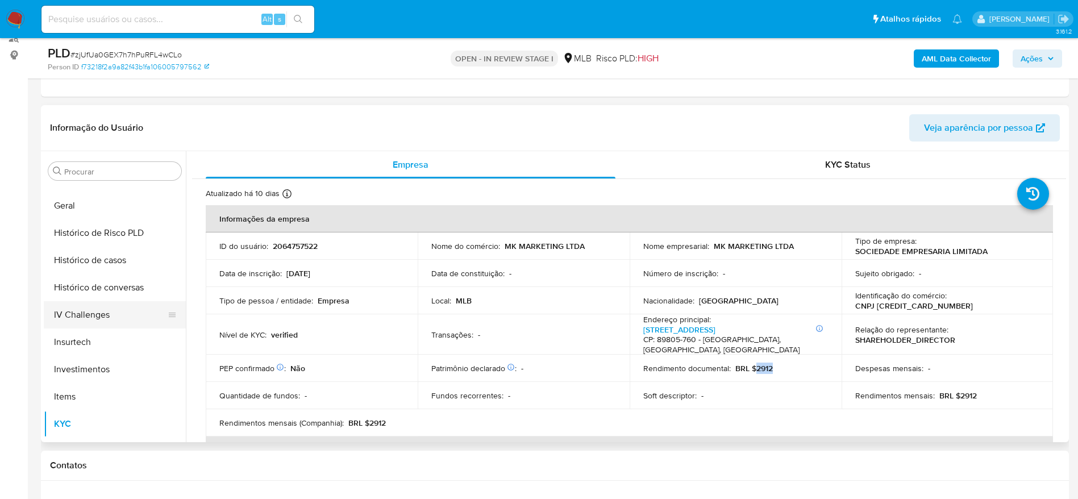
scroll to position [333, 0]
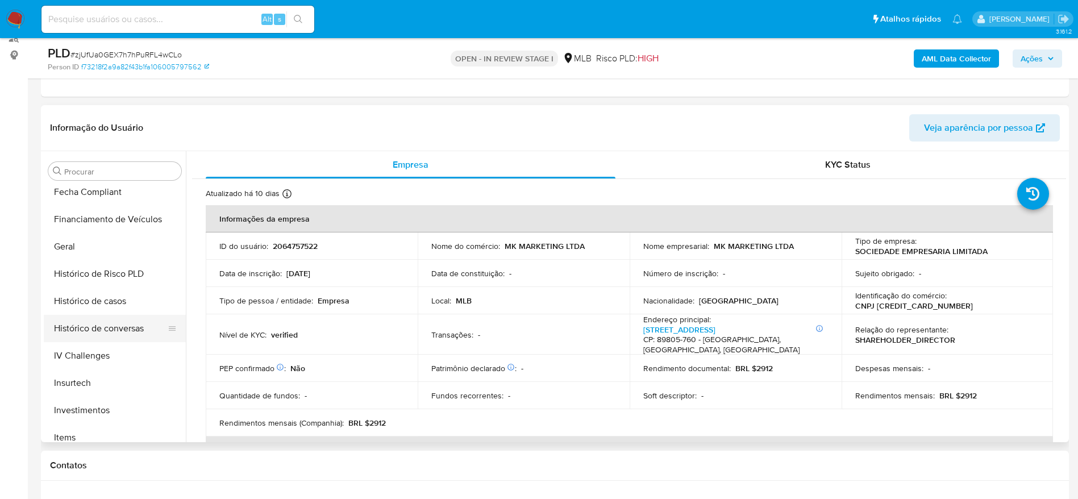
drag, startPoint x: 107, startPoint y: 297, endPoint x: 47, endPoint y: 335, distance: 71.2
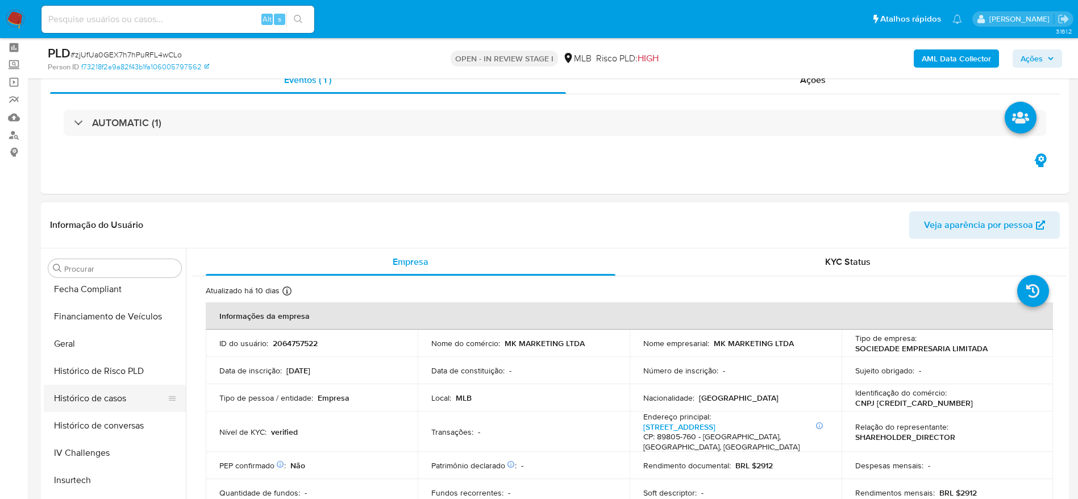
scroll to position [85, 0]
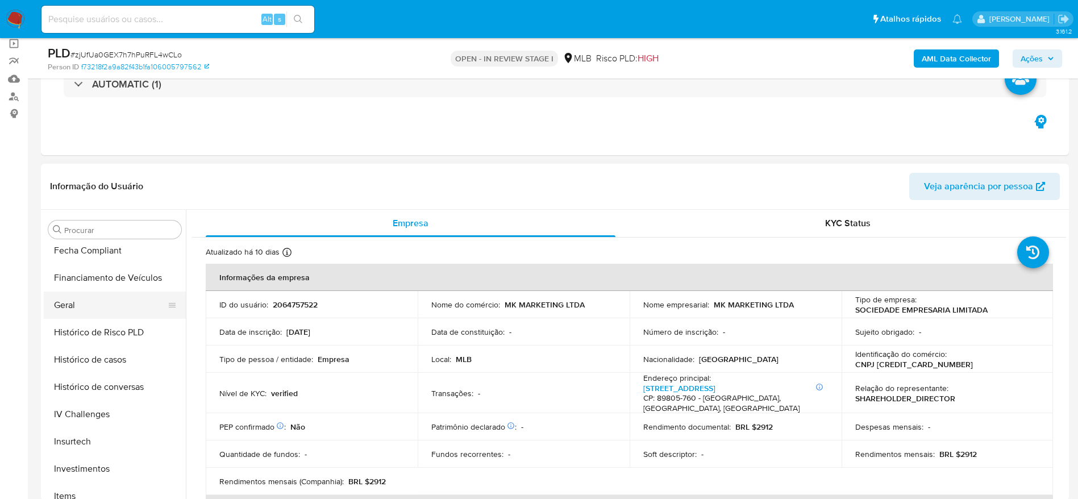
click at [93, 299] on button "Geral" at bounding box center [110, 304] width 133 height 27
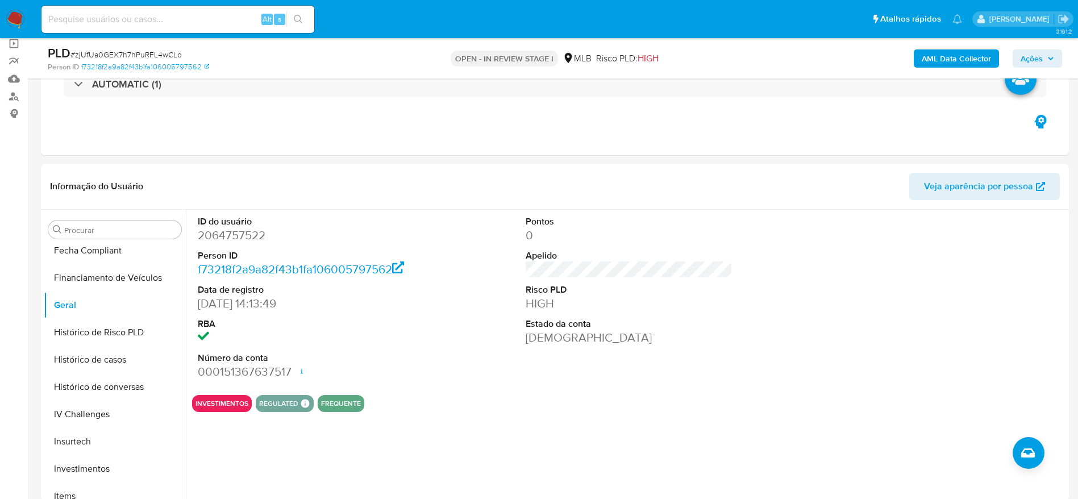
click at [1036, 51] on span "Ações" at bounding box center [1031, 58] width 22 height 18
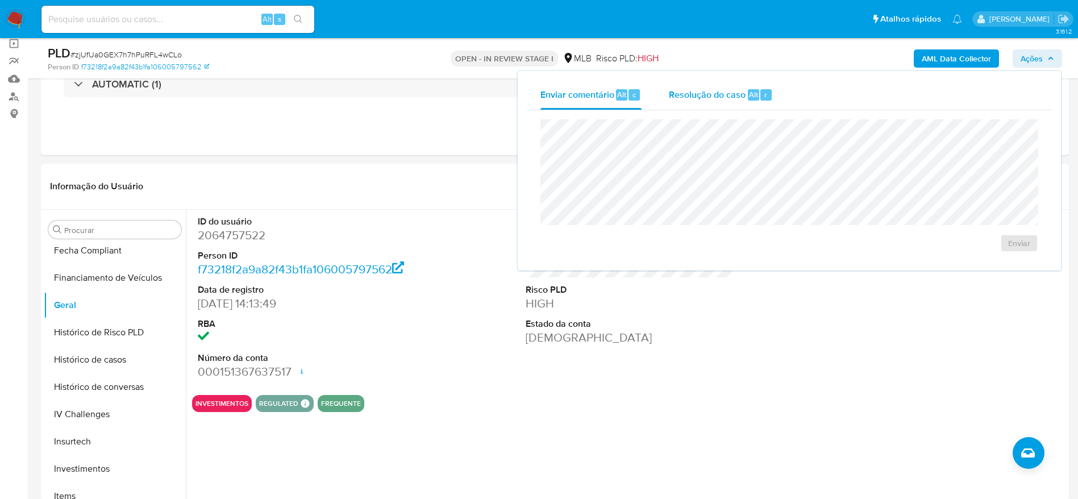
click at [705, 104] on div "Resolução do caso Alt r" at bounding box center [721, 95] width 104 height 30
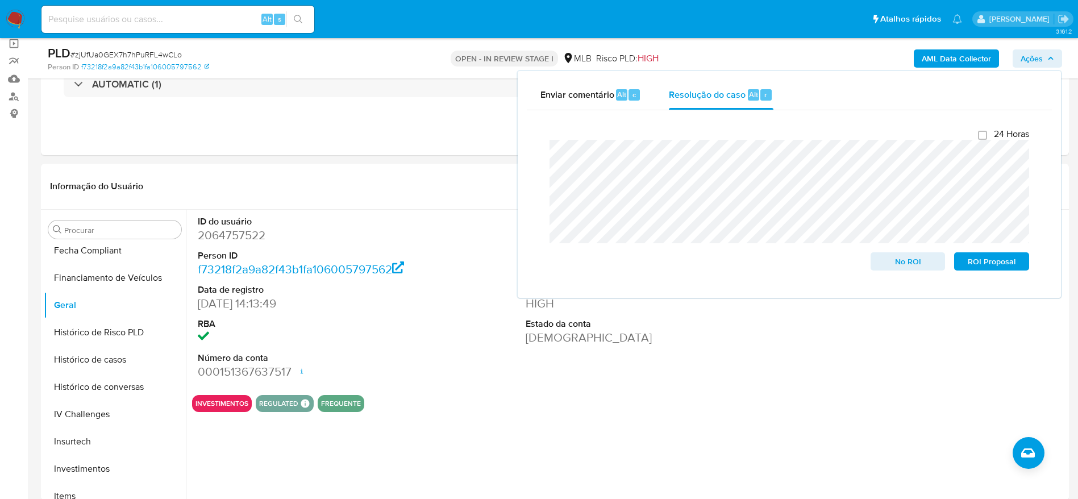
click at [948, 53] on b "AML Data Collector" at bounding box center [955, 58] width 69 height 18
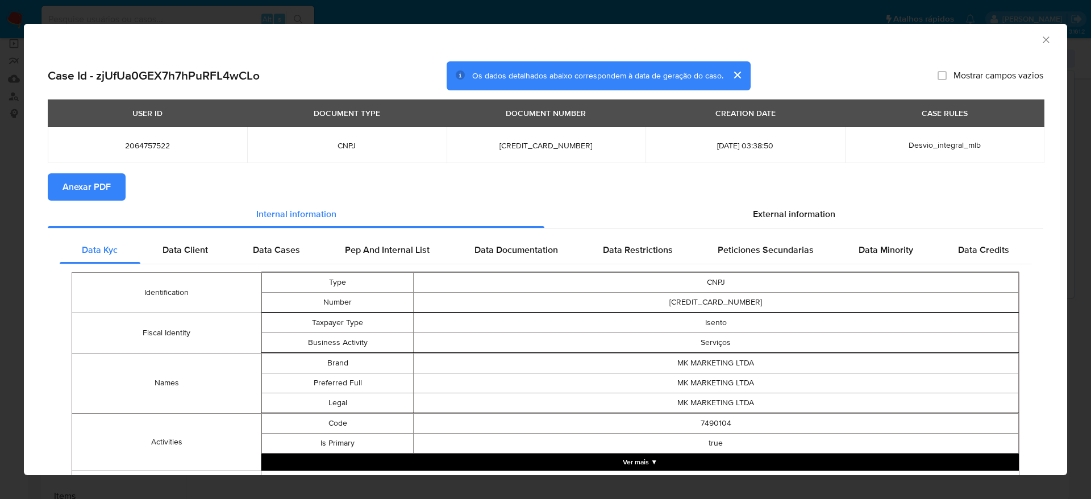
click at [95, 181] on span "Anexar PDF" at bounding box center [86, 186] width 48 height 25
click at [1040, 36] on icon "Fechar a janela" at bounding box center [1045, 39] width 11 height 11
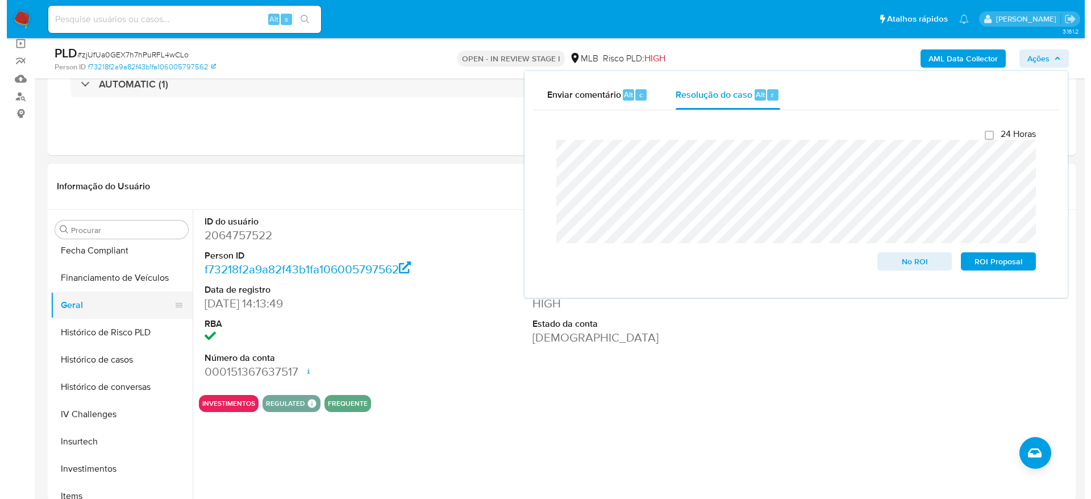
scroll to position [0, 0]
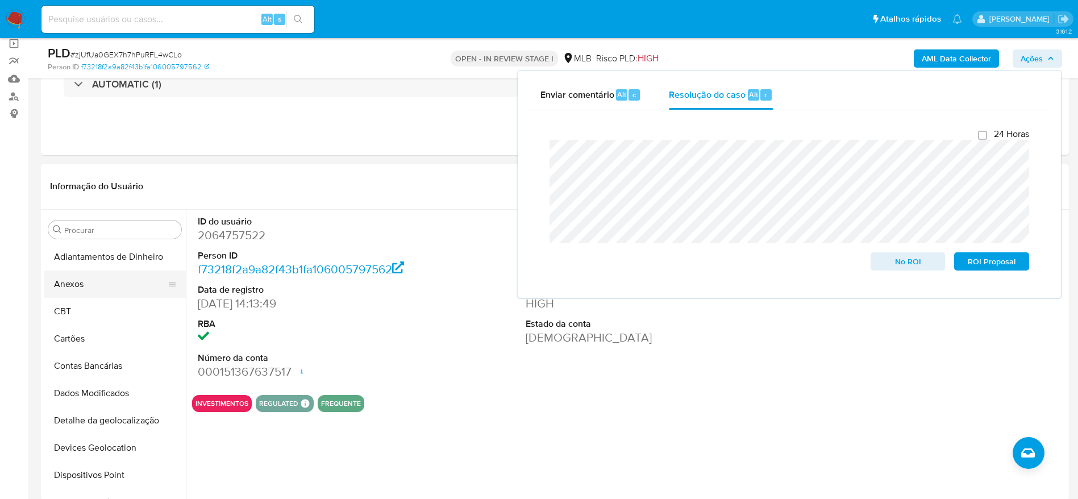
click at [87, 291] on button "Anexos" at bounding box center [110, 283] width 133 height 27
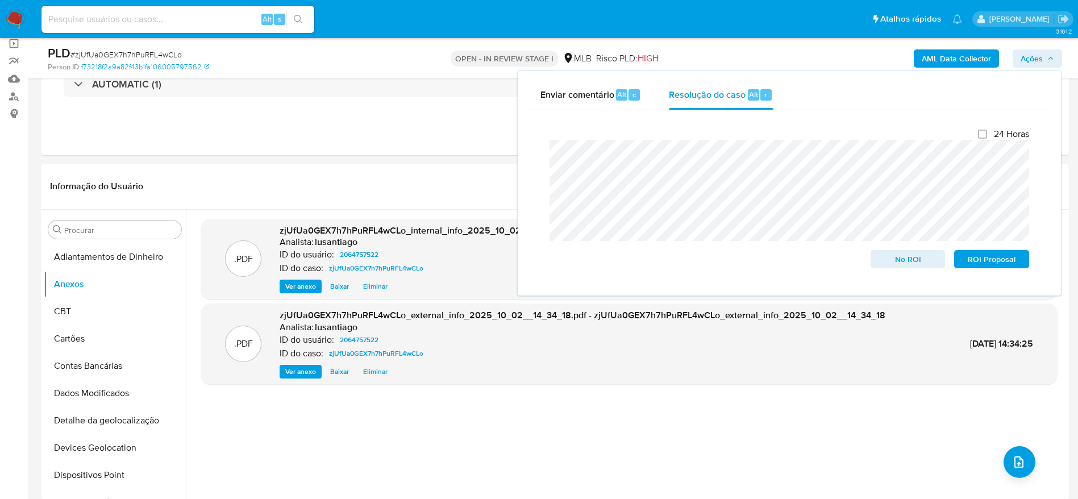
click at [1038, 53] on span "Ações" at bounding box center [1031, 58] width 22 height 18
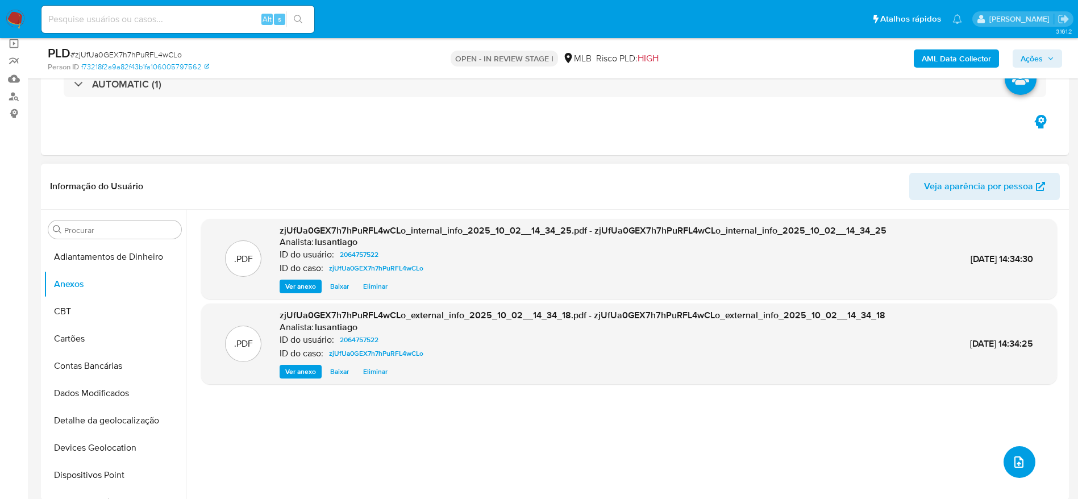
click at [1014, 461] on icon "upload-file" at bounding box center [1018, 461] width 9 height 11
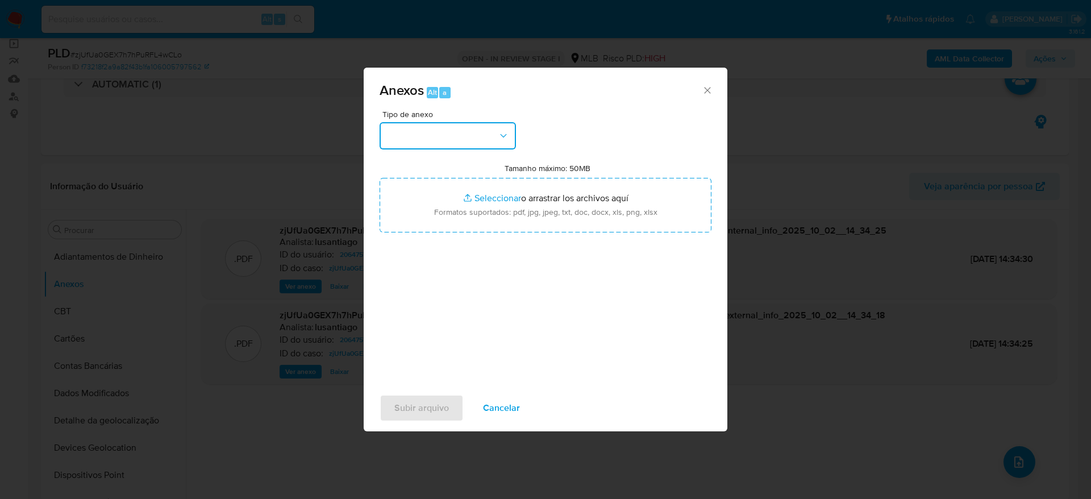
click at [474, 144] on button "button" at bounding box center [447, 135] width 136 height 27
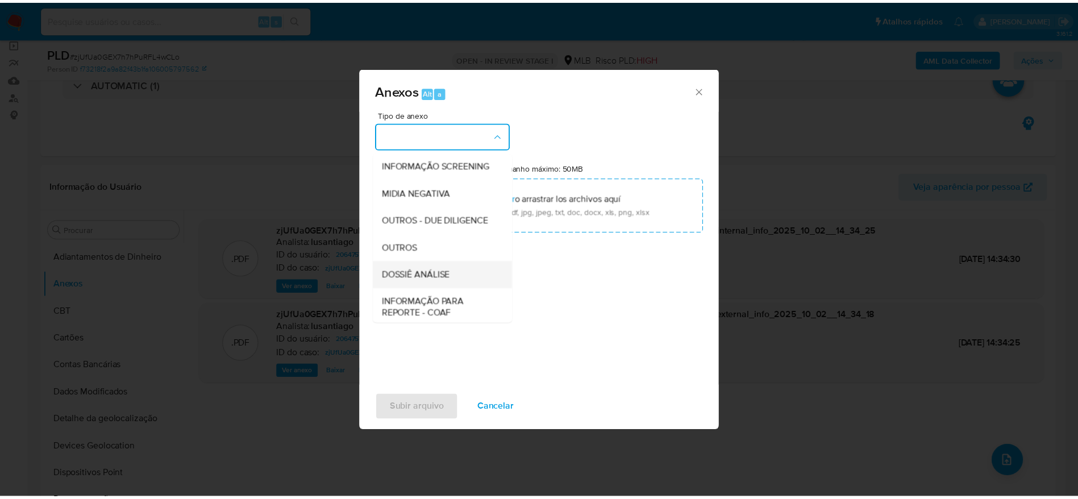
scroll to position [175, 0]
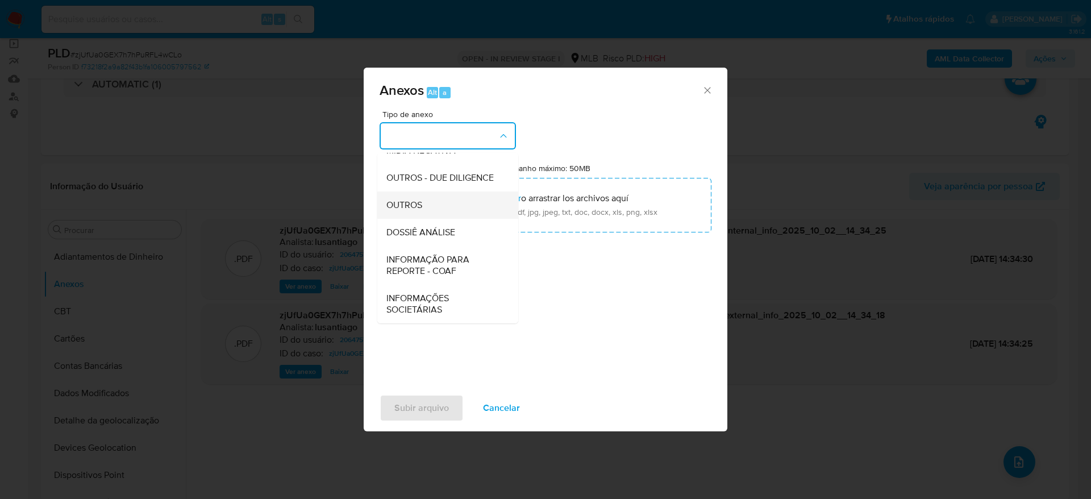
click at [436, 204] on div "OUTROS" at bounding box center [444, 204] width 116 height 27
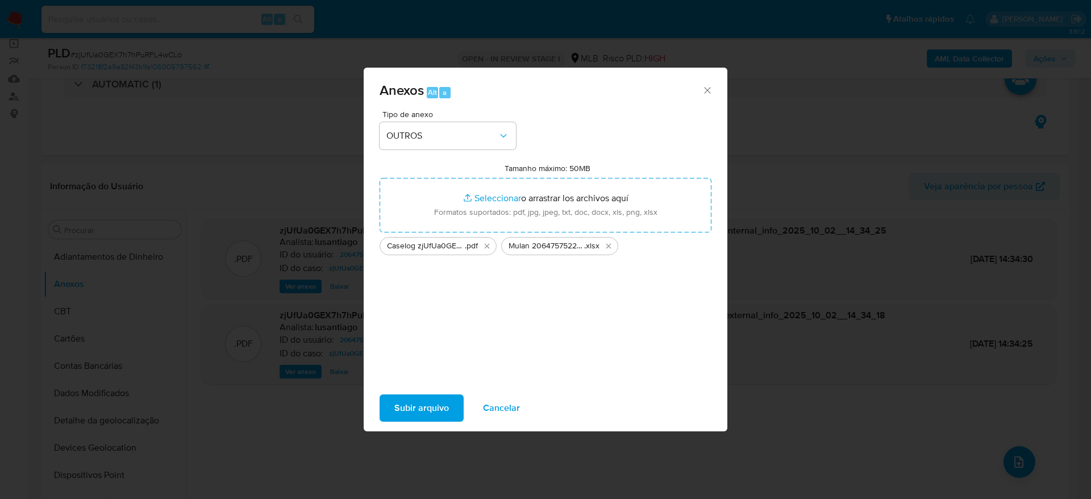
click at [411, 400] on span "Subir arquivo" at bounding box center [421, 407] width 55 height 25
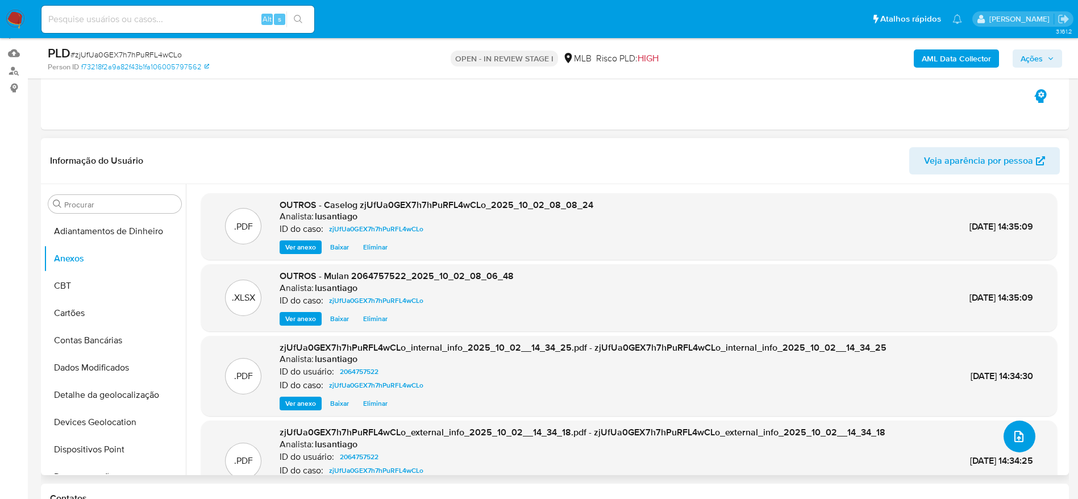
scroll to position [85, 0]
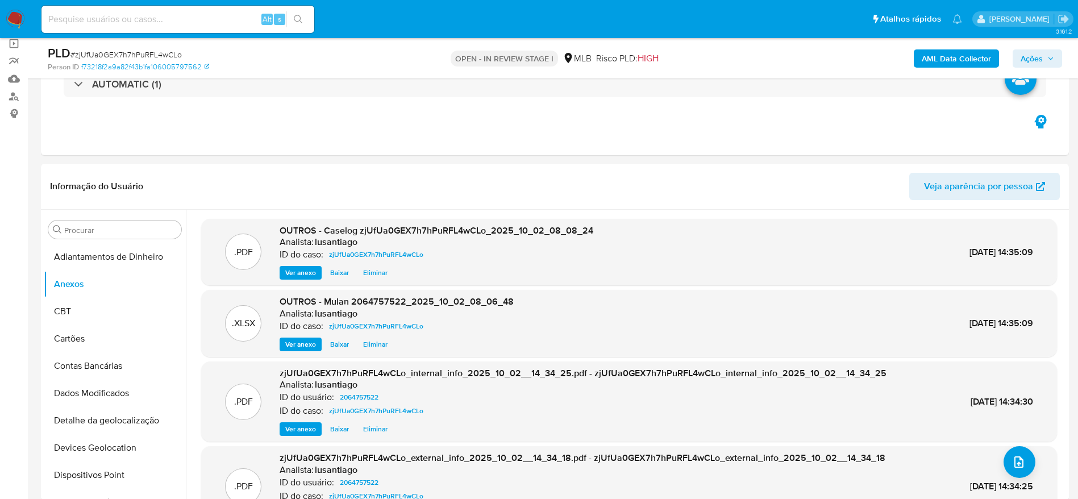
click at [1031, 57] on span "Ações" at bounding box center [1031, 58] width 22 height 18
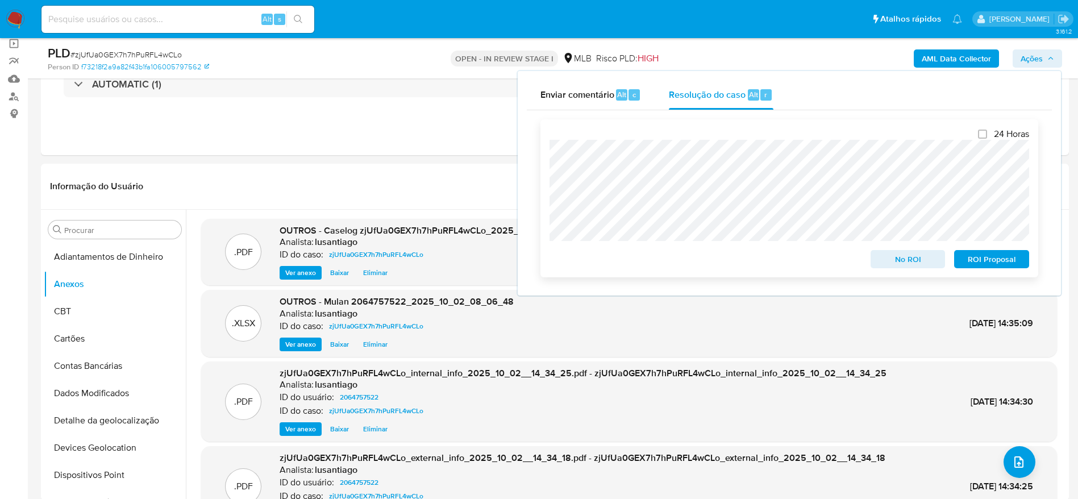
click at [899, 264] on span "No ROI" at bounding box center [907, 259] width 59 height 16
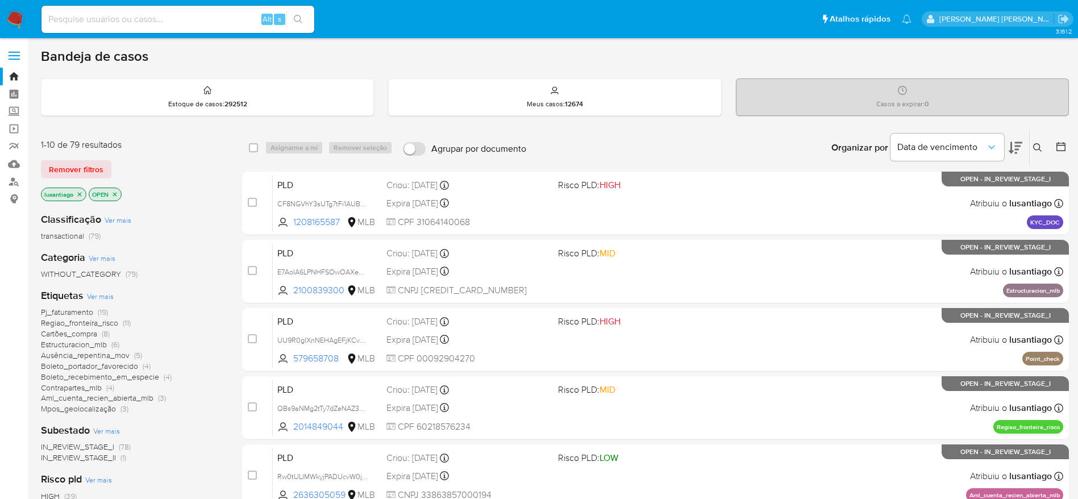
click at [164, 14] on input at bounding box center [177, 19] width 273 height 15
paste input "404354865"
type input "404354865"
click at [301, 19] on icon "search-icon" at bounding box center [298, 19] width 9 height 9
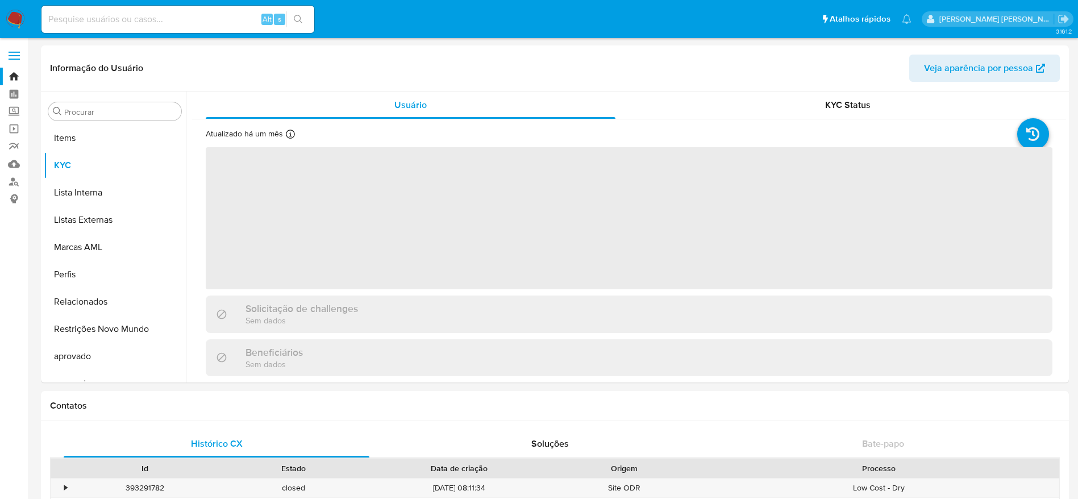
scroll to position [589, 0]
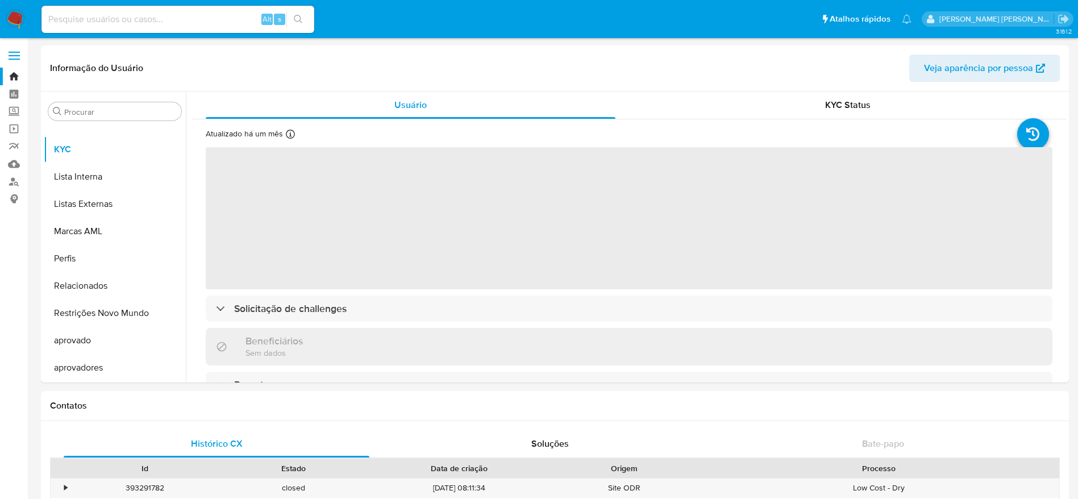
select select "10"
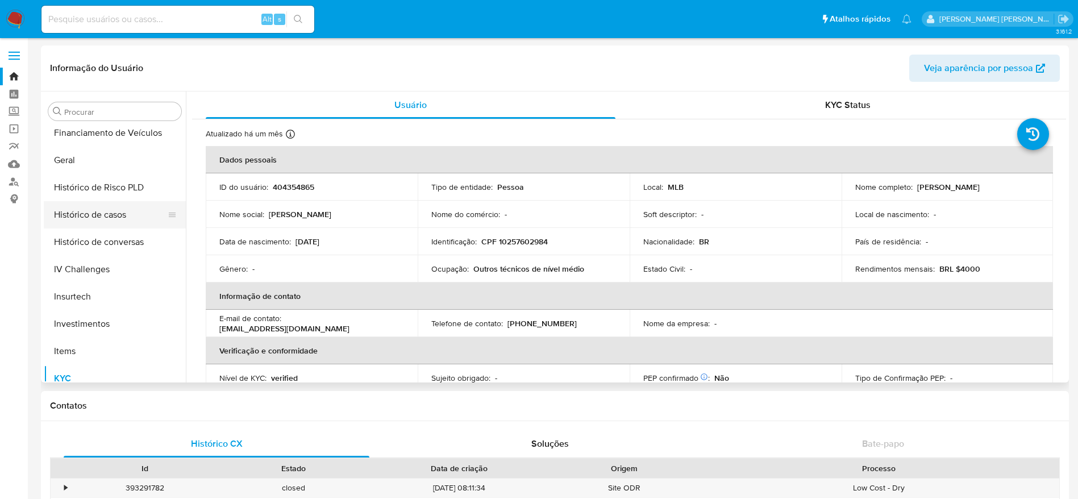
scroll to position [333, 0]
click at [116, 242] on button "Histórico de casos" at bounding box center [110, 241] width 133 height 27
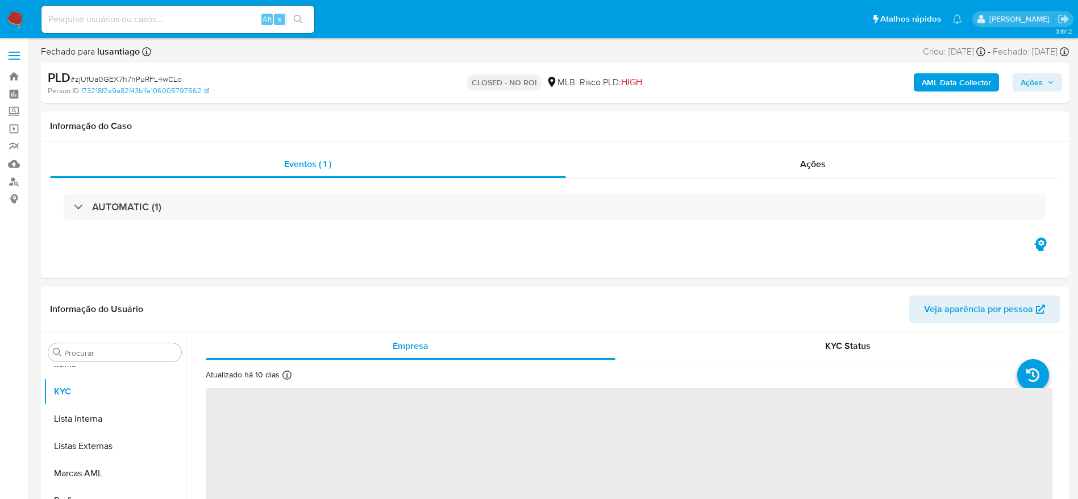
scroll to position [589, 0]
select select "10"
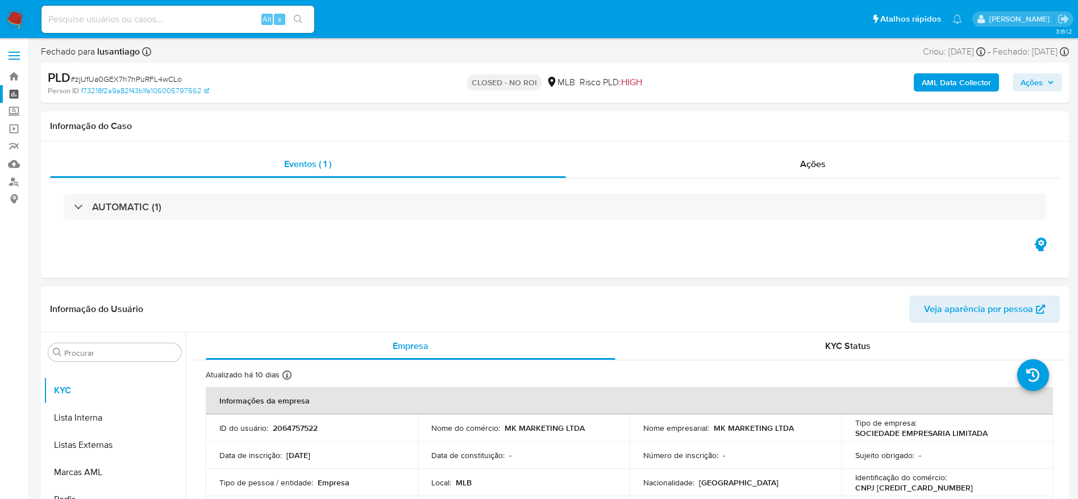
click at [9, 93] on link "Painel" at bounding box center [67, 94] width 135 height 18
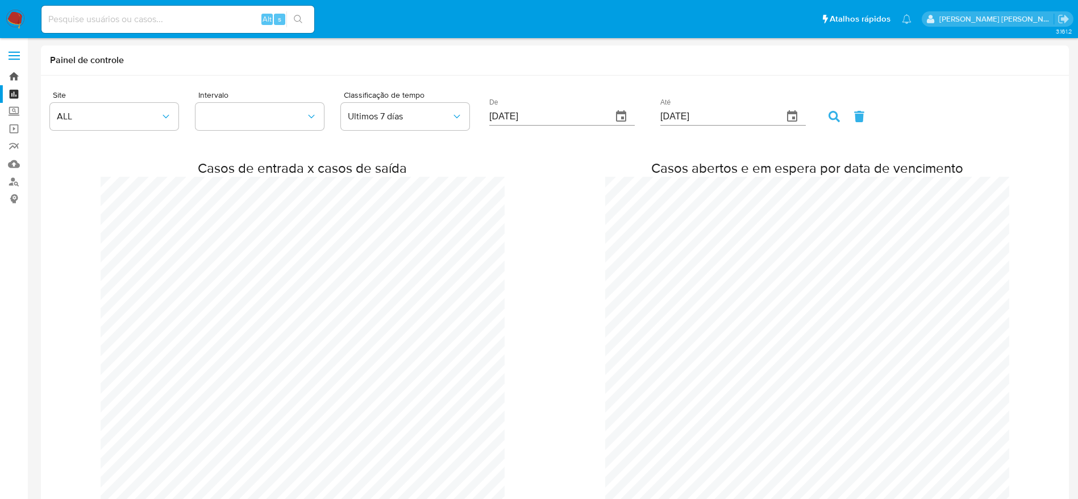
click at [10, 79] on link "Bandeja" at bounding box center [67, 77] width 135 height 18
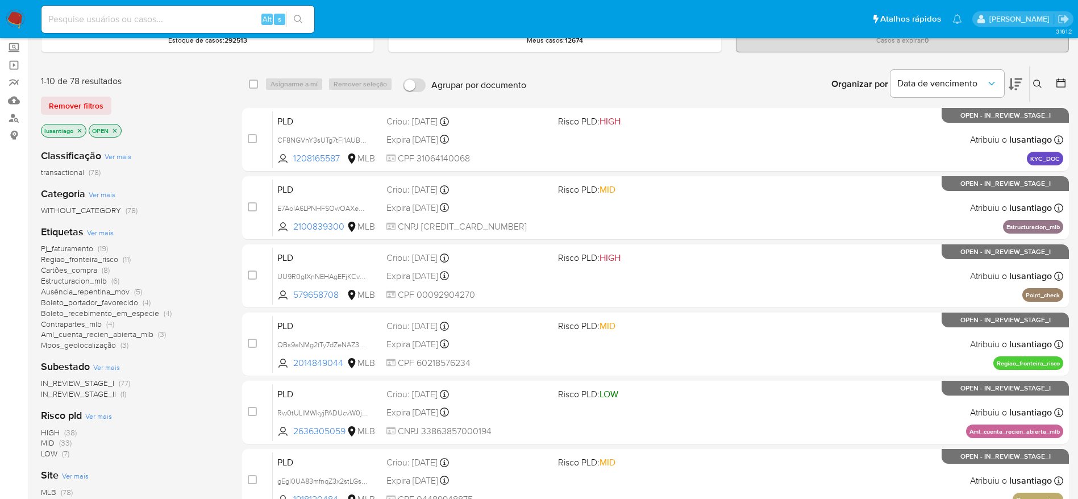
scroll to position [85, 0]
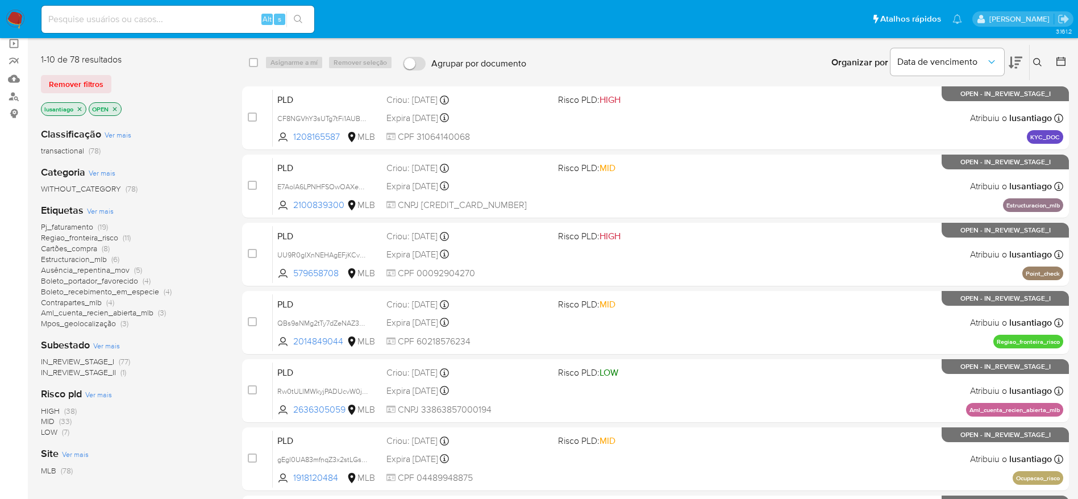
click at [102, 311] on span "Aml_cuenta_recien_abierta_mlb" at bounding box center [97, 312] width 112 height 11
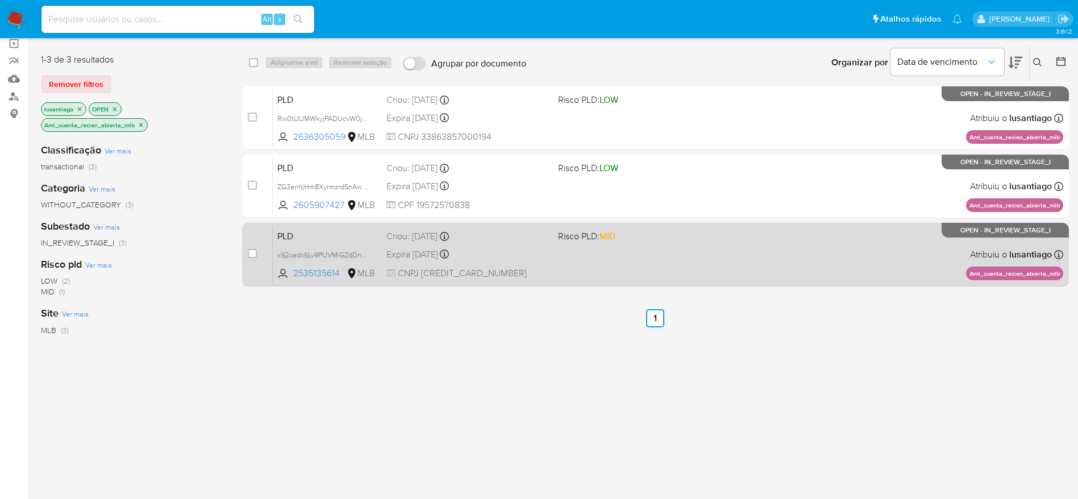
click at [528, 258] on div "Expira in 24 days Expira em 27/10/2025 00:23:16" at bounding box center [467, 254] width 162 height 15
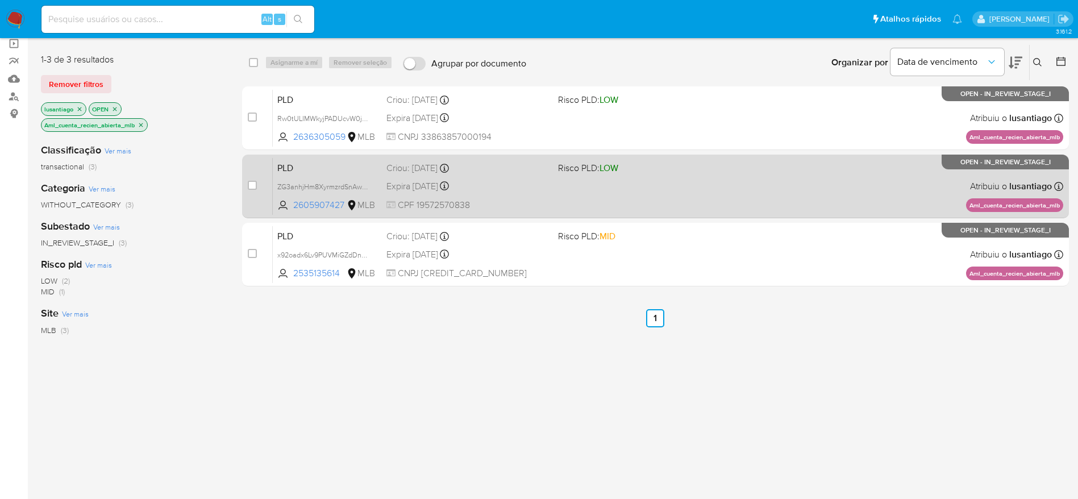
click at [513, 175] on div "PLD ZG3anhjHm8XyrmzrdSnAwKKP 2605907427 MLB Risco PLD: LOW Criou: 12/09/2025 Cr…" at bounding box center [668, 185] width 790 height 57
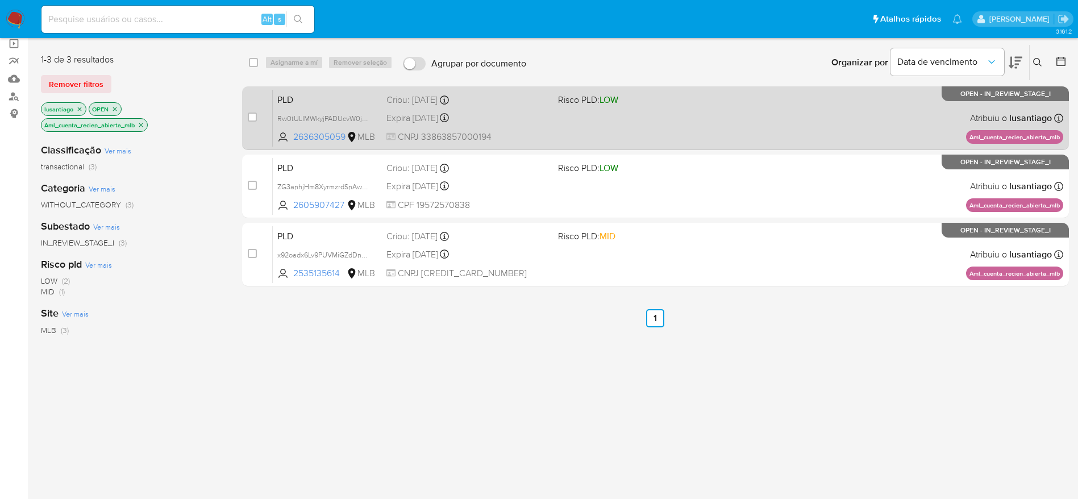
click at [514, 115] on div "Expira in 24 days Expira em 27/10/2025 00:39:13" at bounding box center [467, 117] width 162 height 15
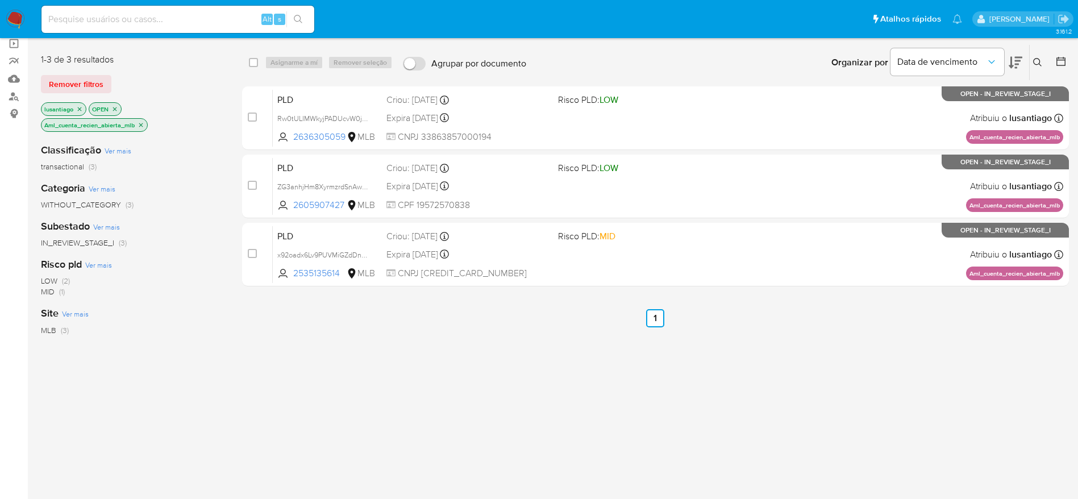
click at [145, 123] on p "Aml_cuenta_recien_abierta_mlb" at bounding box center [94, 125] width 106 height 12
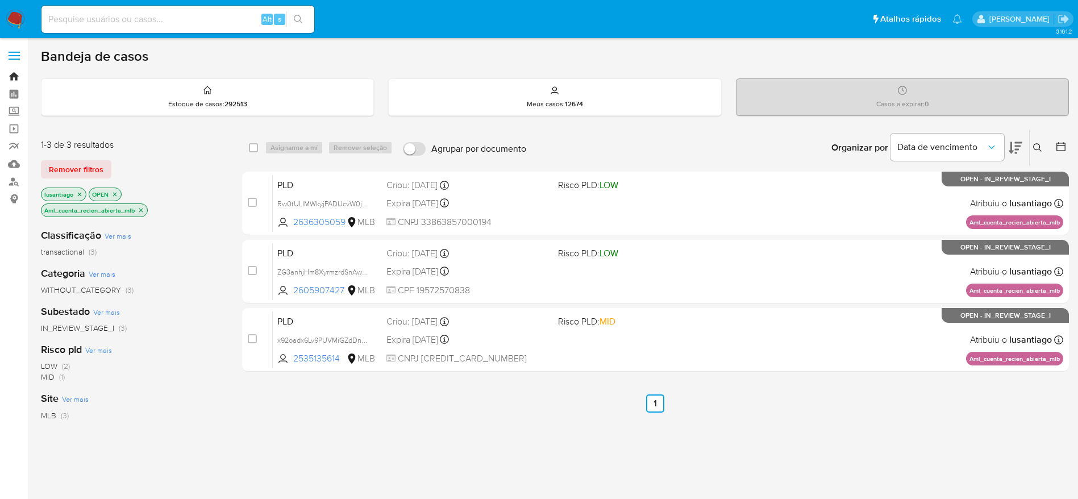
click at [12, 76] on link "Bandeja" at bounding box center [67, 77] width 135 height 18
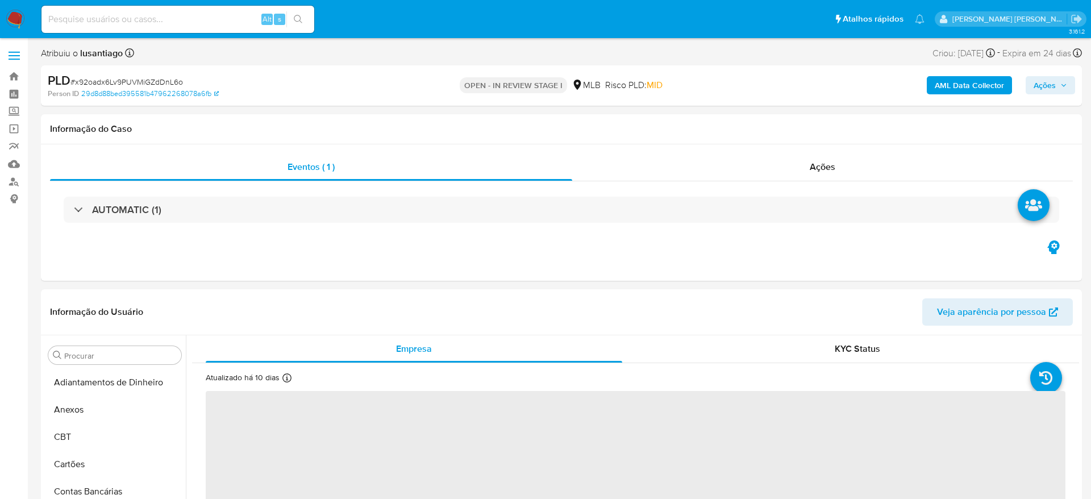
select select "10"
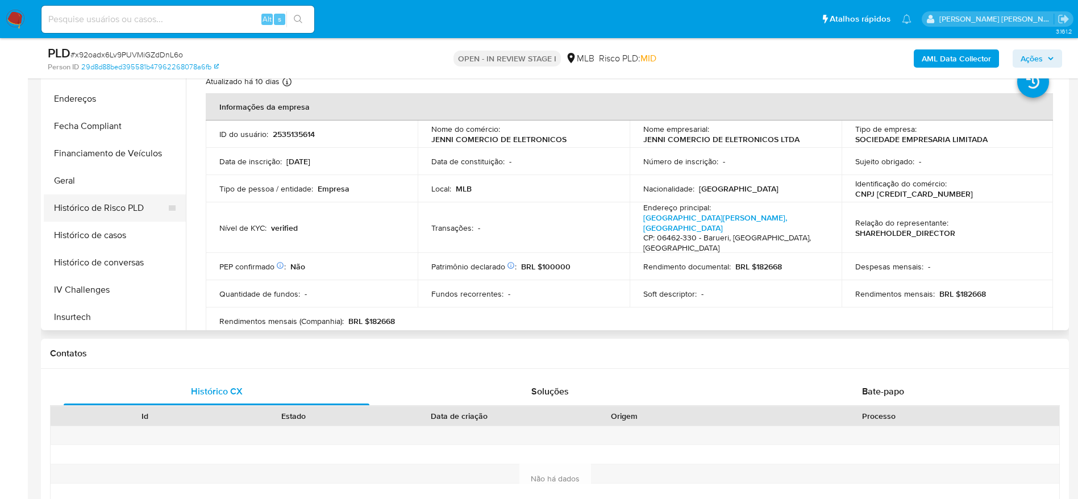
scroll to position [248, 0]
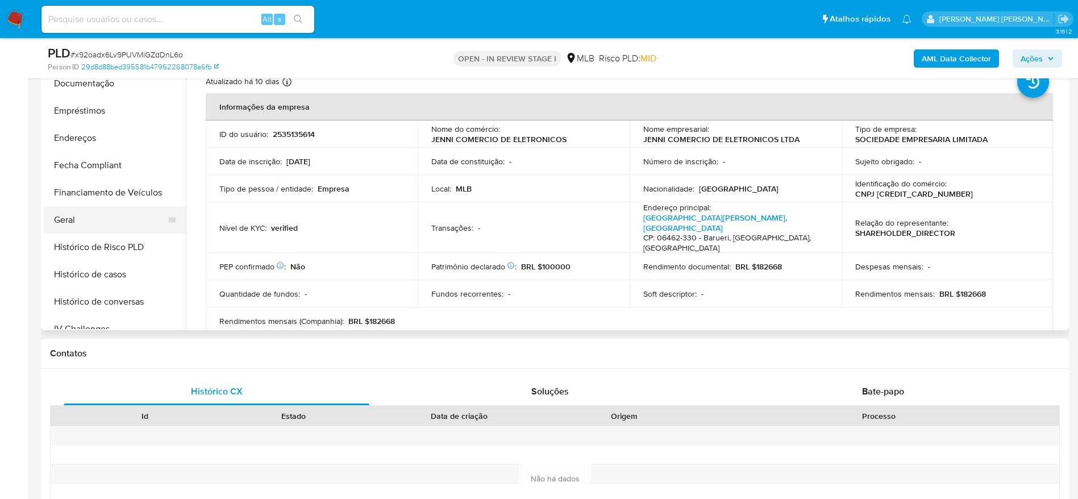
click at [68, 216] on button "Geral" at bounding box center [110, 219] width 133 height 27
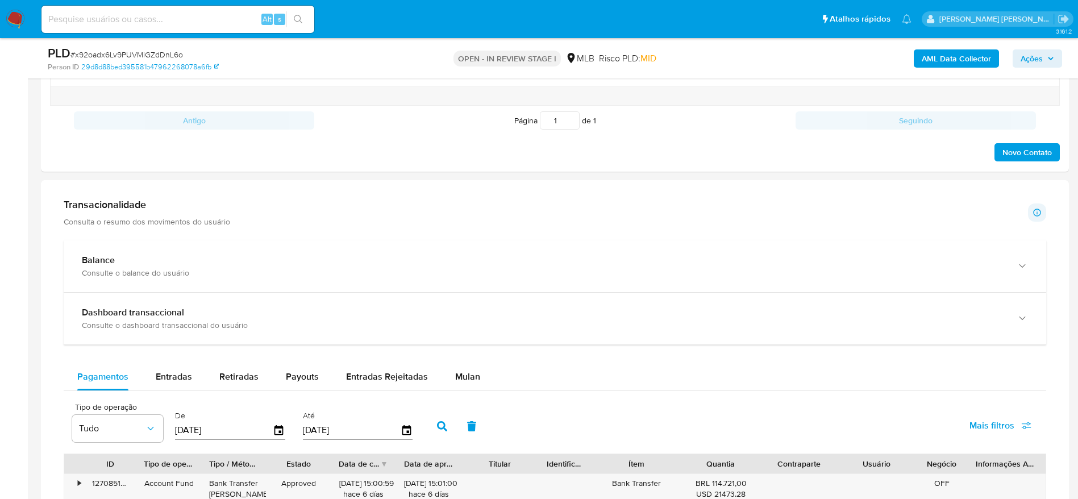
scroll to position [682, 0]
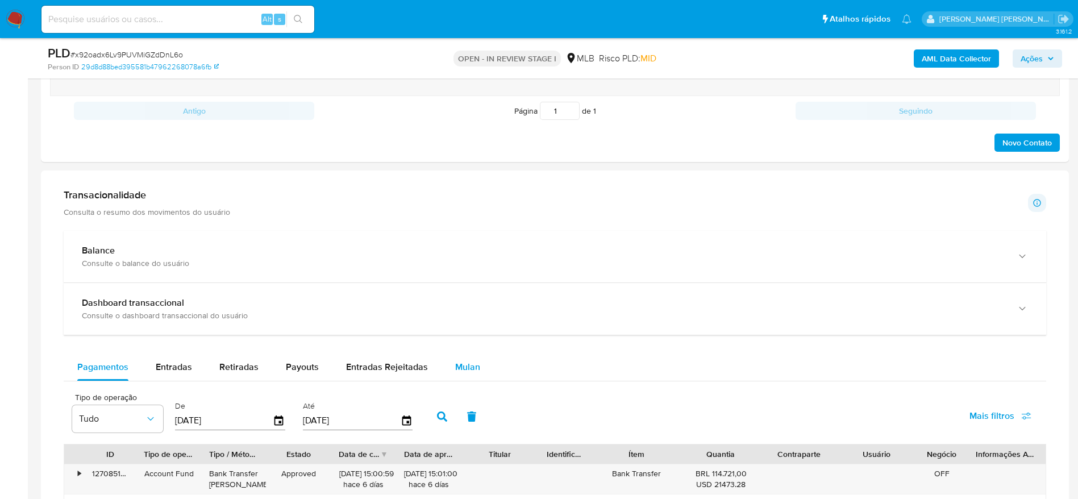
click at [455, 354] on div "Mulan" at bounding box center [467, 366] width 25 height 27
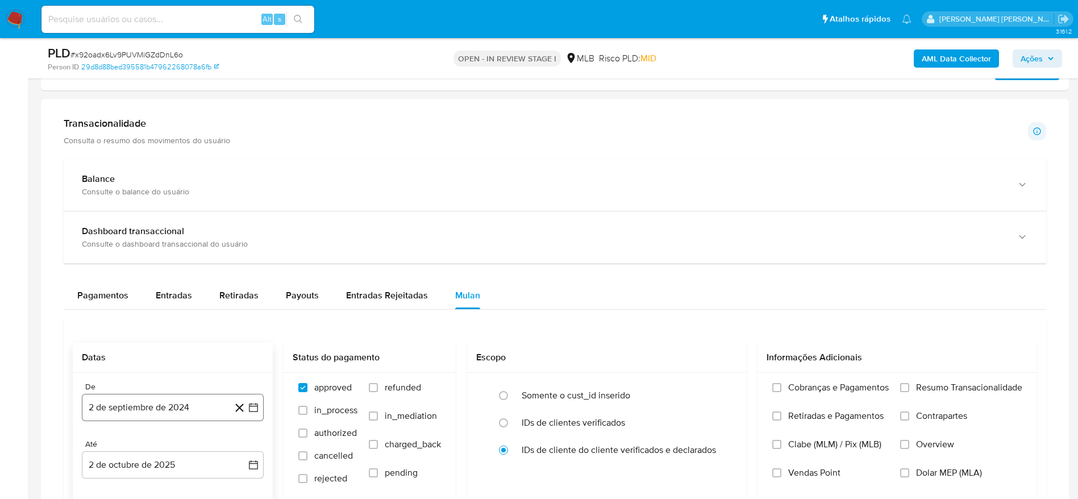
scroll to position [852, 0]
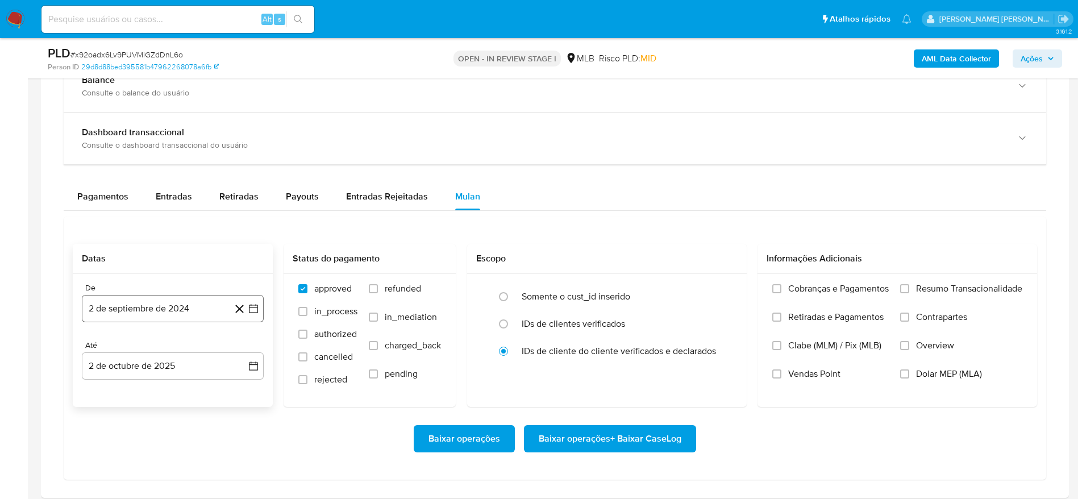
click at [173, 306] on button "2 de septiembre de 2024" at bounding box center [173, 308] width 182 height 27
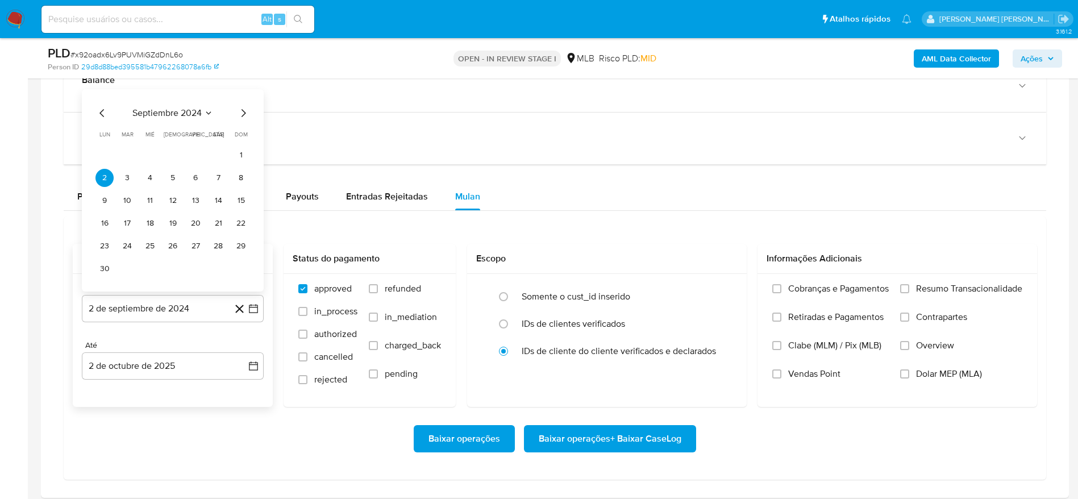
click at [170, 108] on span "septiembre 2024" at bounding box center [166, 112] width 69 height 11
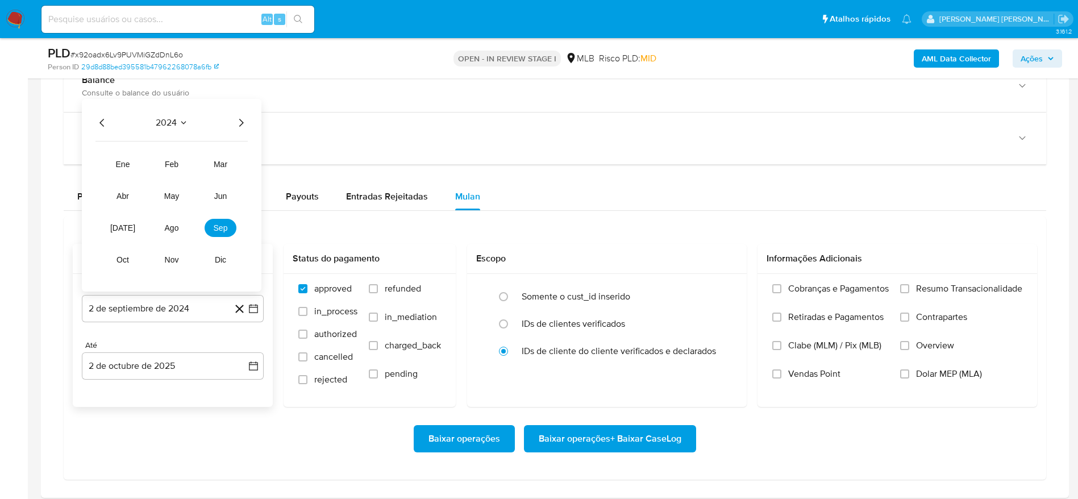
drag, startPoint x: 240, startPoint y: 118, endPoint x: 216, endPoint y: 208, distance: 93.4
click at [240, 122] on icon "Año siguiente" at bounding box center [241, 123] width 14 height 14
click at [165, 228] on button "ago" at bounding box center [172, 228] width 32 height 18
drag, startPoint x: 191, startPoint y: 176, endPoint x: 181, endPoint y: 232, distance: 57.3
click at [190, 176] on button "1" at bounding box center [195, 178] width 18 height 18
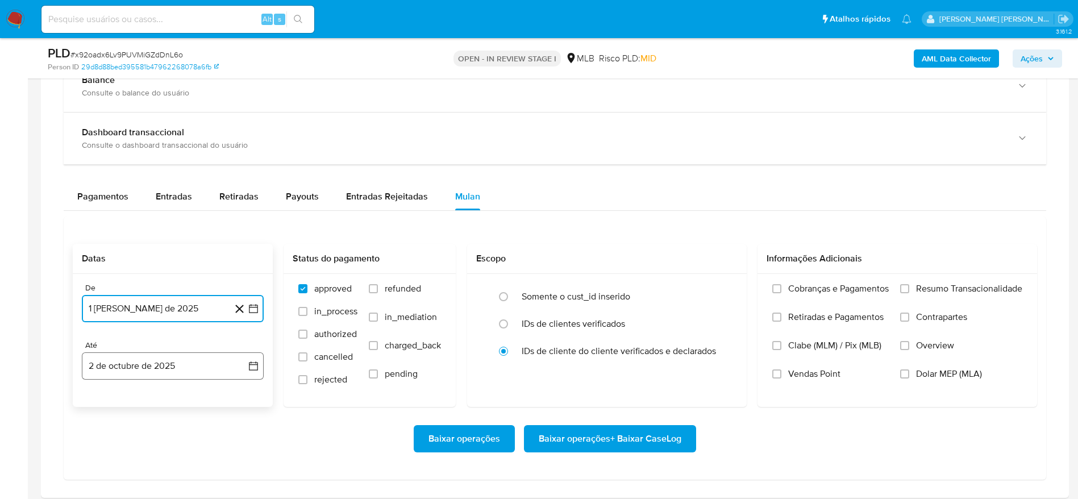
click at [136, 370] on button "2 de octubre de 2025" at bounding box center [173, 365] width 182 height 27
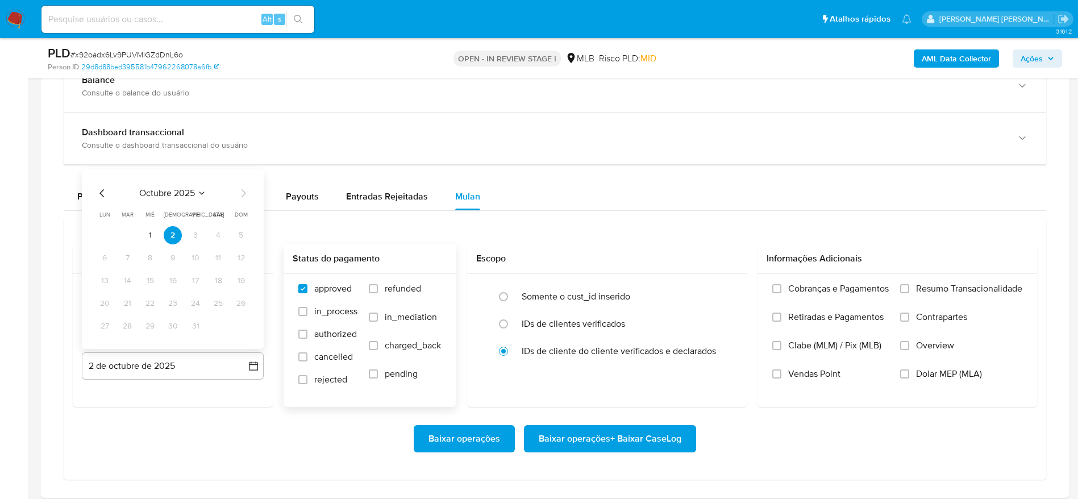
drag, startPoint x: 148, startPoint y: 231, endPoint x: 442, endPoint y: 251, distance: 294.9
click at [148, 232] on button "1" at bounding box center [150, 235] width 18 height 18
drag, startPoint x: 924, startPoint y: 285, endPoint x: 898, endPoint y: 301, distance: 30.6
click at [924, 286] on span "Resumo Transacionalidade" at bounding box center [969, 288] width 106 height 11
click at [909, 286] on input "Resumo Transacionalidade" at bounding box center [904, 288] width 9 height 9
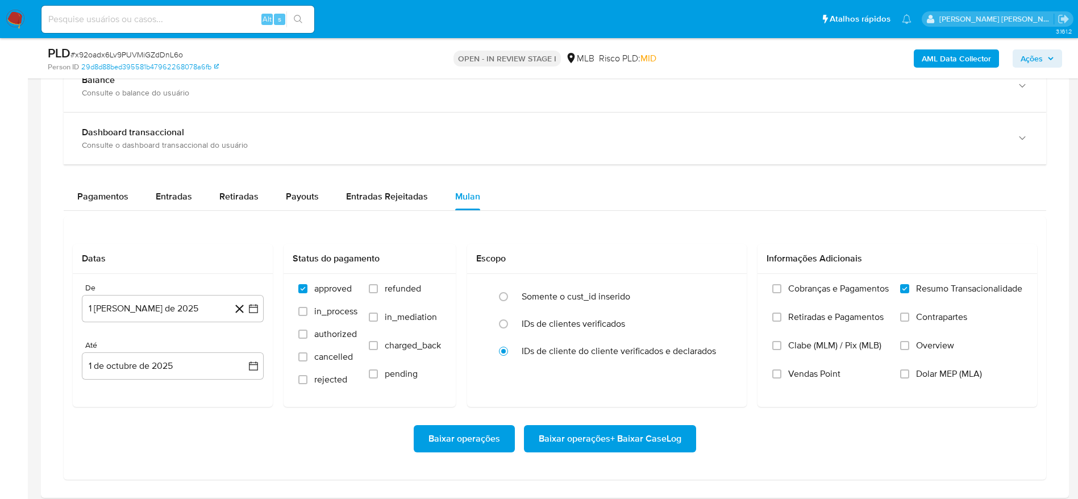
click at [624, 441] on span "Baixar operações + Baixar CaseLog" at bounding box center [610, 438] width 143 height 25
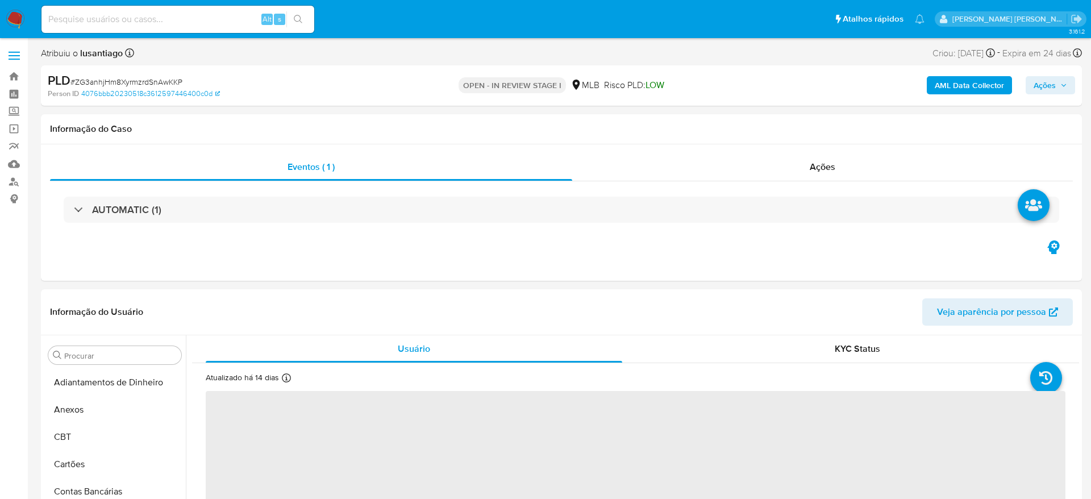
select select "10"
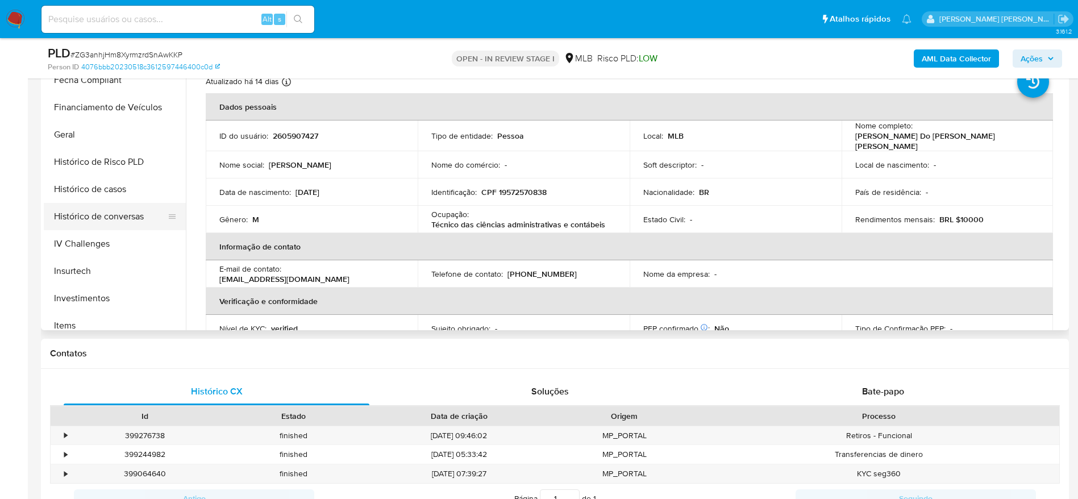
scroll to position [248, 0]
click at [105, 221] on button "Geral" at bounding box center [110, 219] width 133 height 27
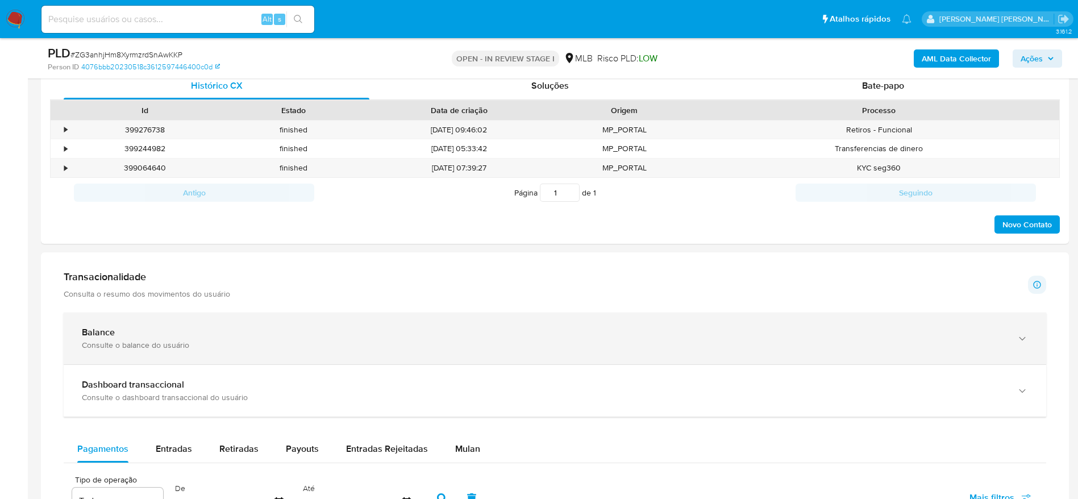
scroll to position [682, 0]
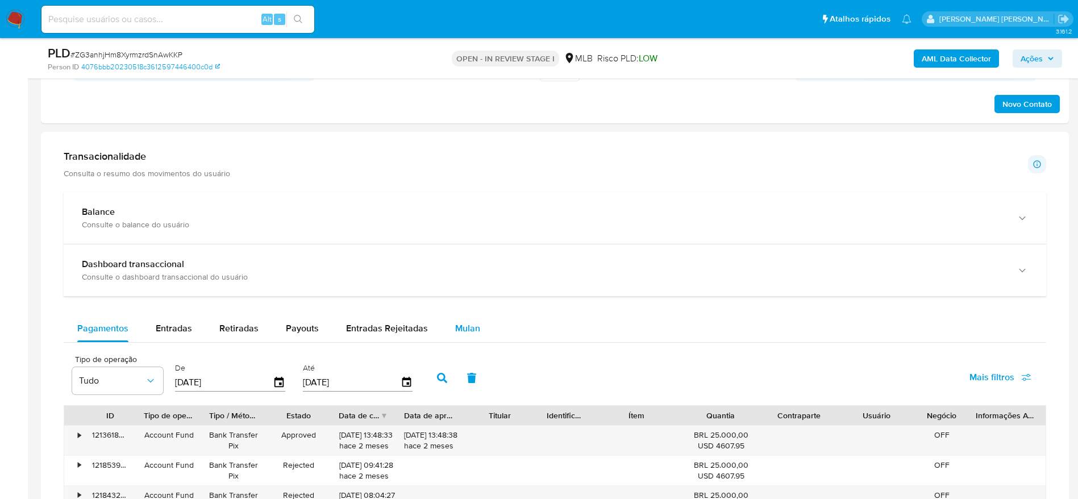
click at [478, 327] on button "Mulan" at bounding box center [467, 328] width 52 height 27
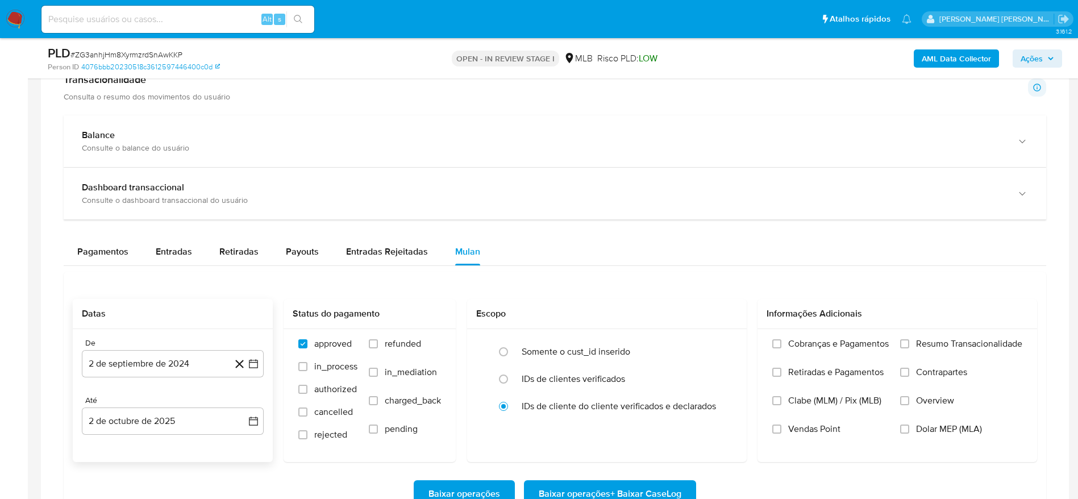
scroll to position [852, 0]
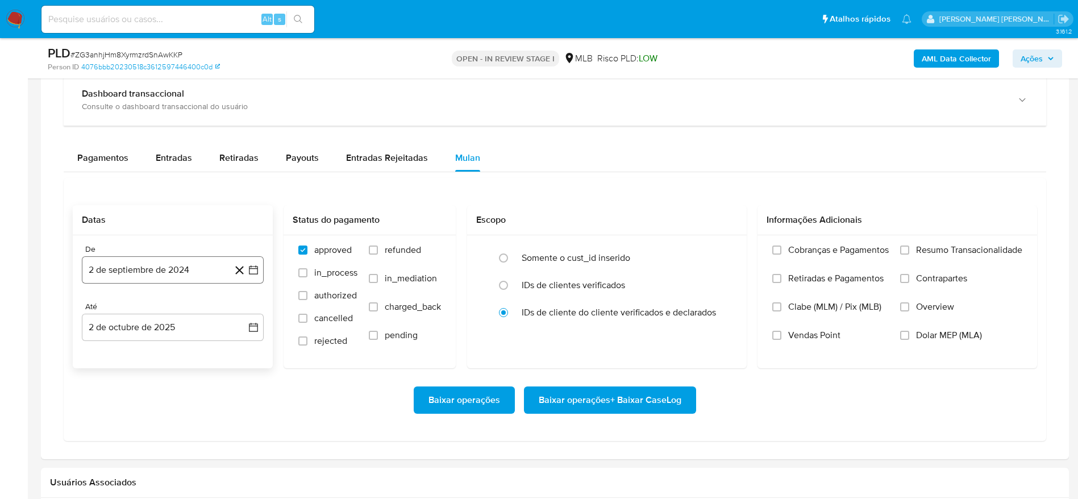
click at [156, 265] on button "2 de septiembre de 2024" at bounding box center [173, 269] width 182 height 27
click at [157, 306] on span "septiembre 2024" at bounding box center [166, 310] width 69 height 11
click at [244, 308] on icon "Año siguiente" at bounding box center [241, 311] width 14 height 14
click at [176, 414] on span "ago" at bounding box center [172, 415] width 14 height 9
click at [196, 350] on button "1" at bounding box center [195, 353] width 18 height 18
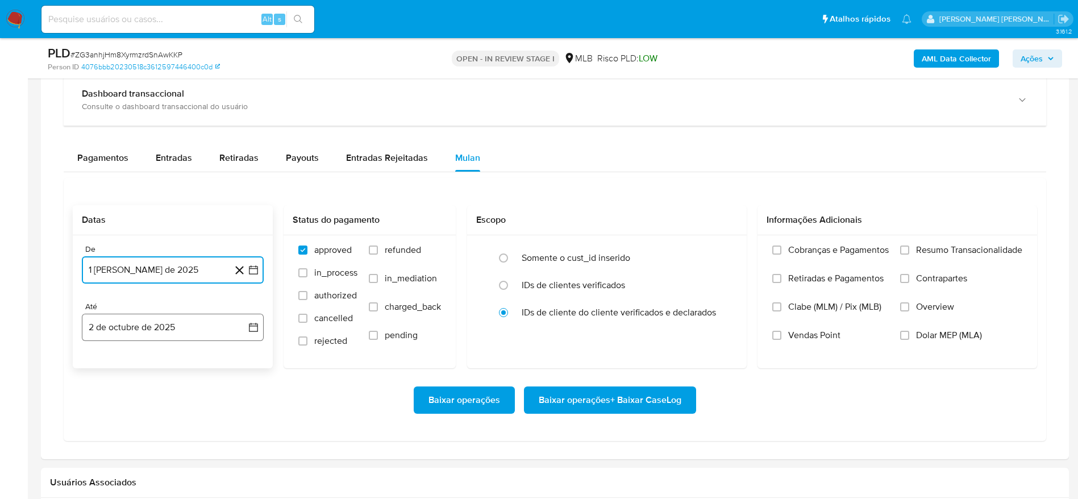
click at [153, 316] on button "2 de octubre de 2025" at bounding box center [173, 327] width 182 height 27
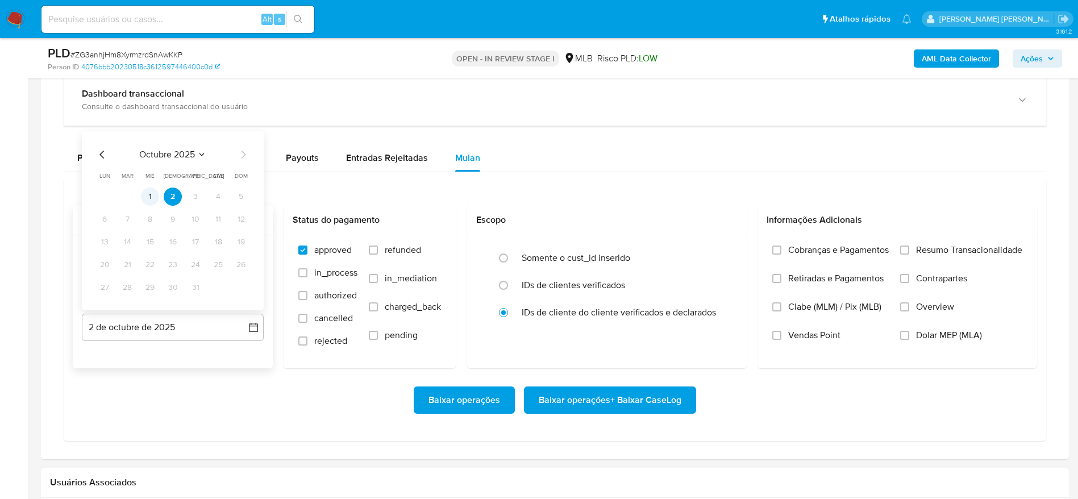
click at [151, 197] on button "1" at bounding box center [150, 196] width 18 height 18
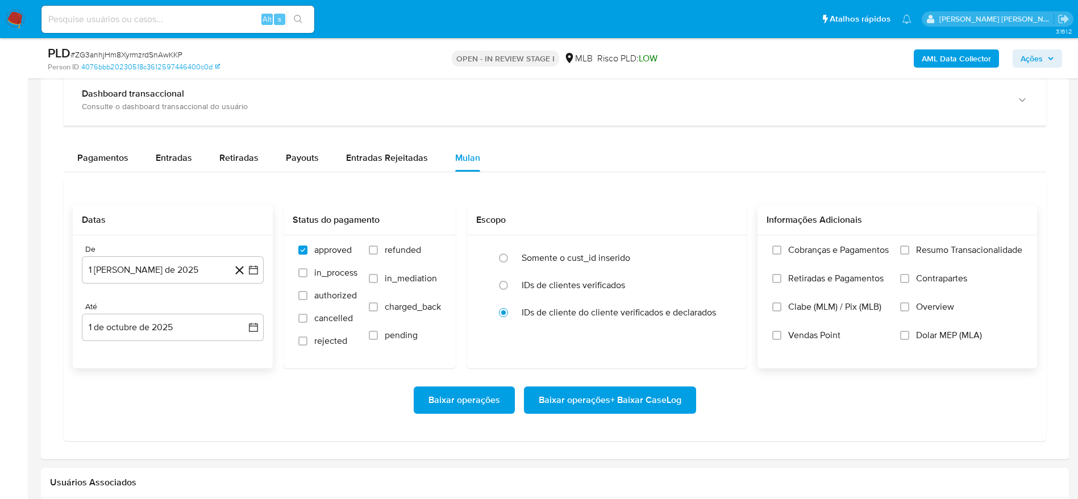
click at [949, 248] on span "Resumo Transacionalidade" at bounding box center [969, 249] width 106 height 11
click at [909, 248] on input "Resumo Transacionalidade" at bounding box center [904, 249] width 9 height 9
click at [599, 402] on span "Baixar operações + Baixar CaseLog" at bounding box center [610, 399] width 143 height 25
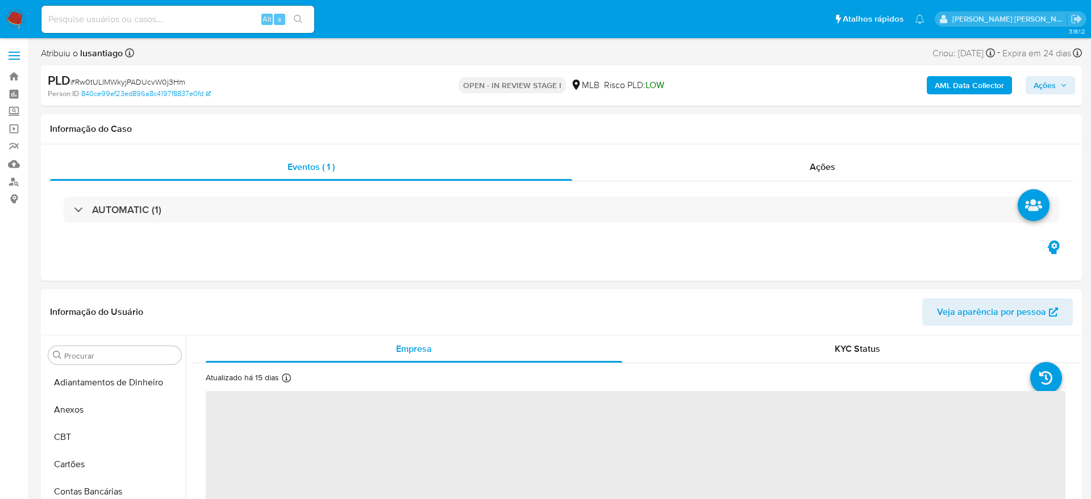
select select "10"
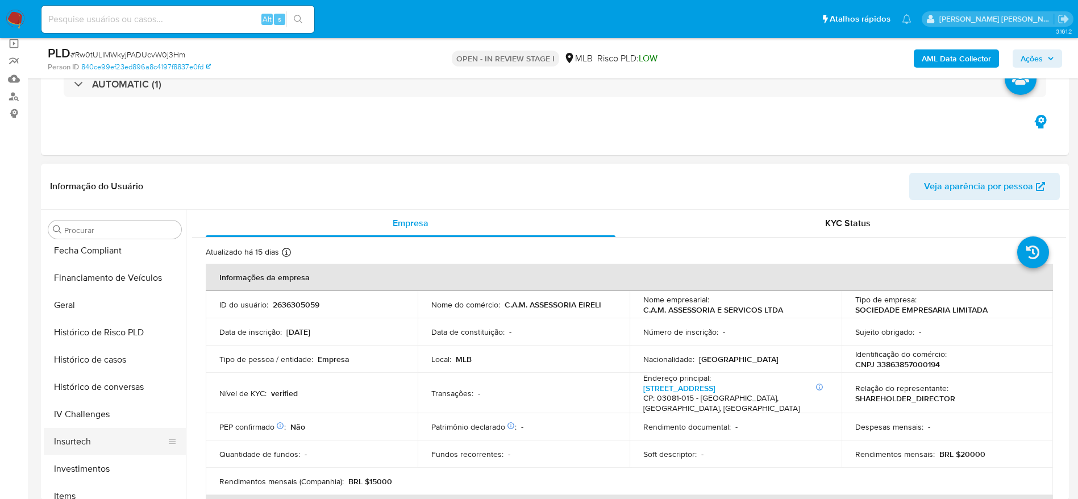
scroll to position [248, 0]
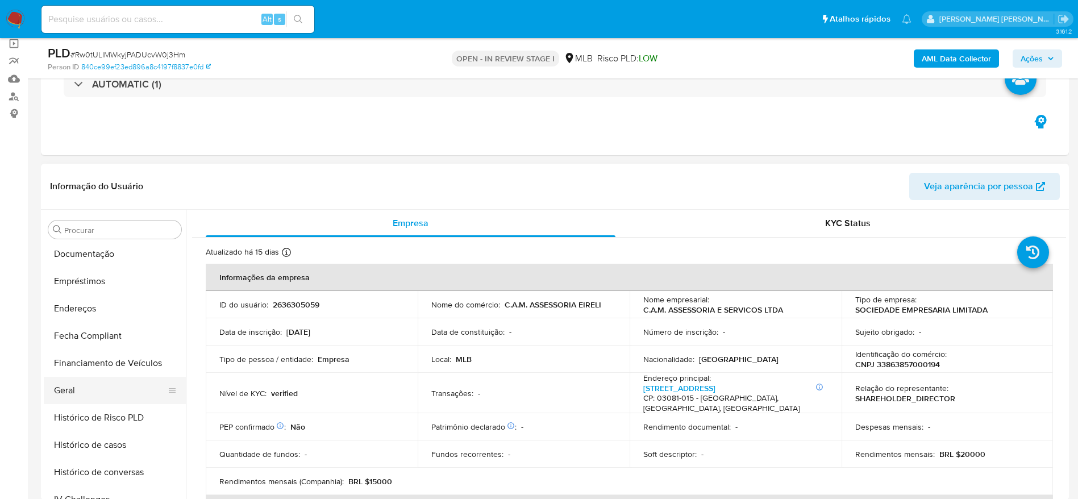
click at [84, 391] on button "Geral" at bounding box center [110, 390] width 133 height 27
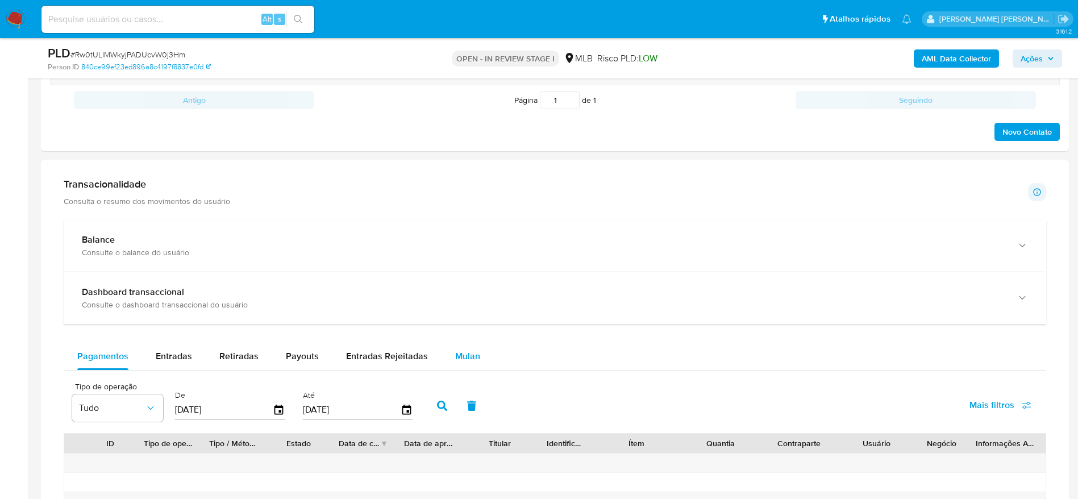
scroll to position [767, 0]
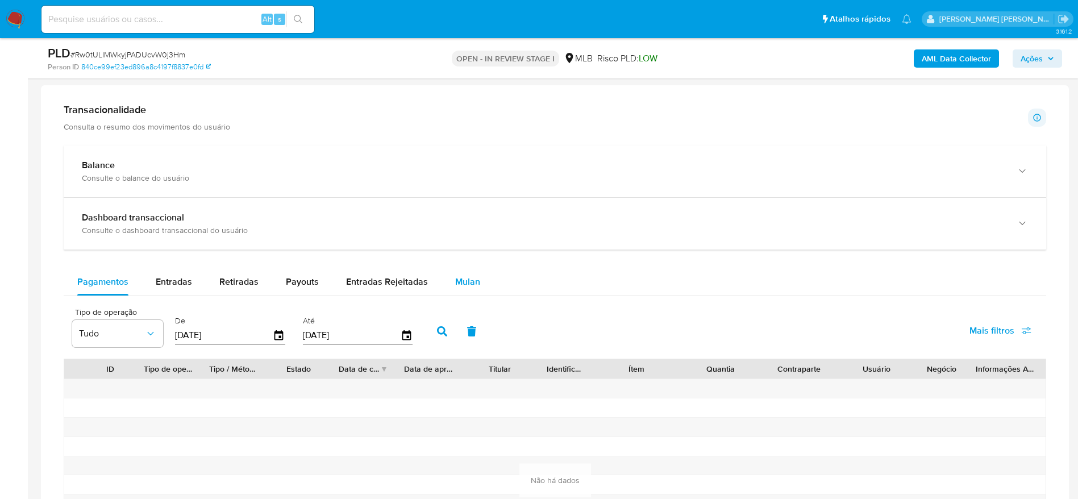
click at [471, 276] on span "Mulan" at bounding box center [467, 281] width 25 height 13
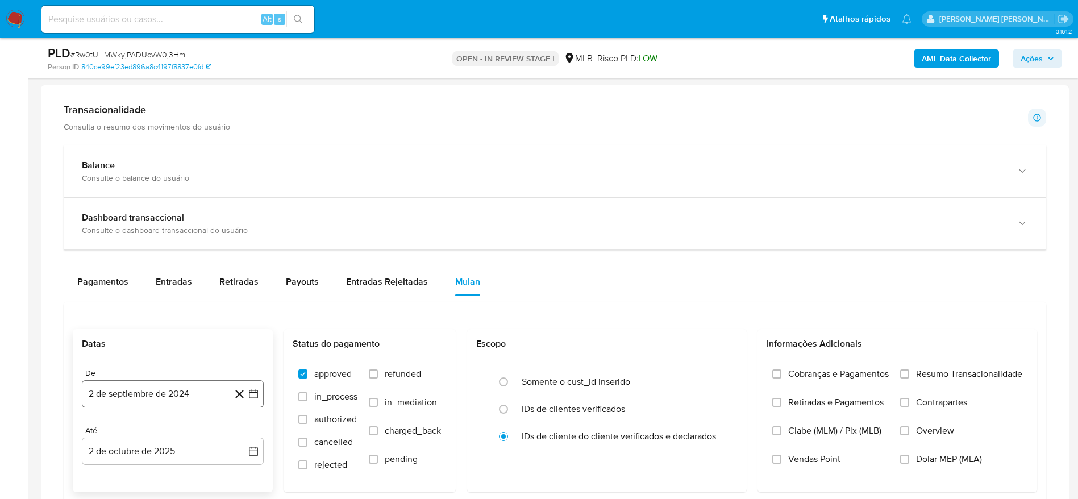
click at [156, 397] on button "2 de septiembre de 2024" at bounding box center [173, 393] width 182 height 27
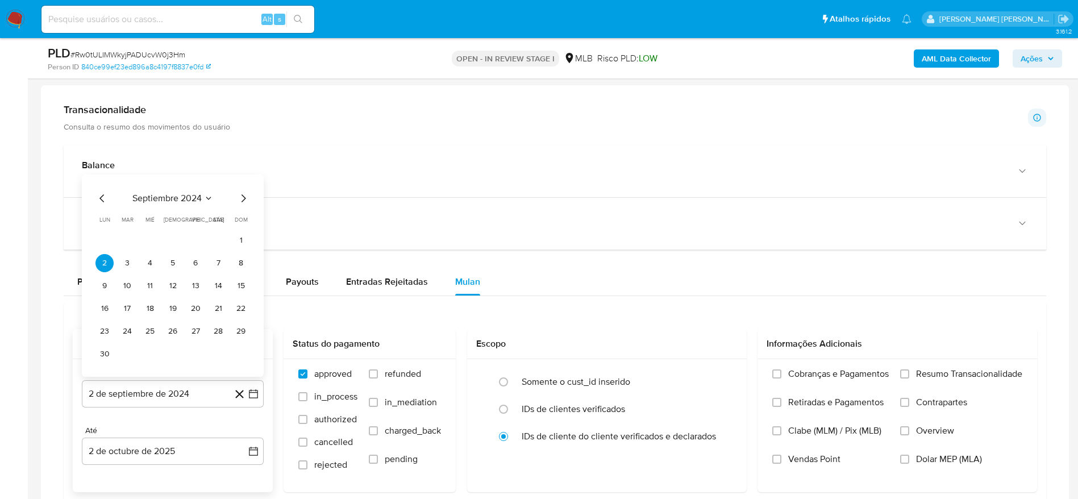
click at [170, 194] on span "septiembre 2024" at bounding box center [166, 198] width 69 height 11
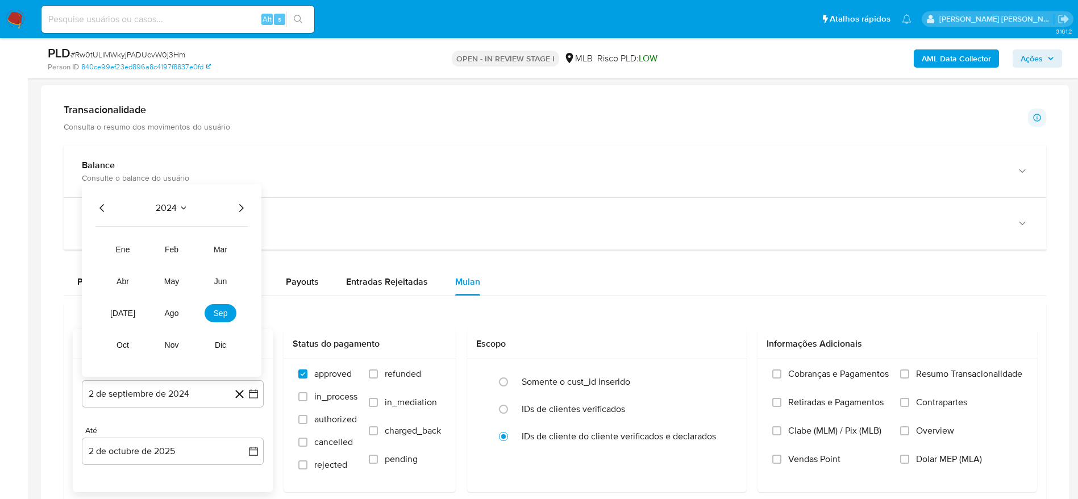
click at [243, 207] on icon "Año siguiente" at bounding box center [241, 208] width 5 height 8
click at [178, 312] on span "ago" at bounding box center [172, 312] width 14 height 9
click at [192, 266] on button "1" at bounding box center [195, 263] width 18 height 18
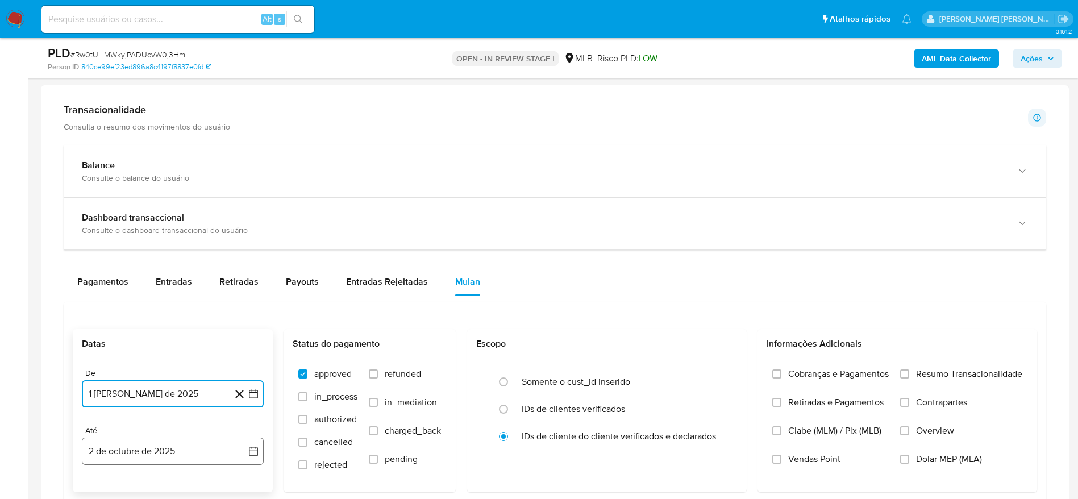
click at [151, 452] on button "2 de octubre de 2025" at bounding box center [173, 450] width 182 height 27
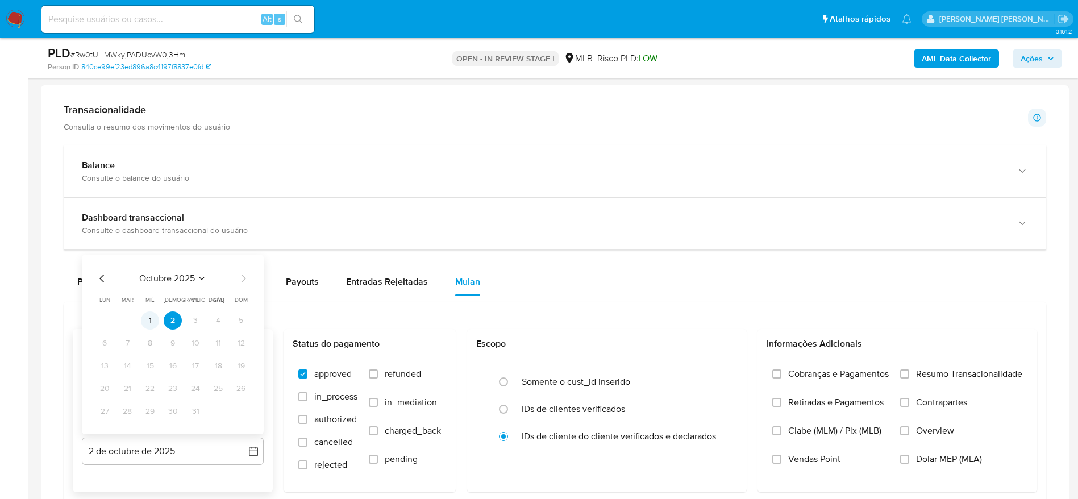
click at [149, 324] on button "1" at bounding box center [150, 320] width 18 height 18
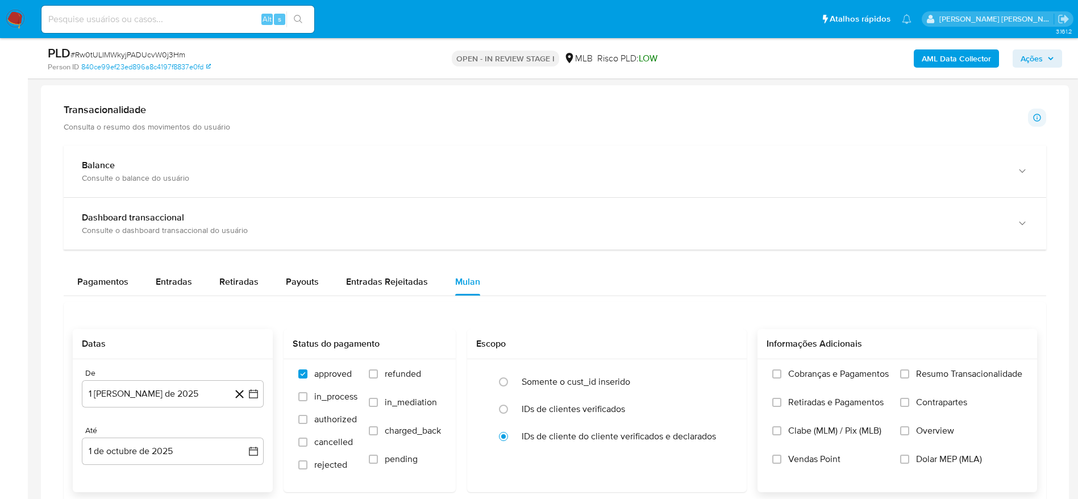
click at [957, 373] on span "Resumo Transacionalidade" at bounding box center [969, 373] width 106 height 11
click at [909, 373] on input "Resumo Transacionalidade" at bounding box center [904, 373] width 9 height 9
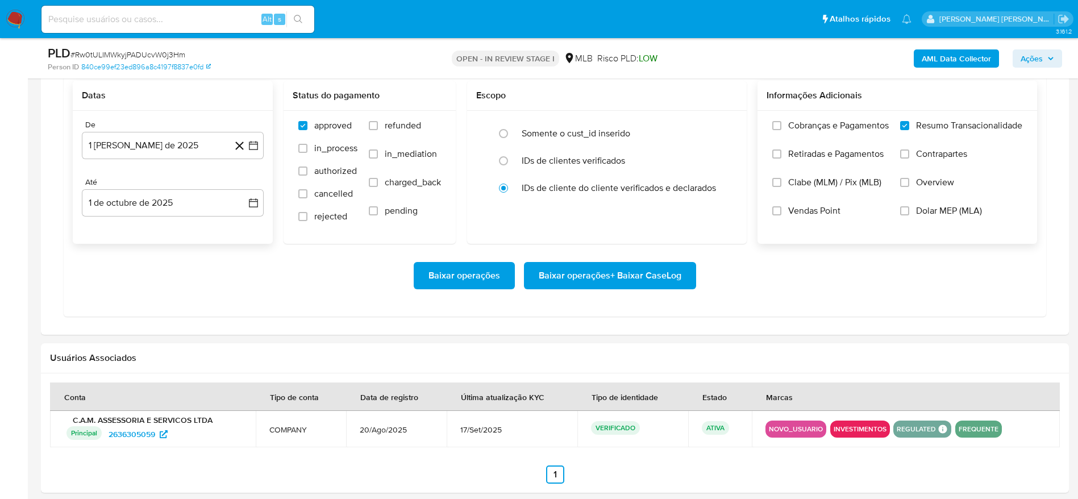
scroll to position [1022, 0]
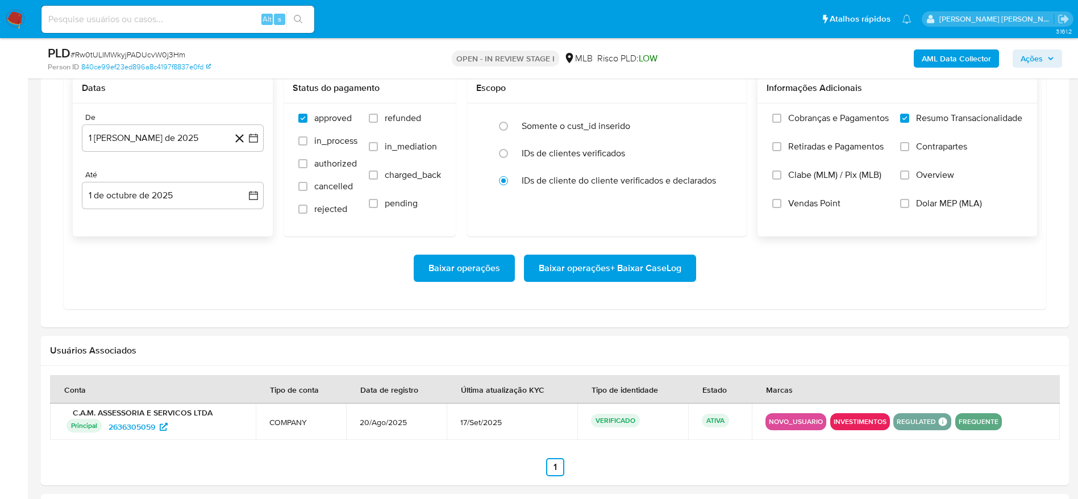
click at [622, 274] on span "Baixar operações + Baixar CaseLog" at bounding box center [610, 268] width 143 height 25
